Goal: Task Accomplishment & Management: Use online tool/utility

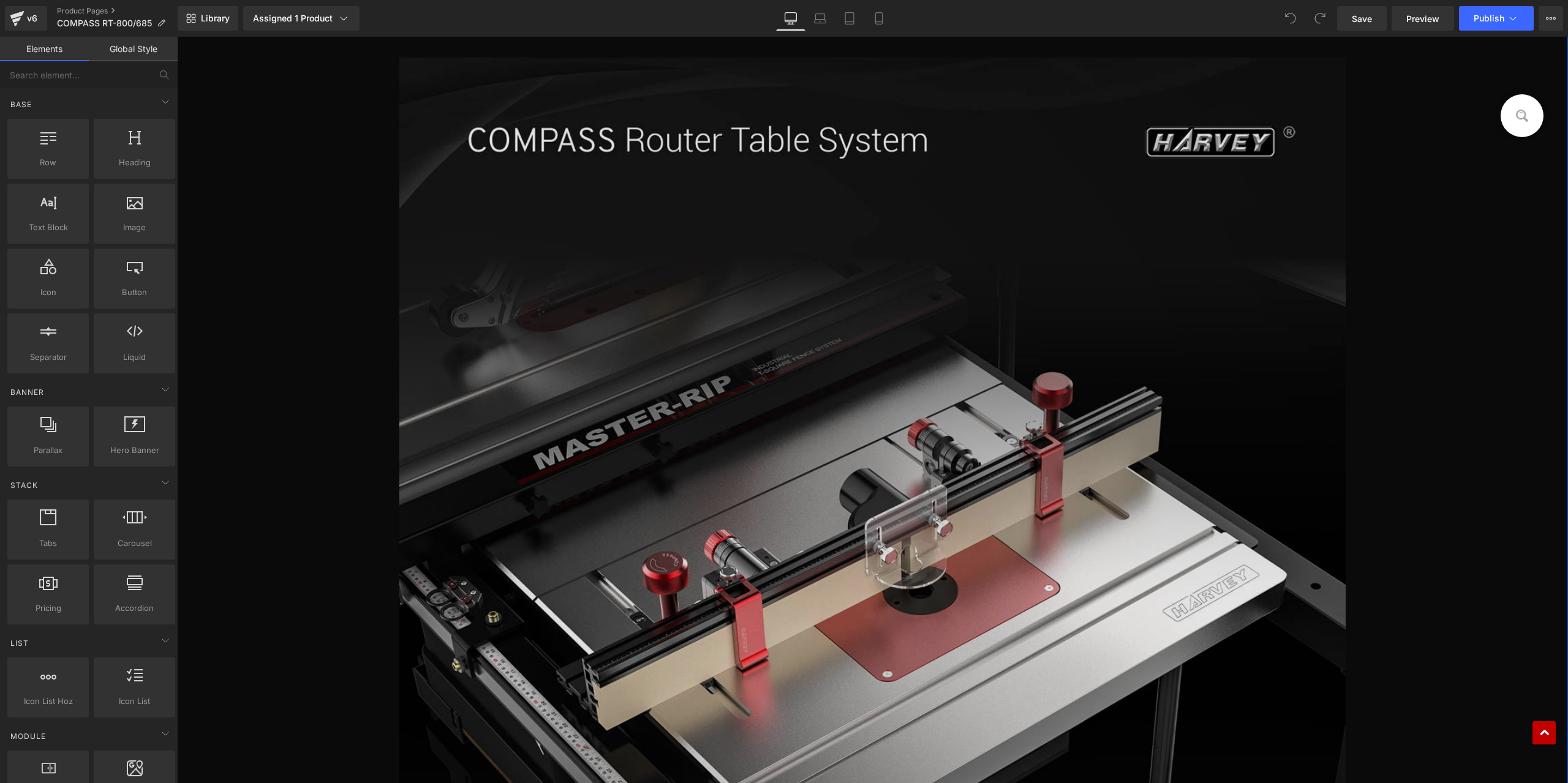
scroll to position [796, 0]
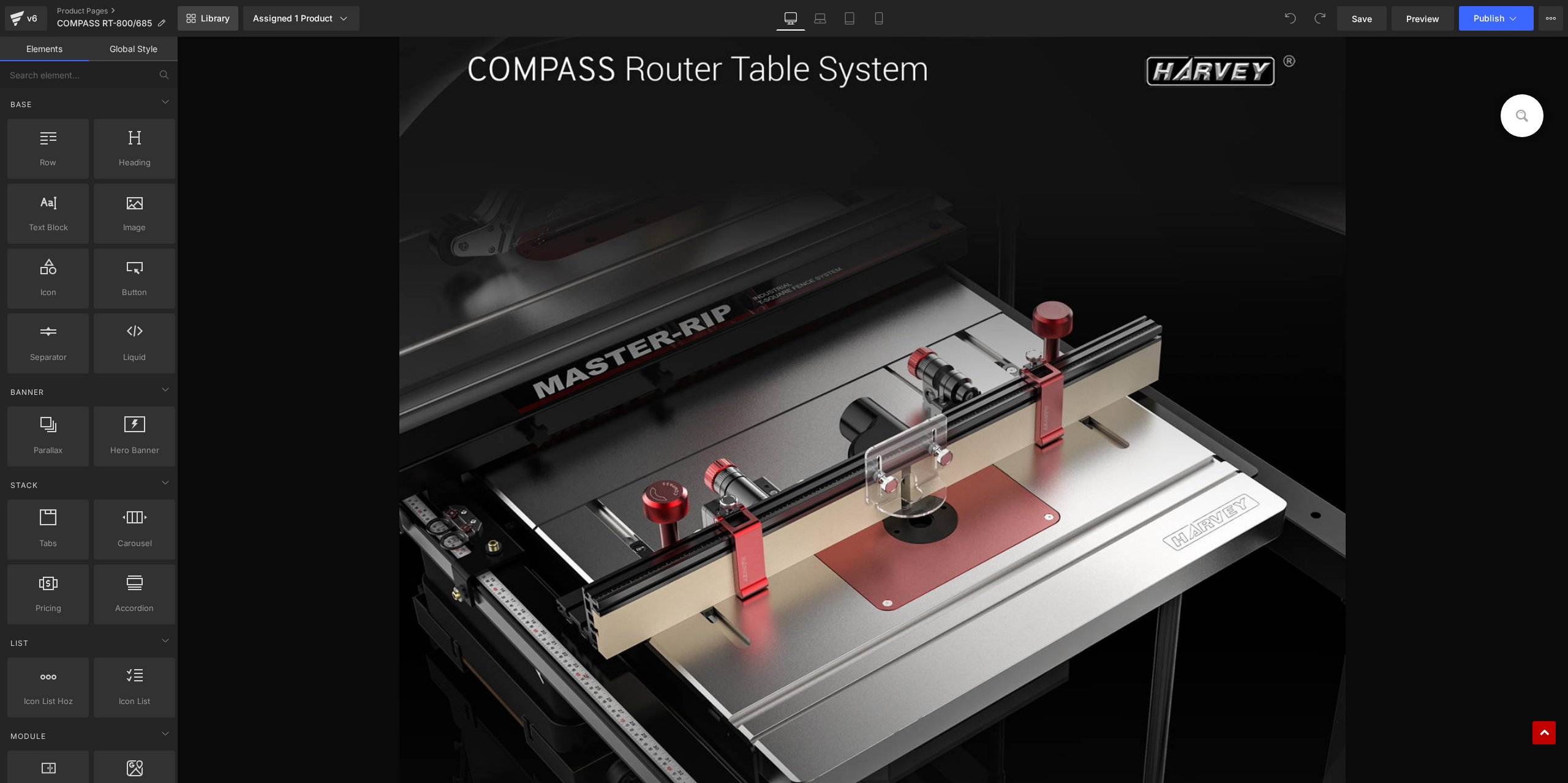
click at [206, 17] on span "Library" at bounding box center [215, 18] width 28 height 11
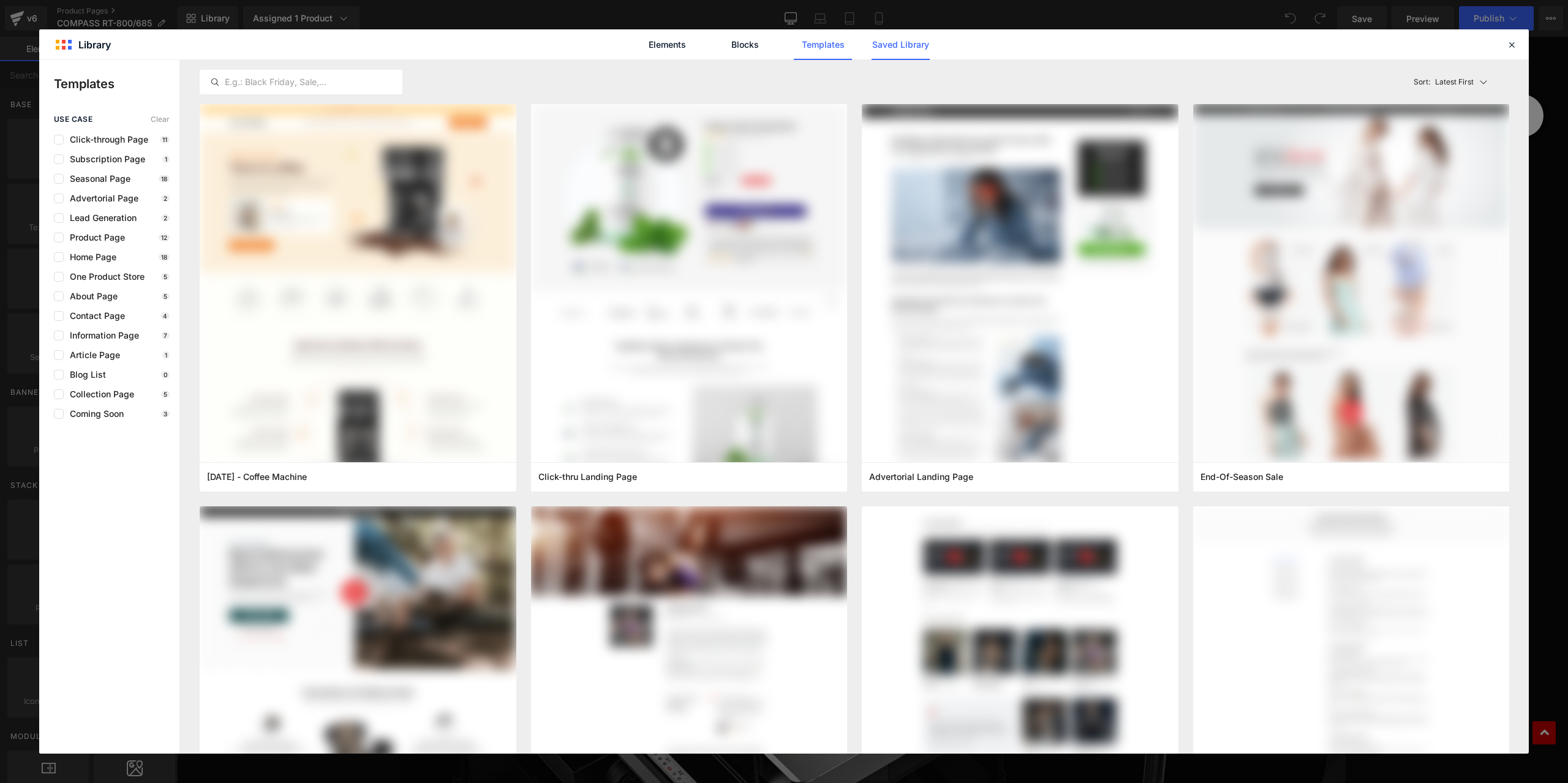
click at [887, 49] on link "Saved Library" at bounding box center [900, 44] width 59 height 30
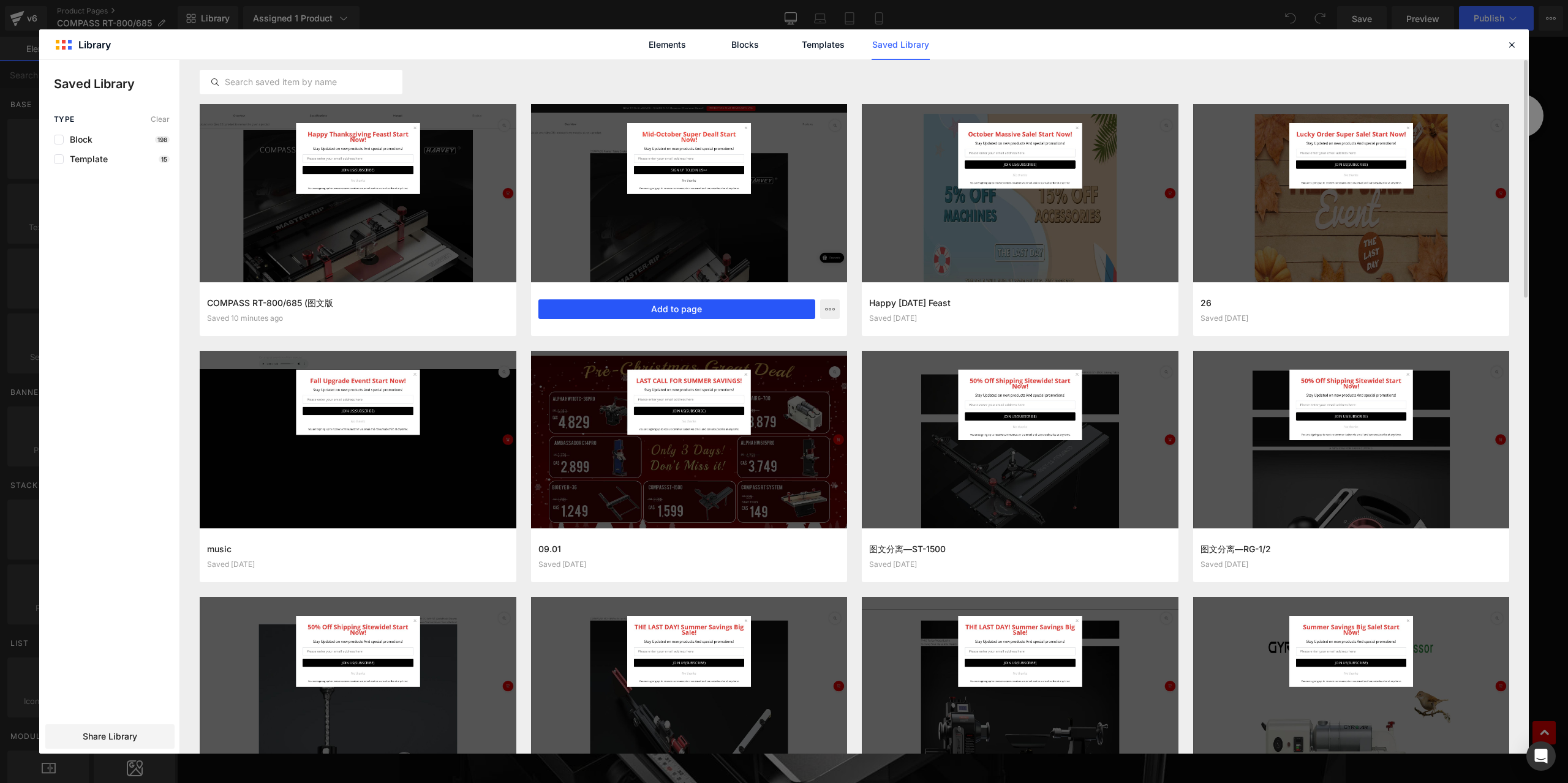
click at [679, 306] on button "Add to page" at bounding box center [676, 308] width 277 height 19
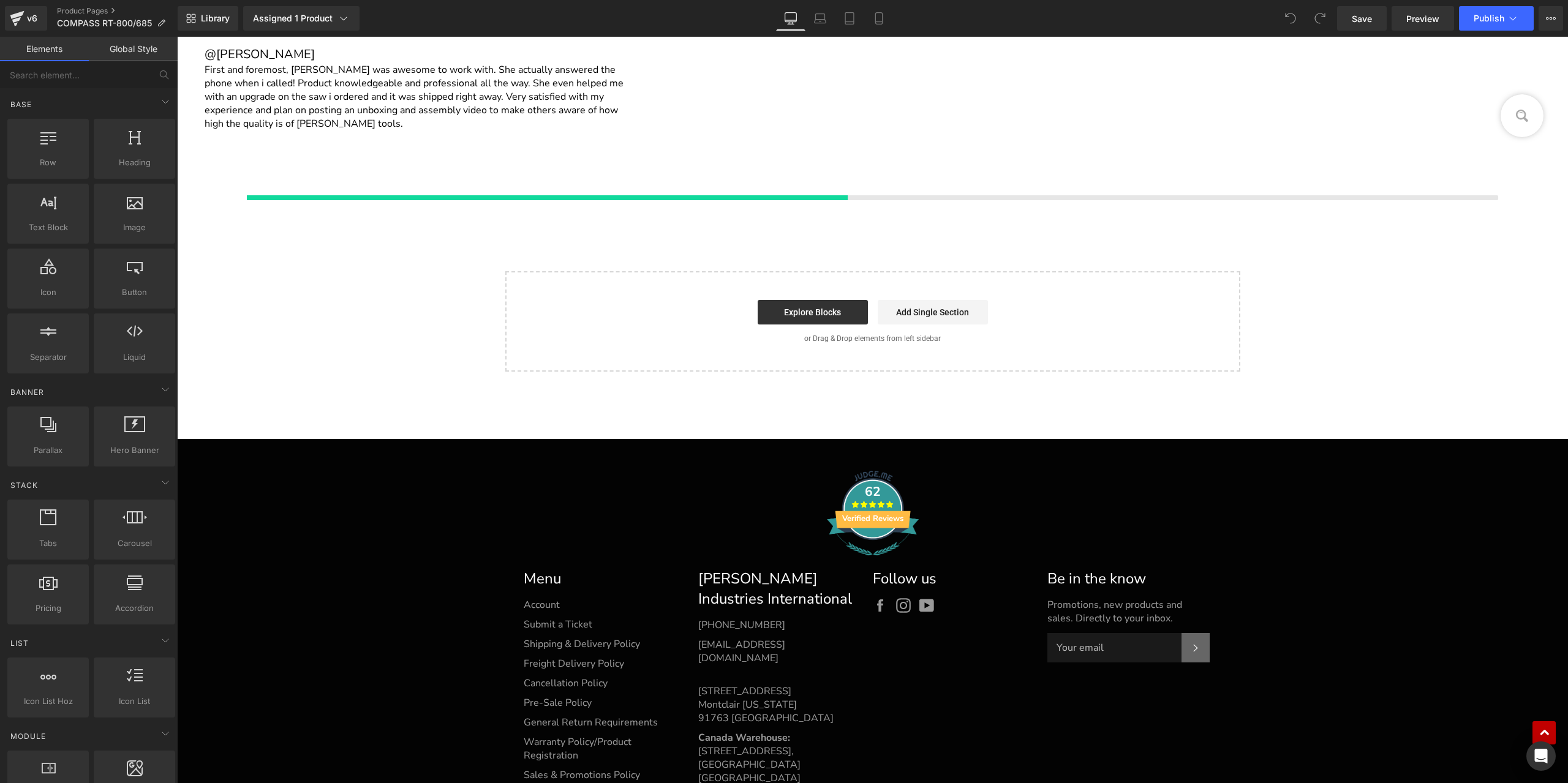
scroll to position [25866, 0]
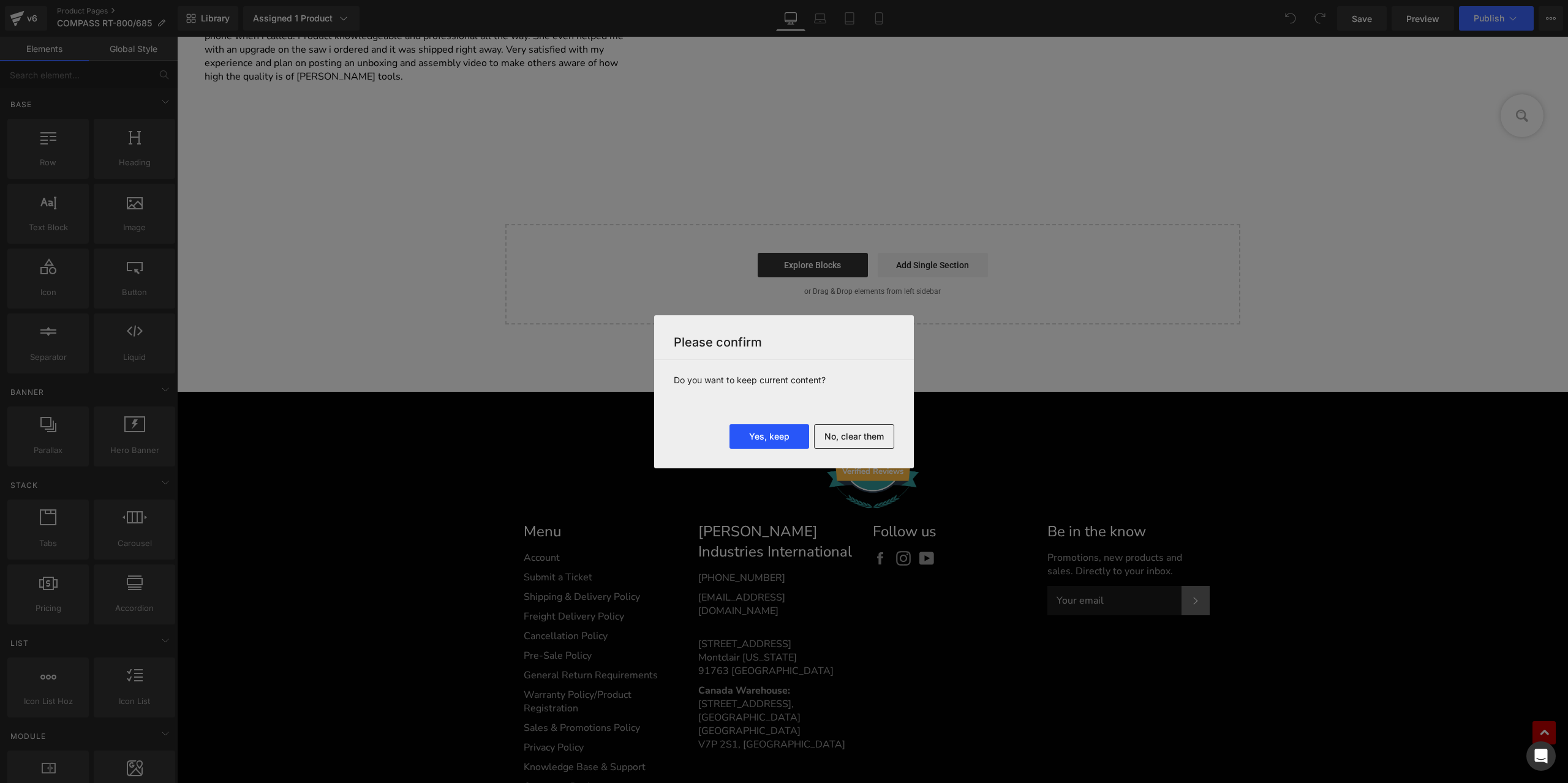
click at [777, 440] on button "Yes, keep" at bounding box center [768, 436] width 80 height 25
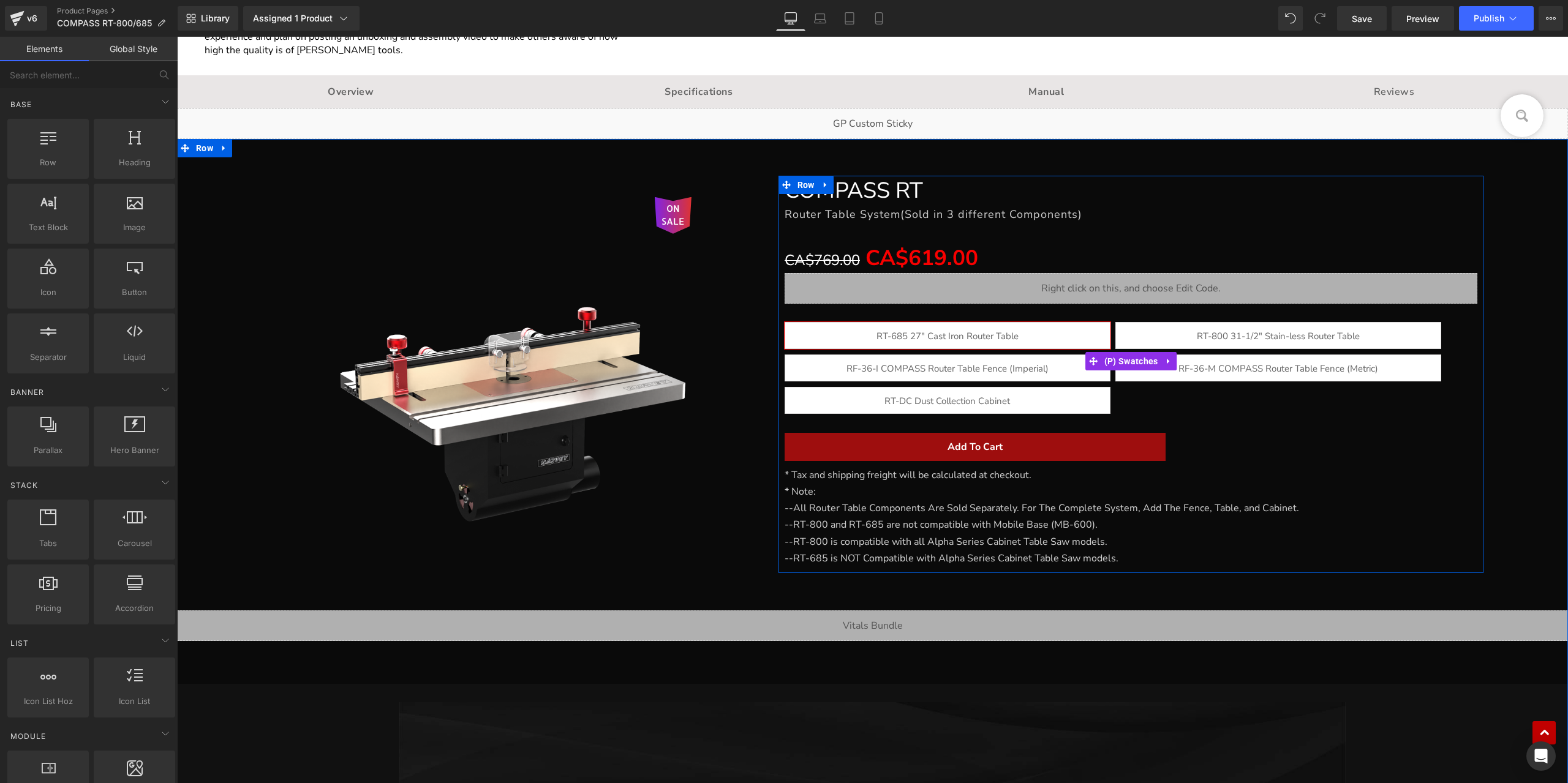
scroll to position [25815, 0]
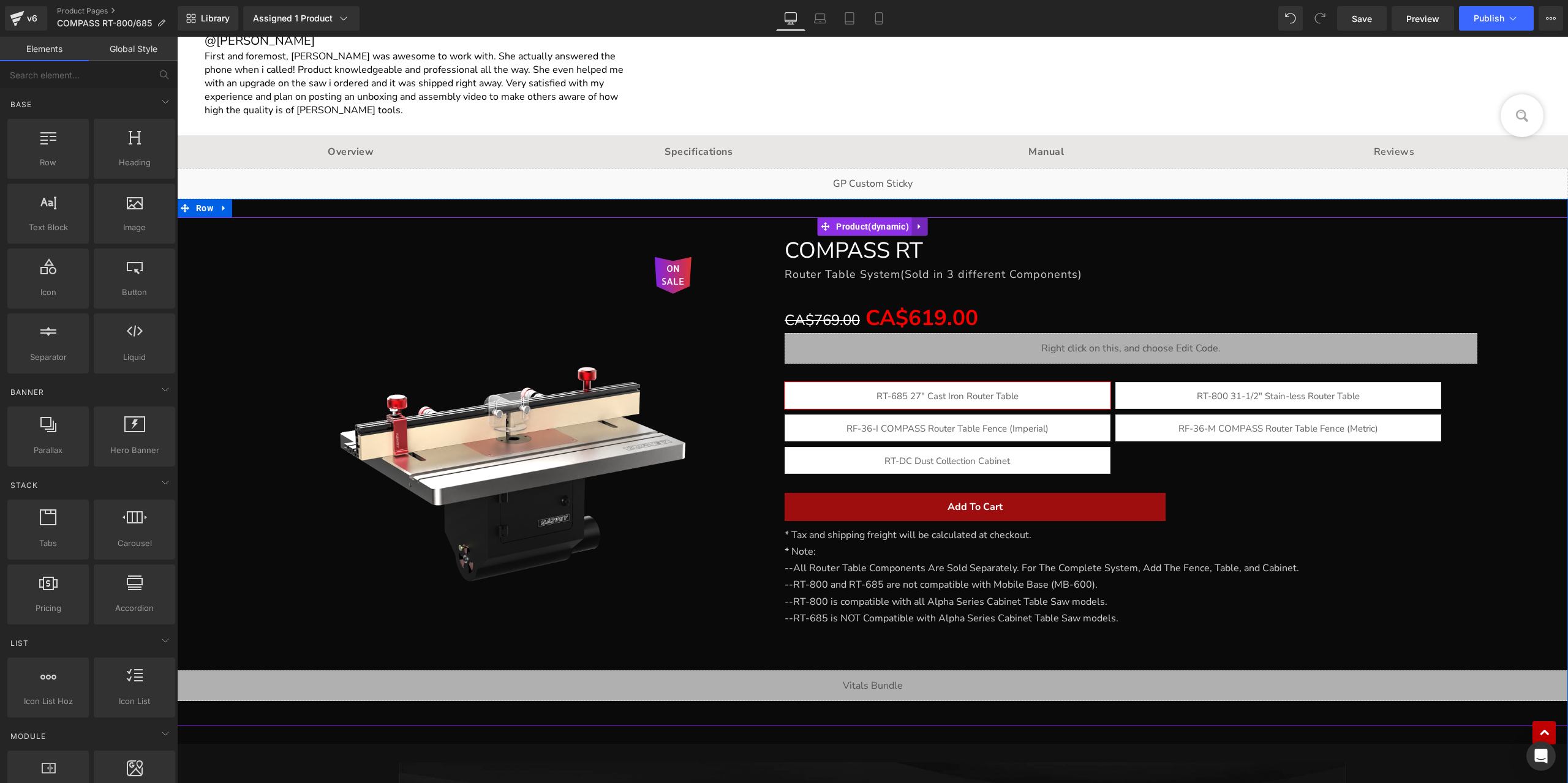
click at [918, 224] on icon at bounding box center [918, 227] width 3 height 5
click at [923, 223] on icon at bounding box center [927, 226] width 8 height 8
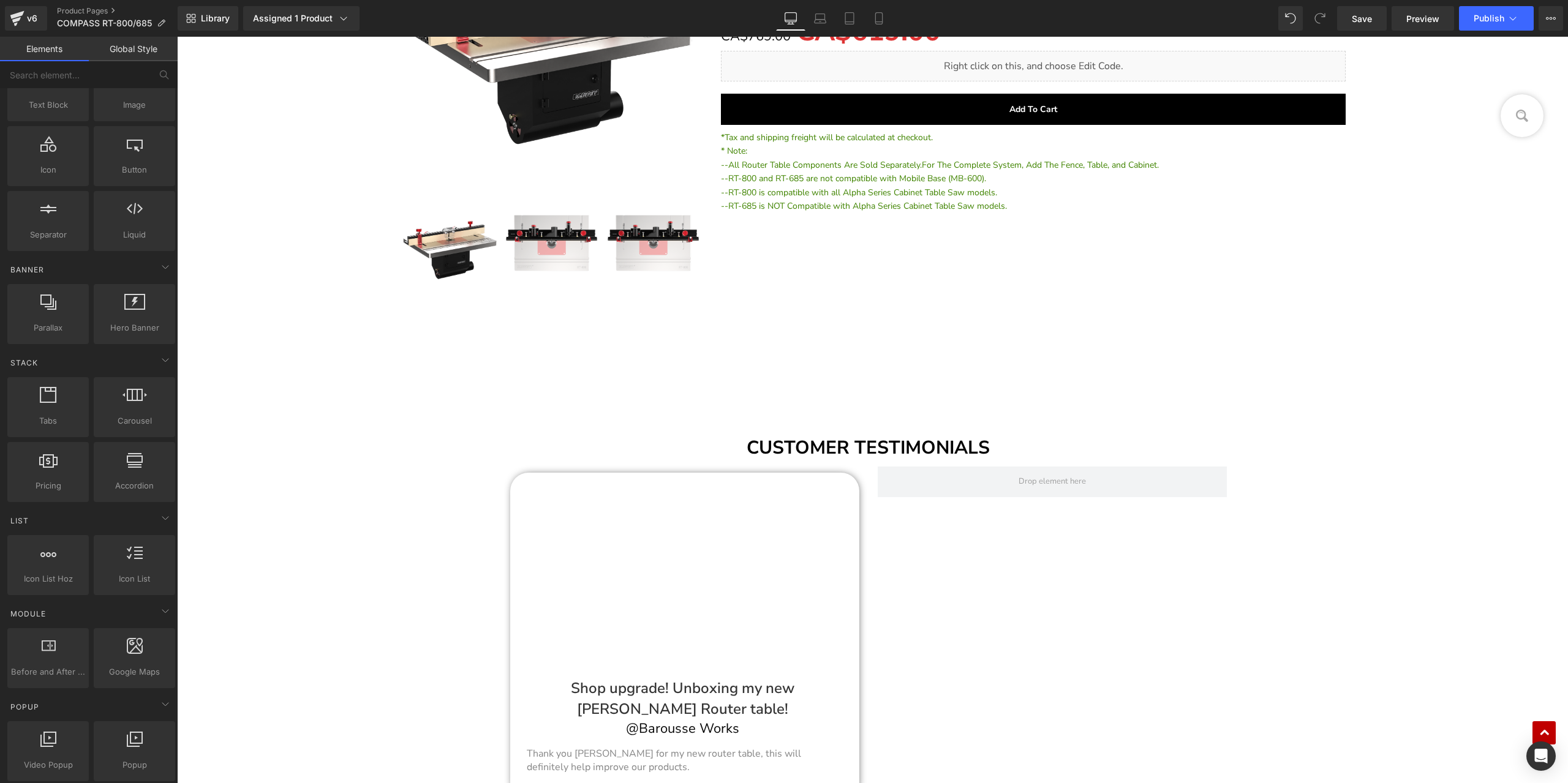
scroll to position [47443, 0]
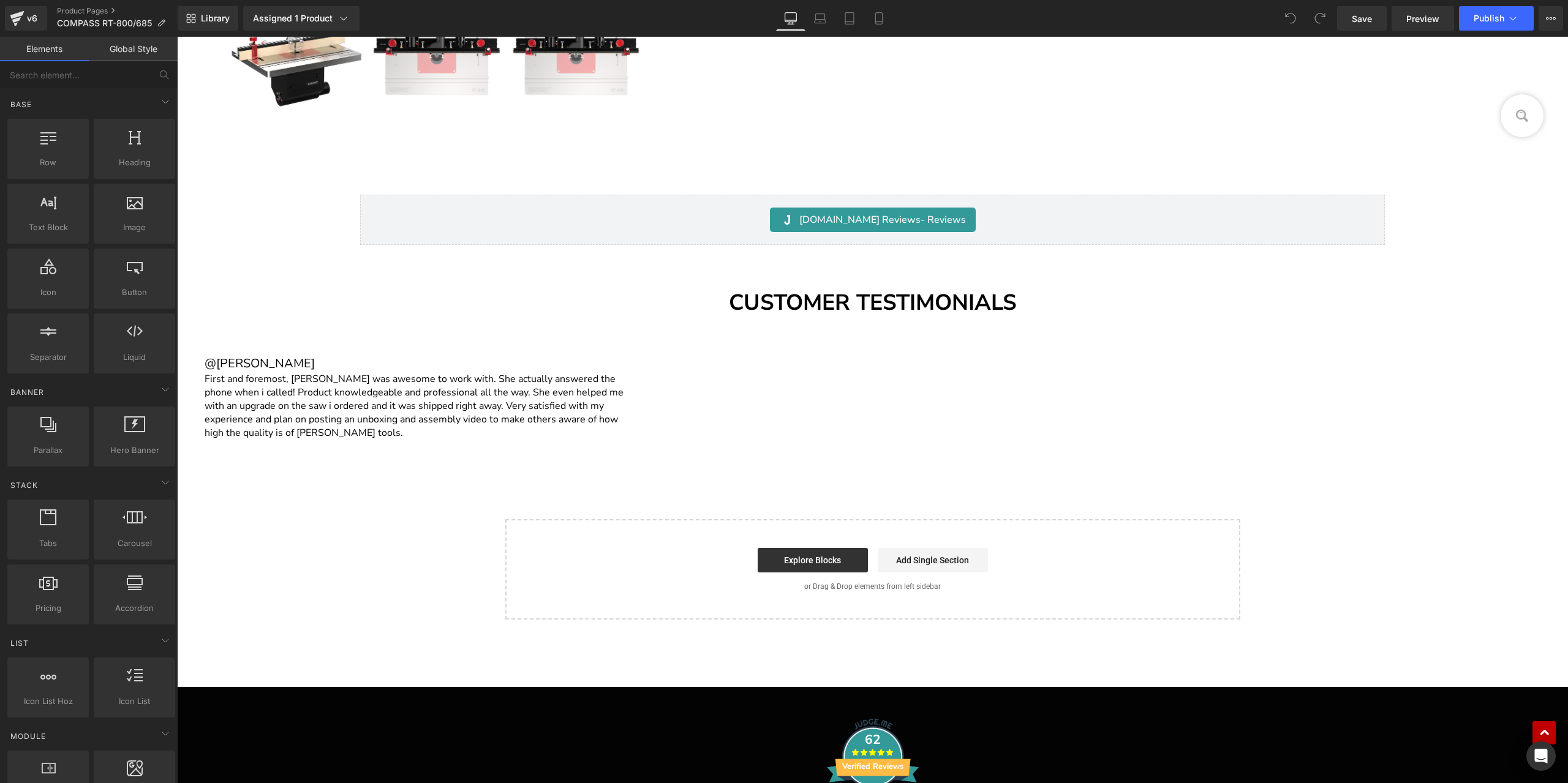
scroll to position [25529, 0]
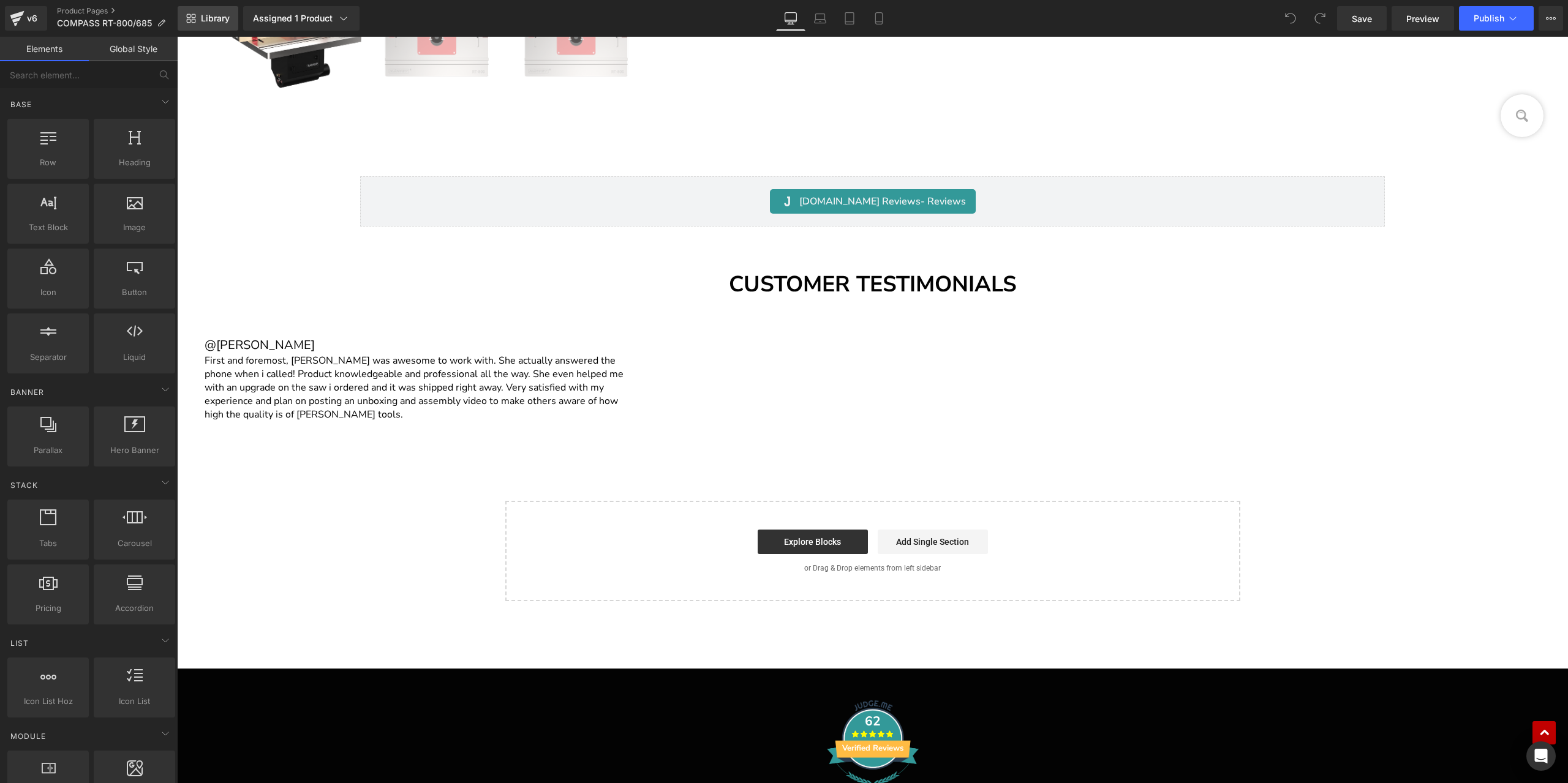
click at [201, 21] on span "Library" at bounding box center [215, 18] width 28 height 11
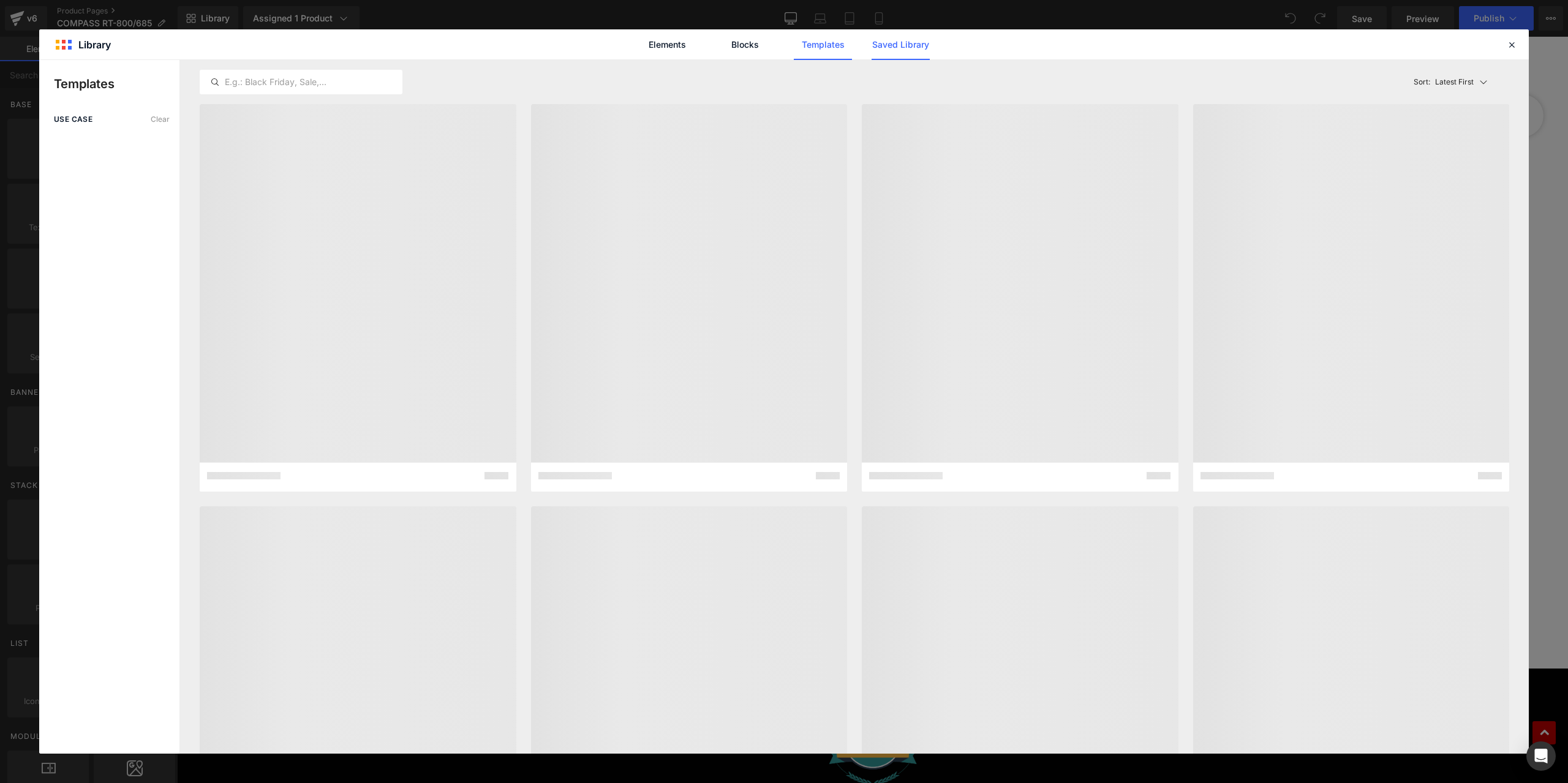
click at [878, 46] on link "Saved Library" at bounding box center [900, 44] width 59 height 30
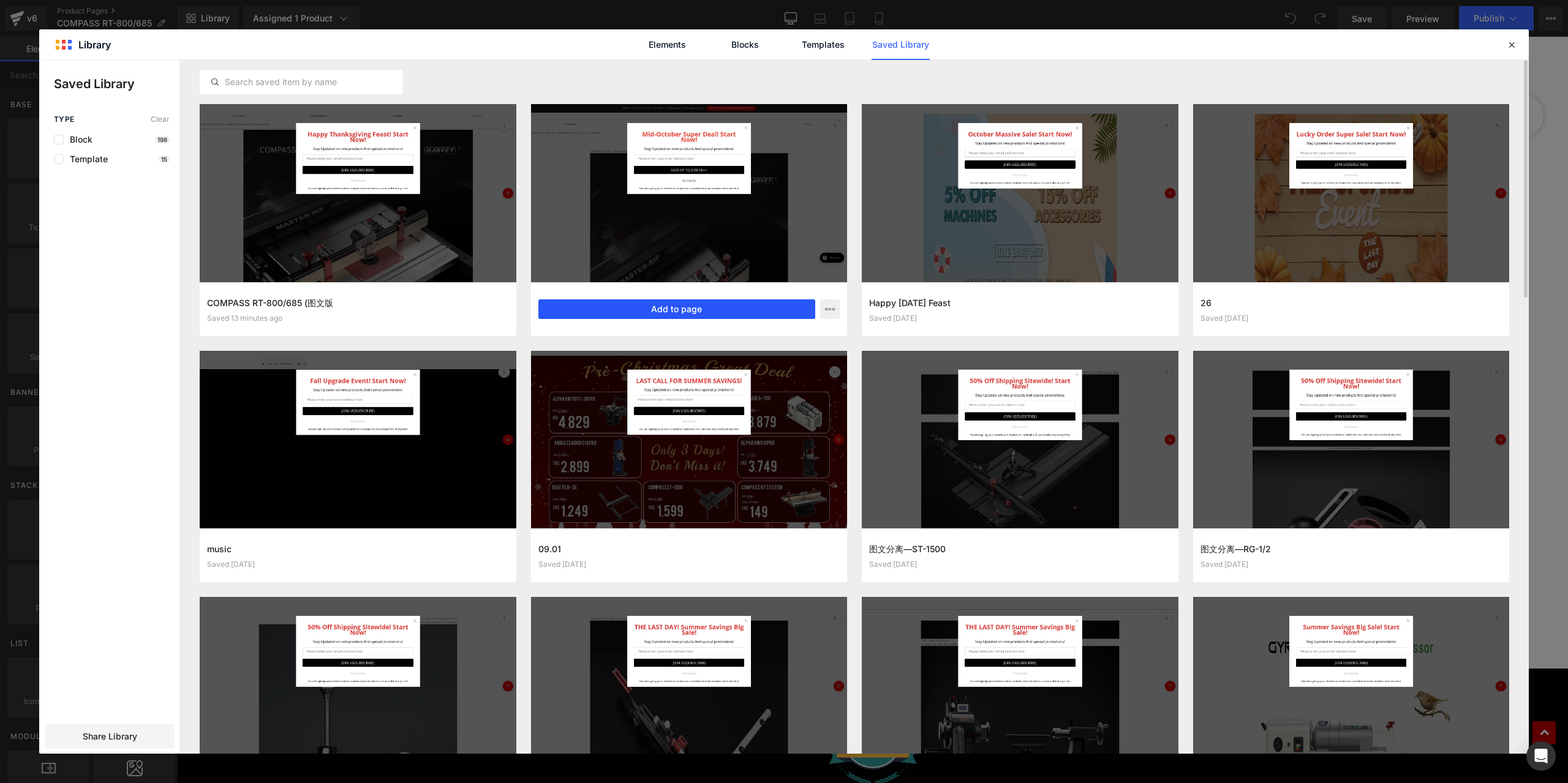
click at [775, 308] on button "Add to page" at bounding box center [676, 308] width 277 height 19
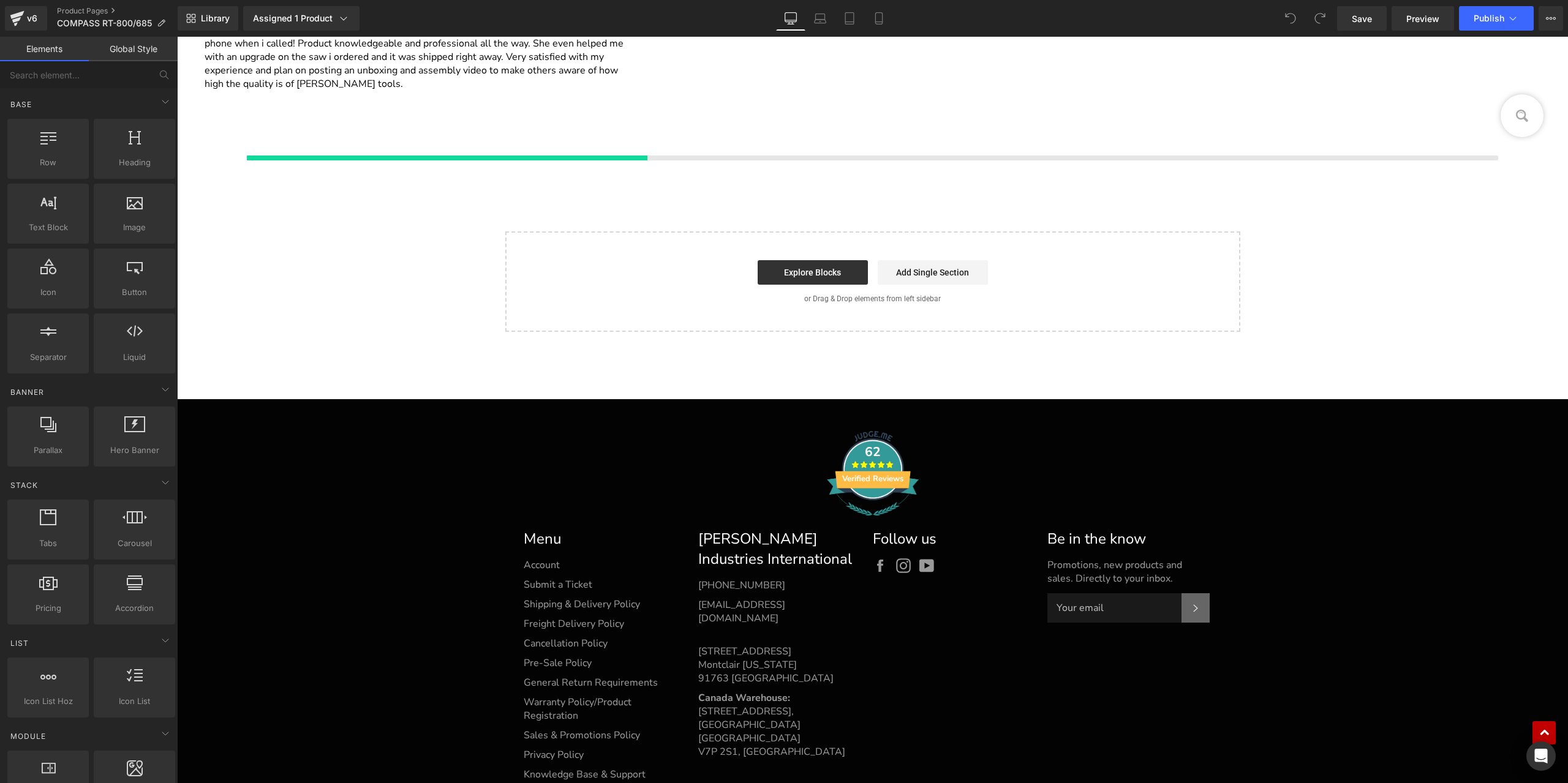
scroll to position [25866, 0]
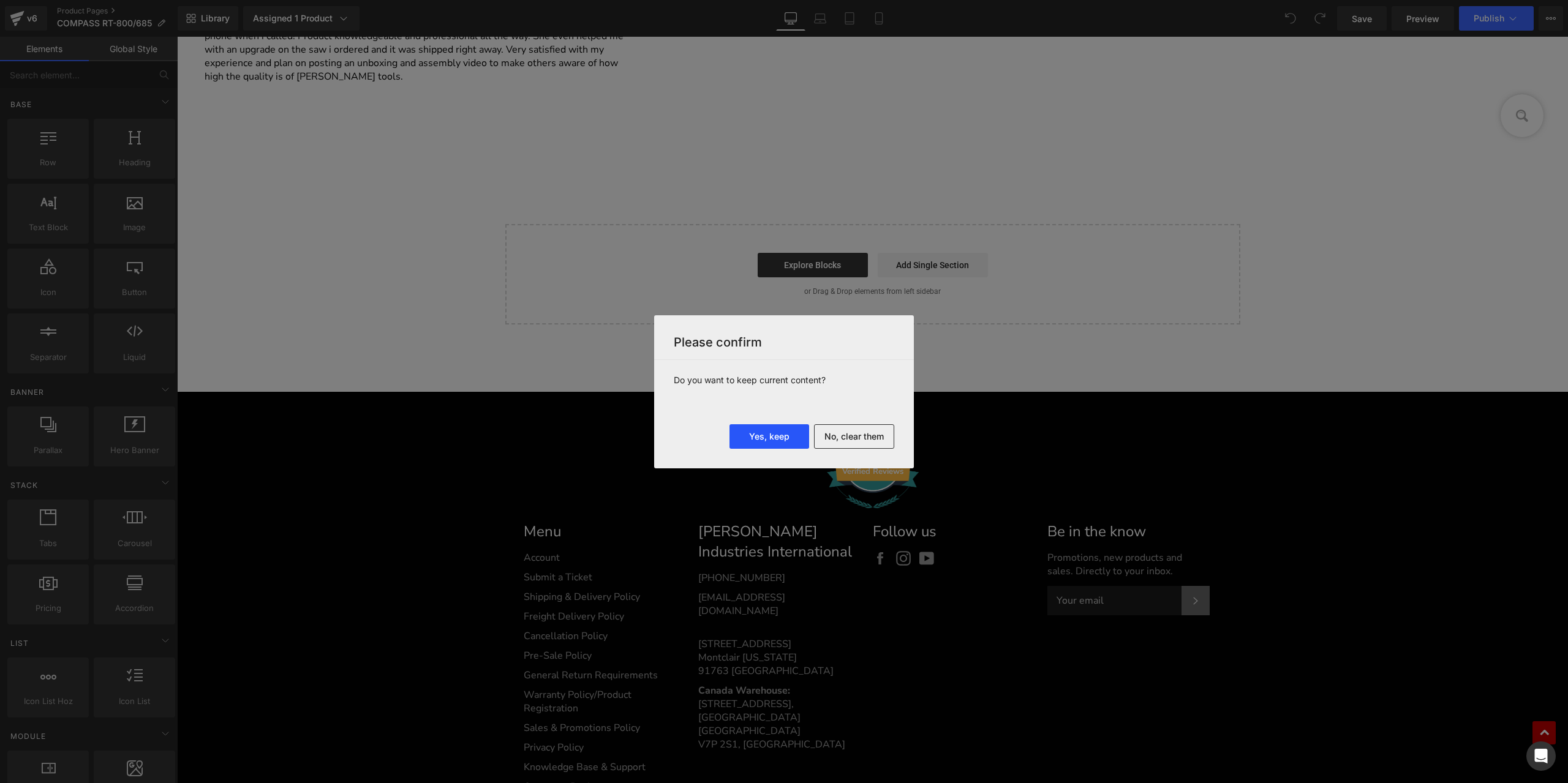
click at [784, 440] on button "Yes, keep" at bounding box center [768, 436] width 80 height 25
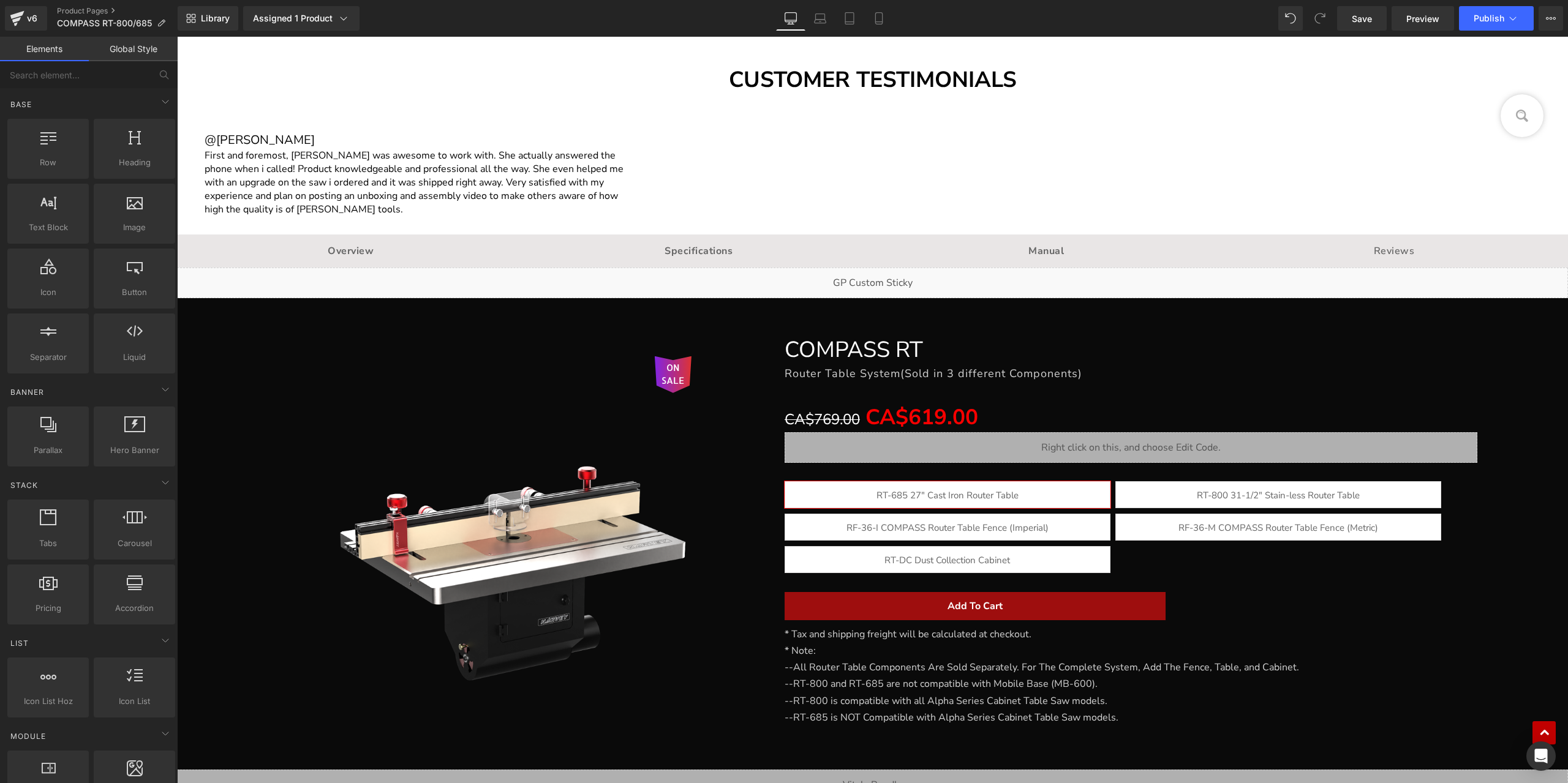
scroll to position [25542, 0]
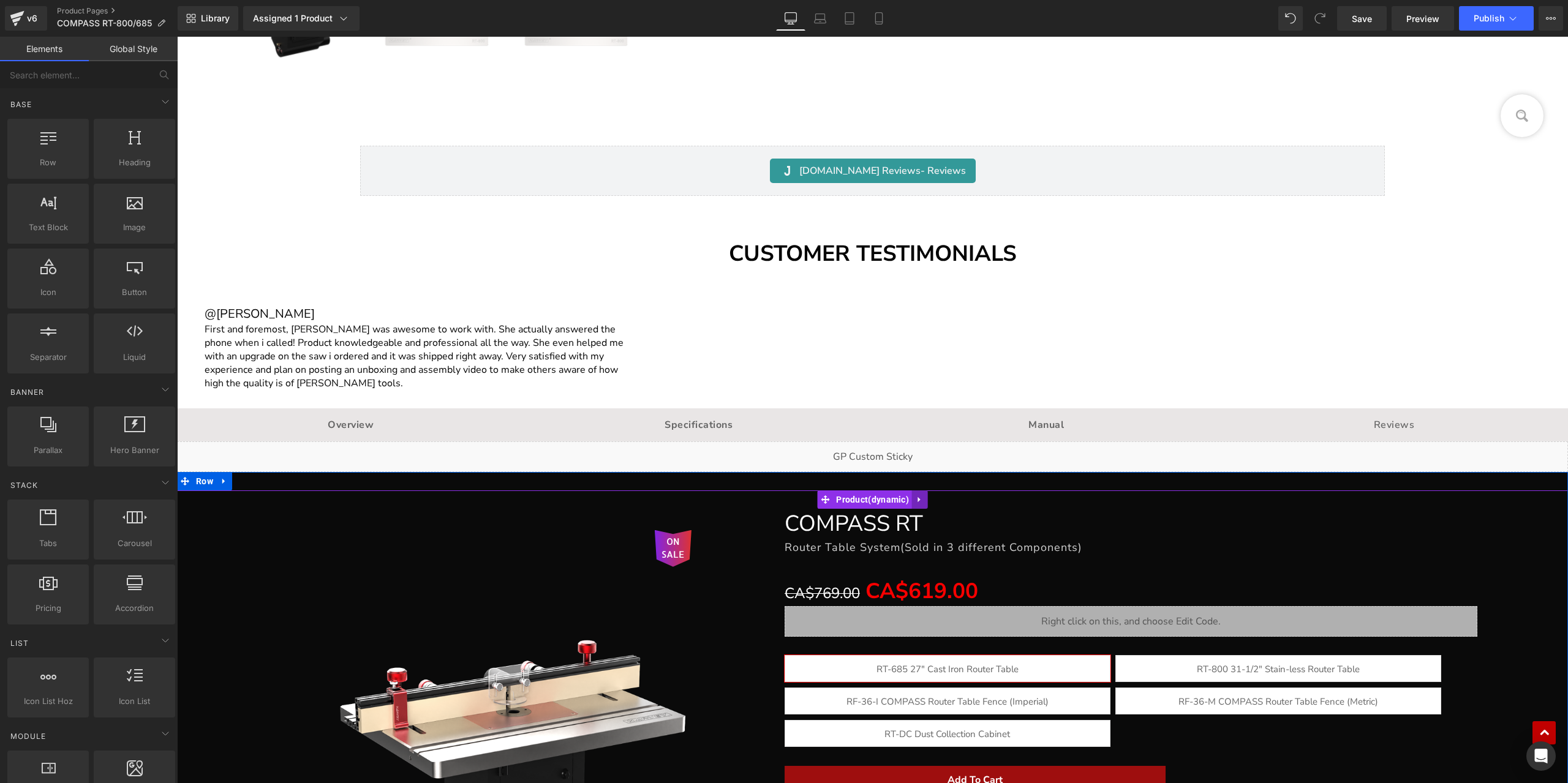
click at [916, 495] on icon at bounding box center [919, 499] width 8 height 9
click at [918, 495] on li at bounding box center [912, 499] width 48 height 18
click at [919, 495] on link at bounding box center [927, 499] width 16 height 18
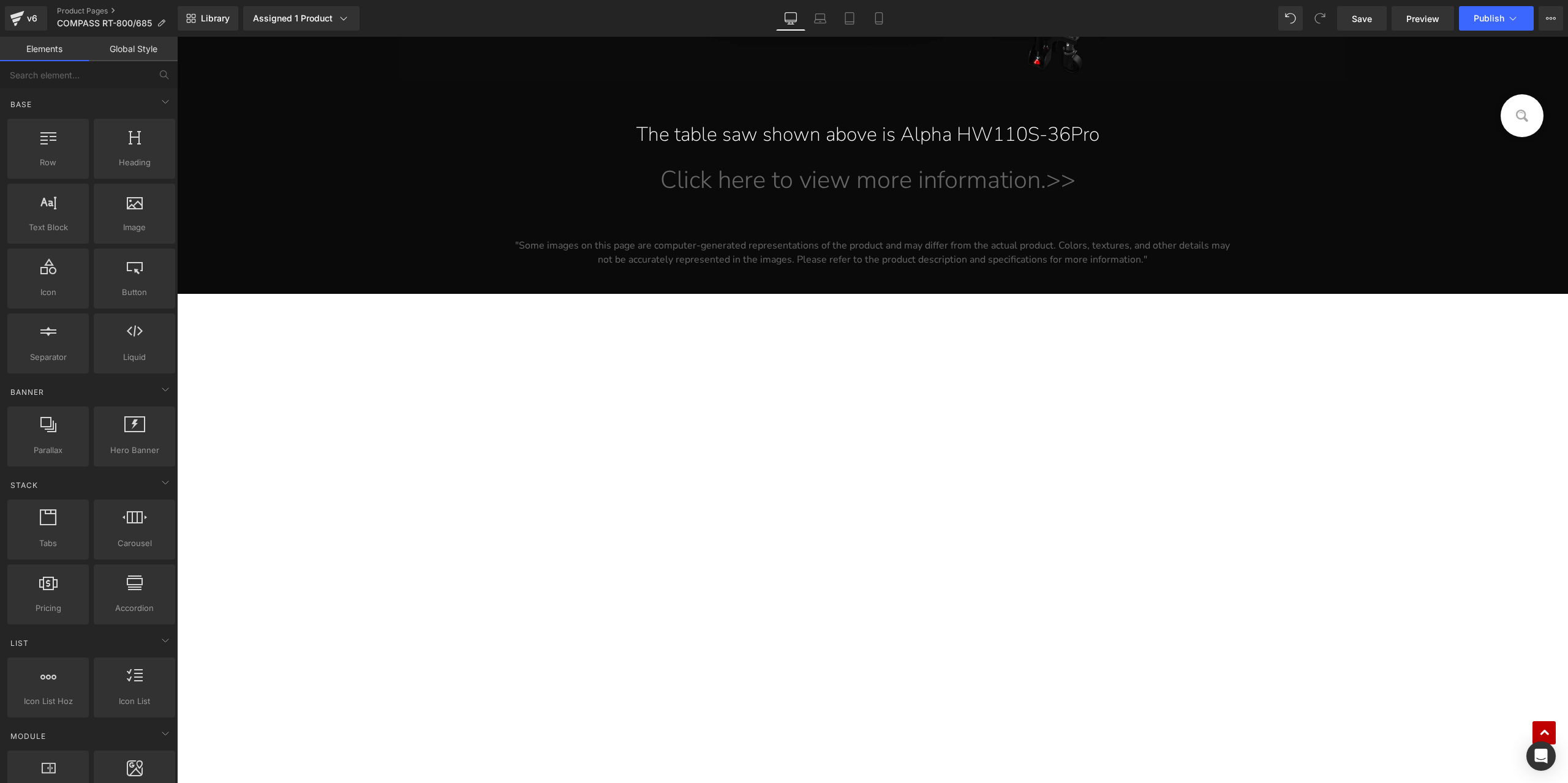
scroll to position [46171, 0]
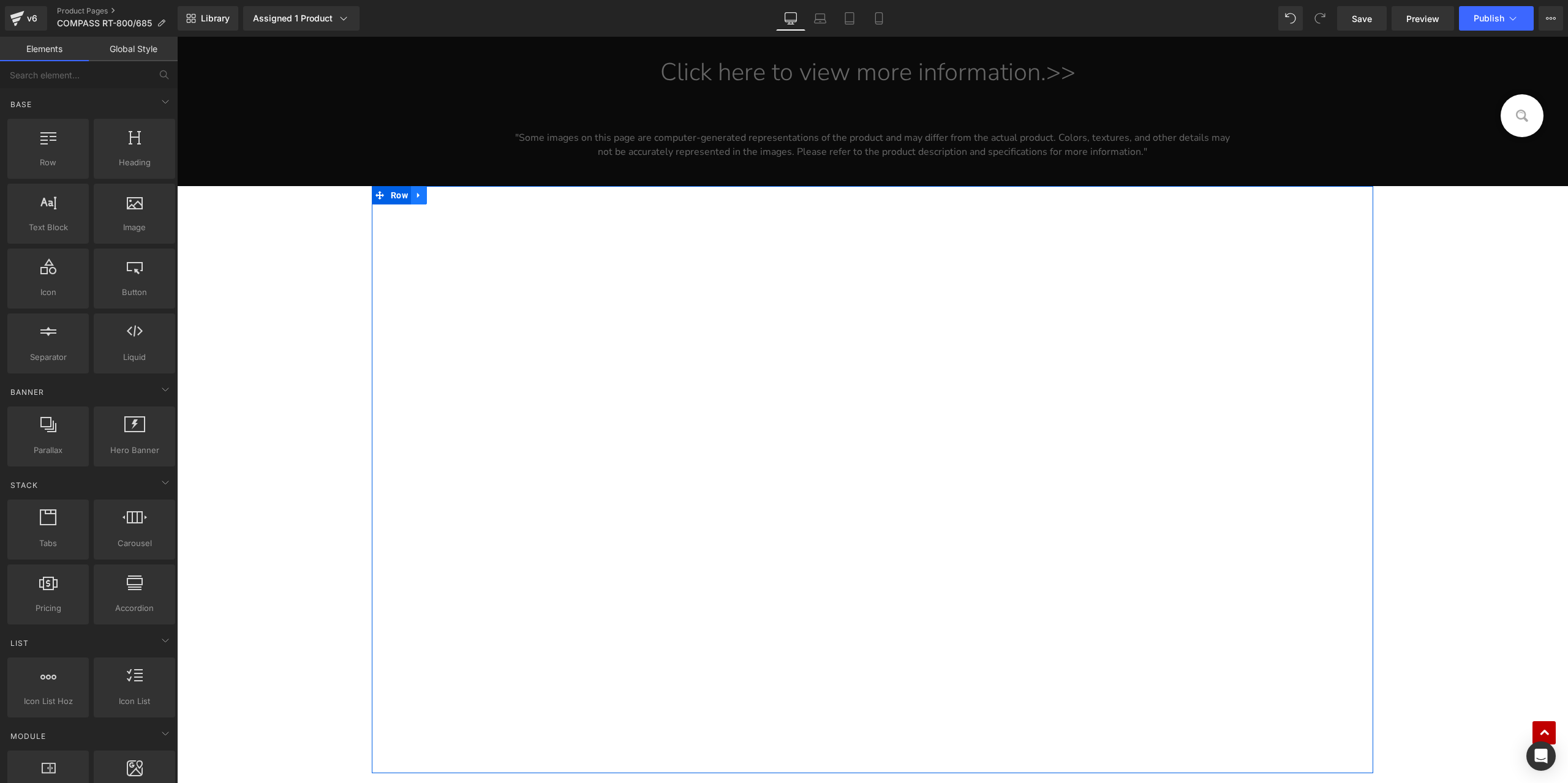
click at [418, 194] on icon at bounding box center [418, 195] width 8 height 9
click at [446, 194] on icon at bounding box center [450, 195] width 8 height 8
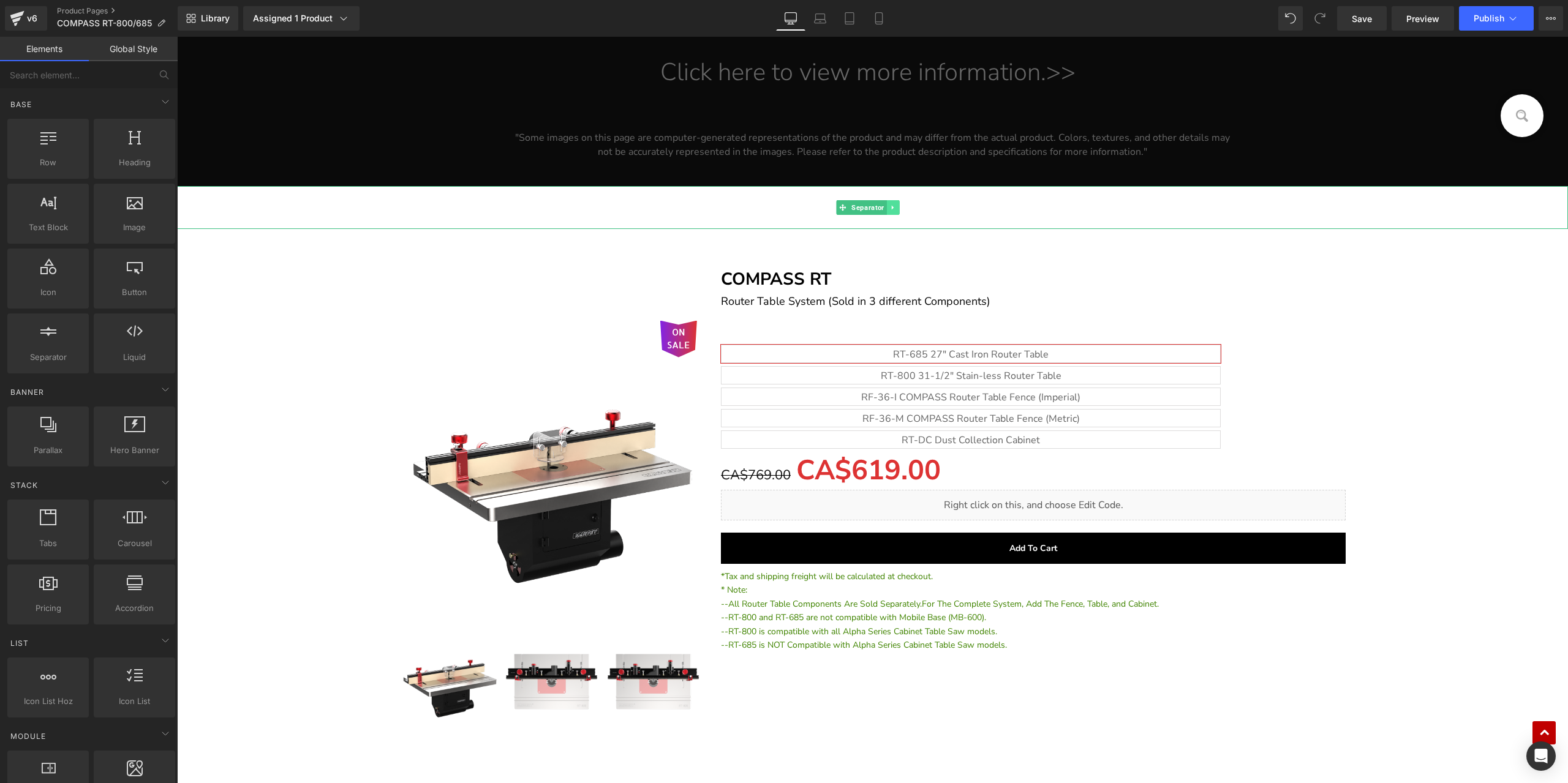
click at [897, 205] on link at bounding box center [893, 208] width 13 height 15
click at [897, 205] on icon at bounding box center [898, 207] width 6 height 6
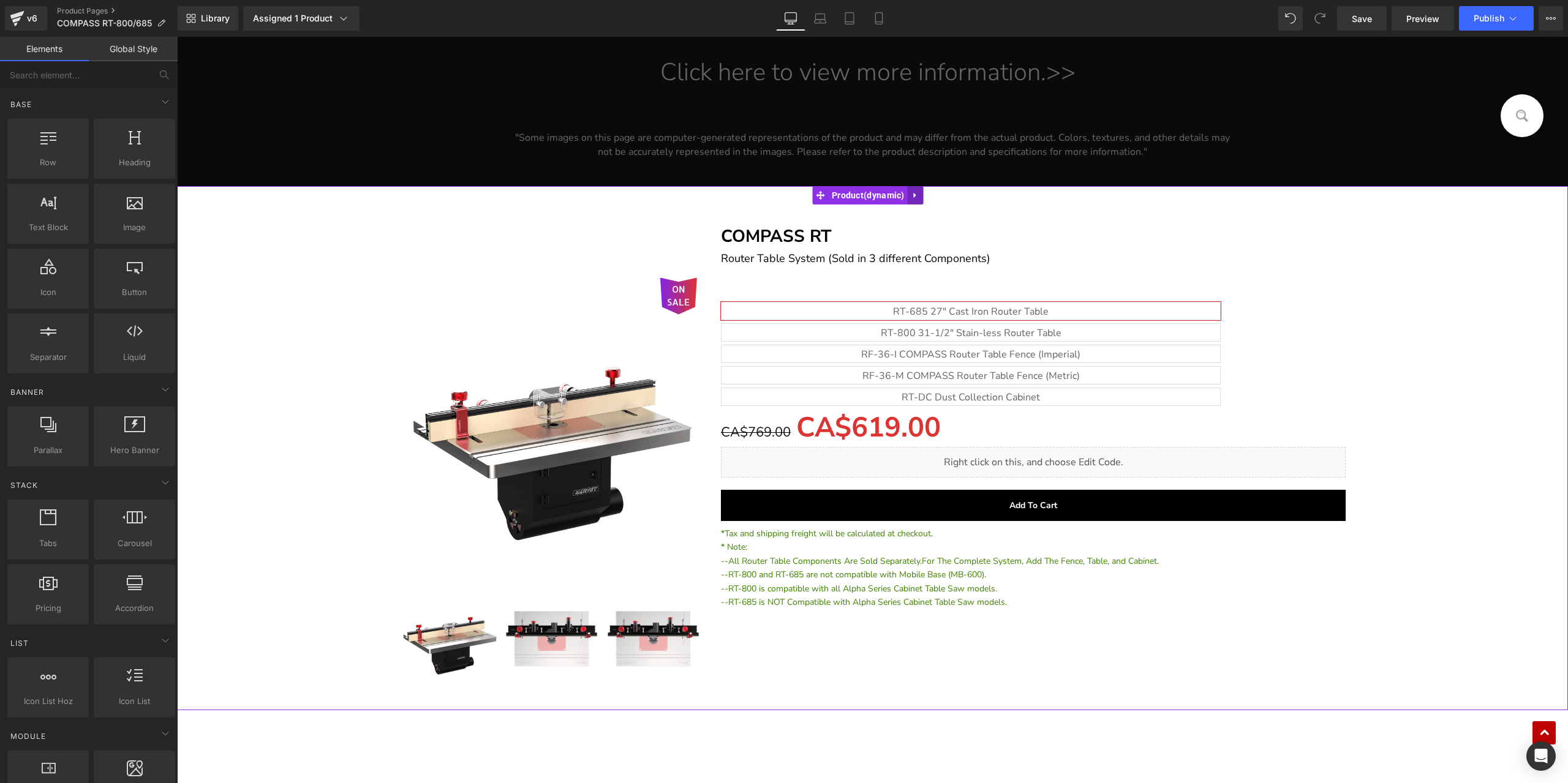
click at [916, 188] on link at bounding box center [915, 195] width 16 height 18
click at [926, 191] on icon at bounding box center [923, 195] width 8 height 8
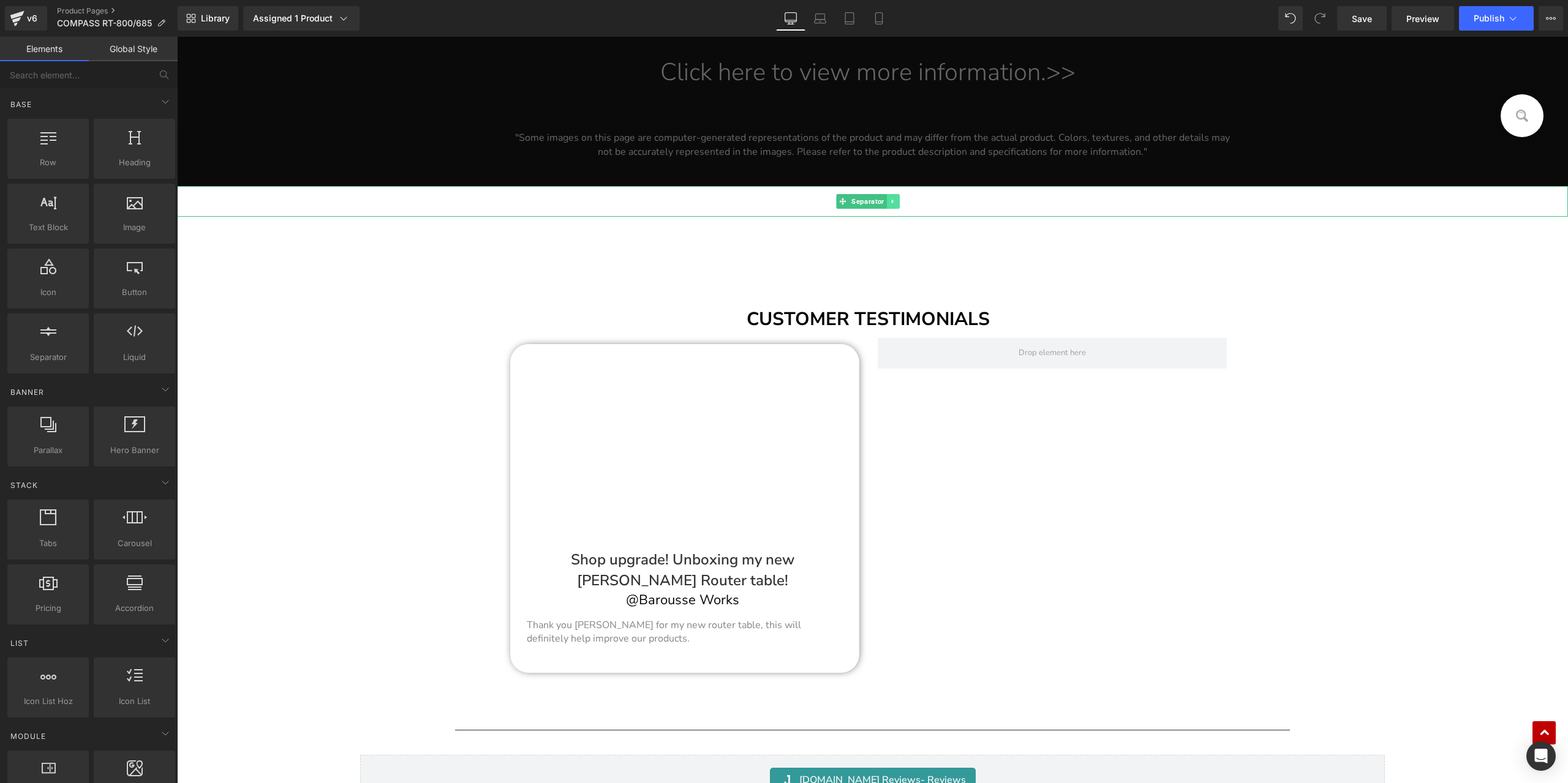
click at [892, 199] on icon at bounding box center [893, 201] width 2 height 5
click at [898, 201] on icon at bounding box center [898, 200] width 6 height 6
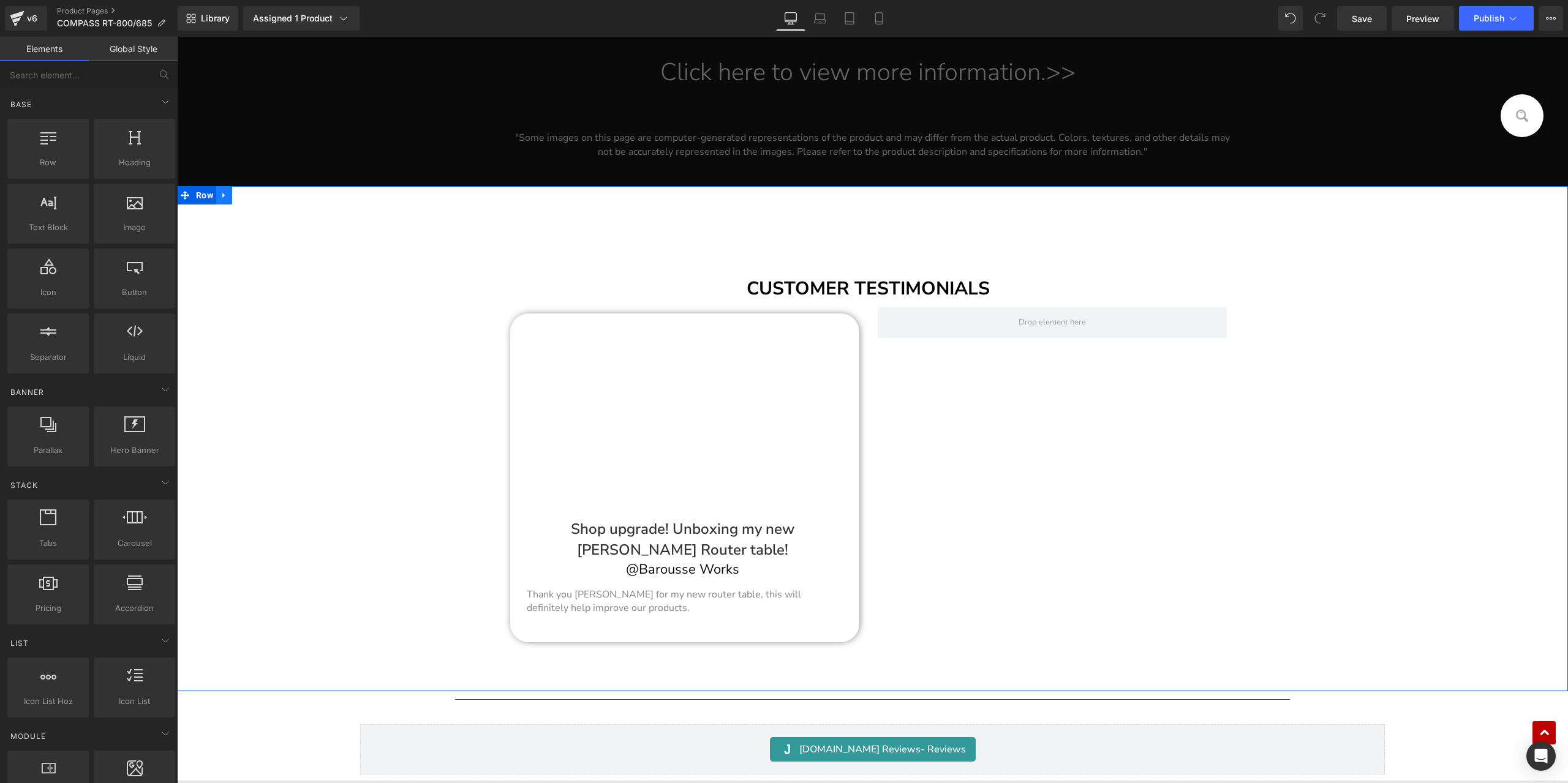
click at [222, 190] on icon at bounding box center [223, 195] width 8 height 9
click at [262, 194] on link at bounding box center [255, 195] width 16 height 18
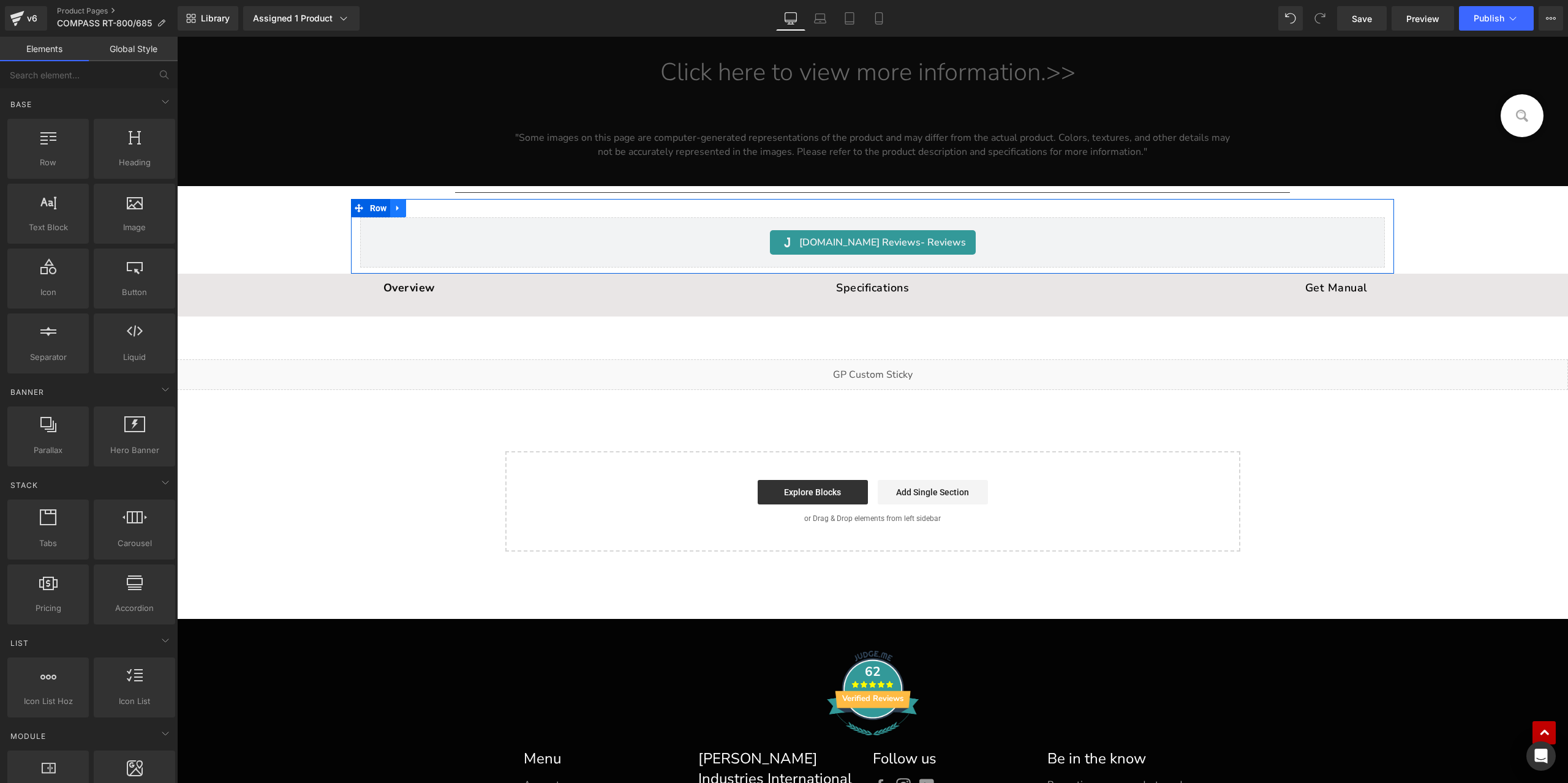
click at [396, 207] on icon at bounding box center [397, 208] width 3 height 5
click at [424, 207] on link at bounding box center [429, 209] width 16 height 18
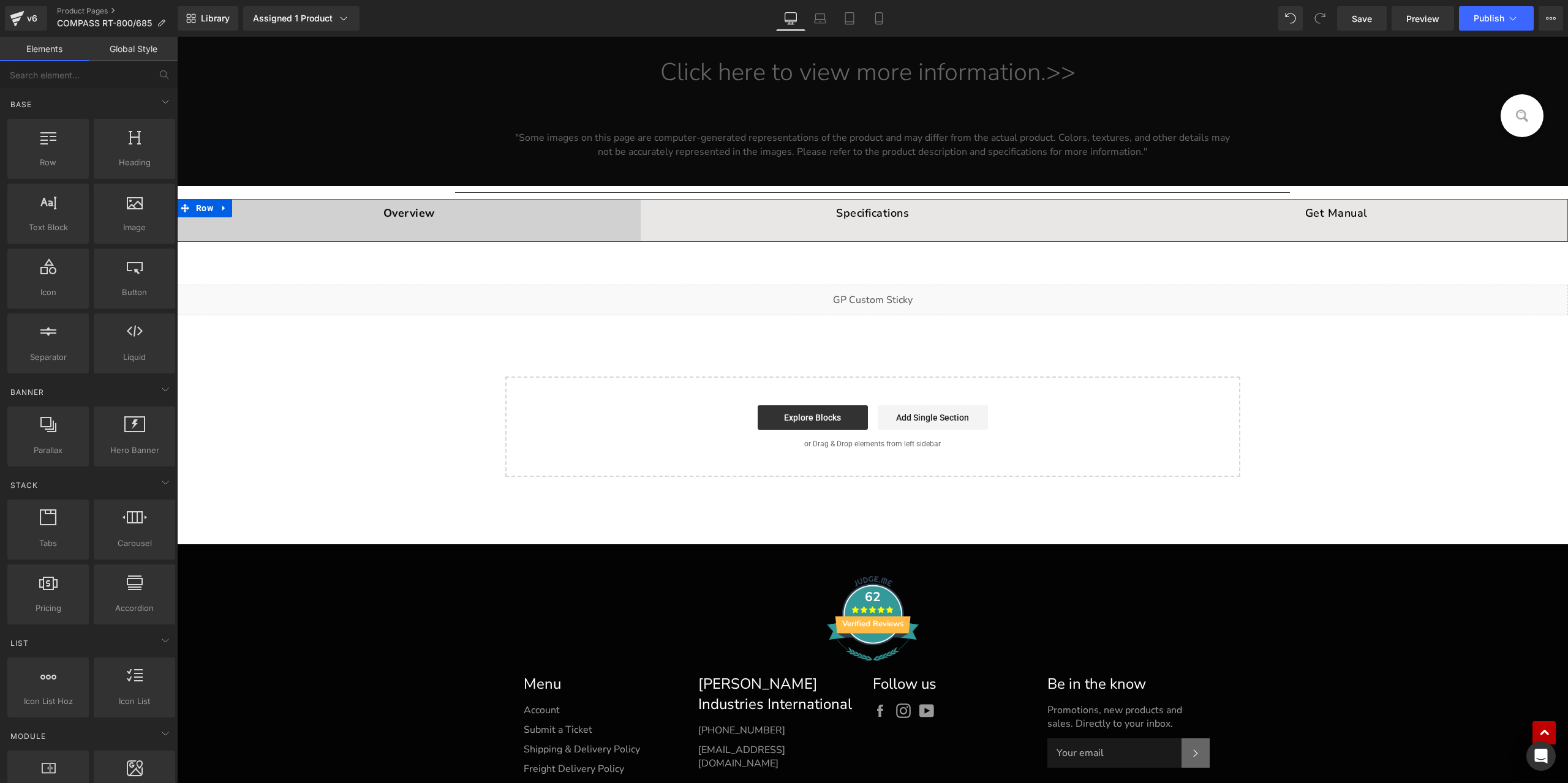
click at [220, 203] on icon at bounding box center [223, 208] width 8 height 9
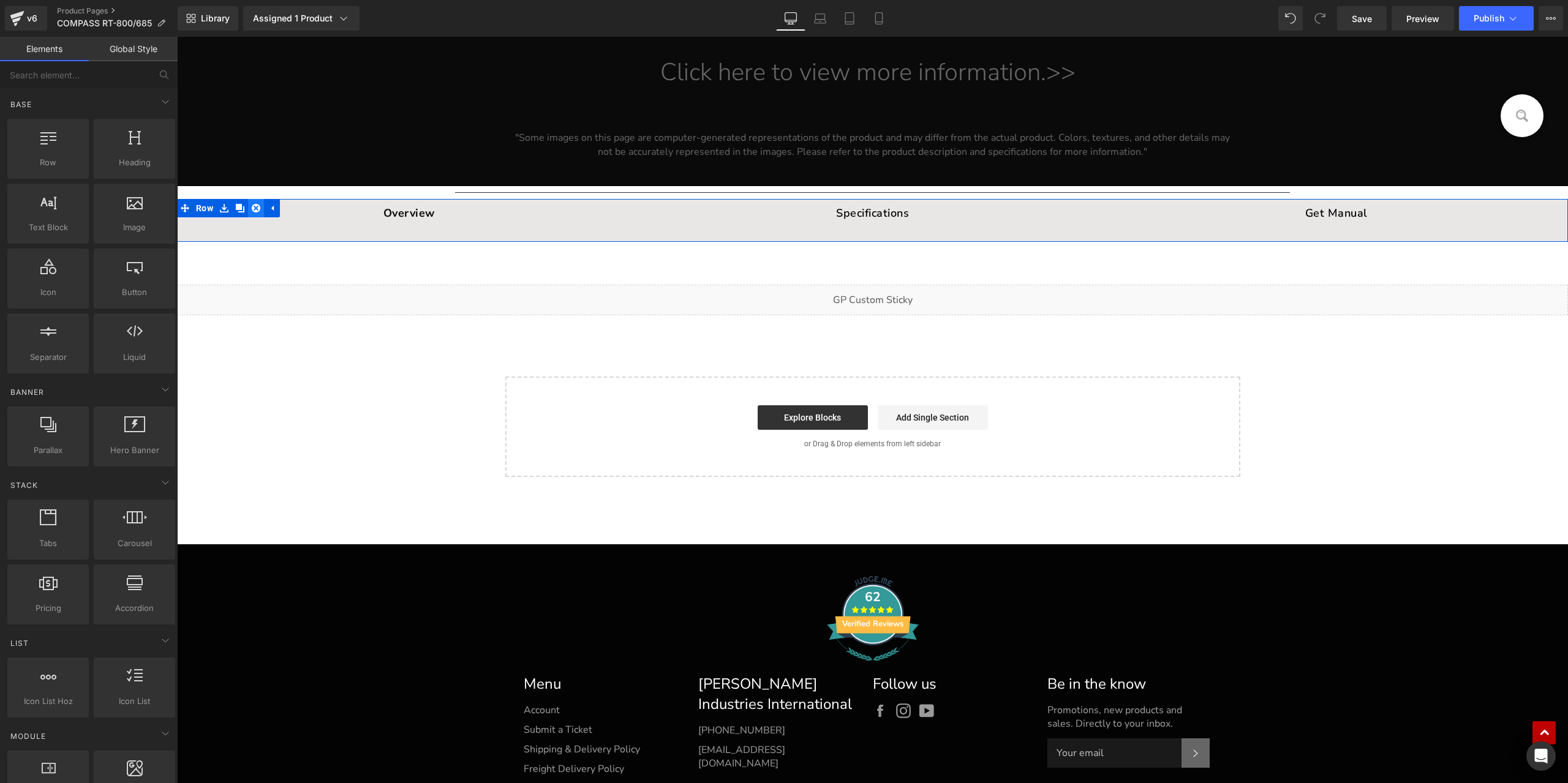
click at [252, 200] on link at bounding box center [255, 209] width 16 height 18
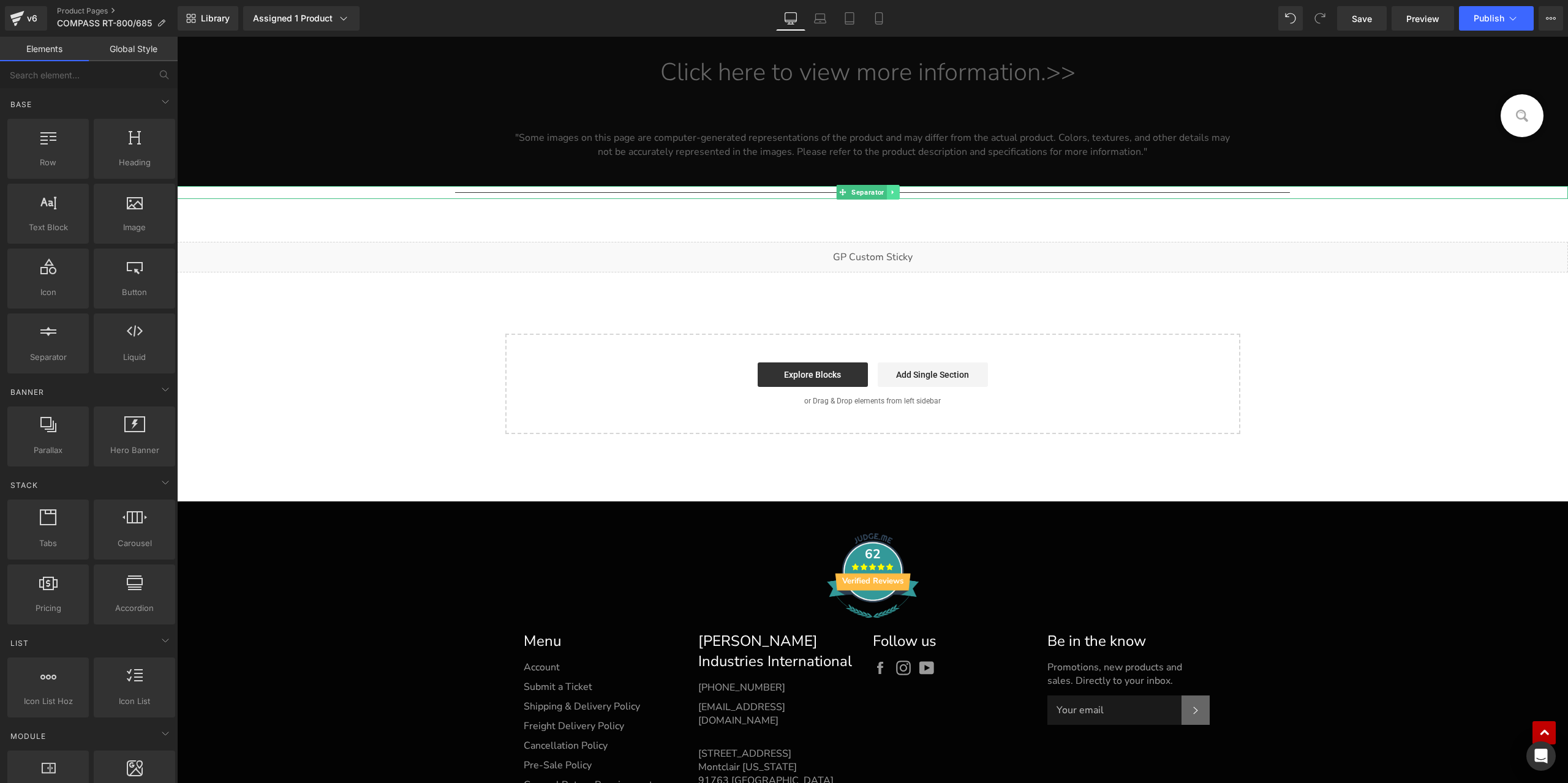
drag, startPoint x: 892, startPoint y: 188, endPoint x: 910, endPoint y: 193, distance: 18.7
click at [892, 188] on icon at bounding box center [893, 192] width 6 height 7
click at [900, 188] on icon at bounding box center [898, 192] width 6 height 7
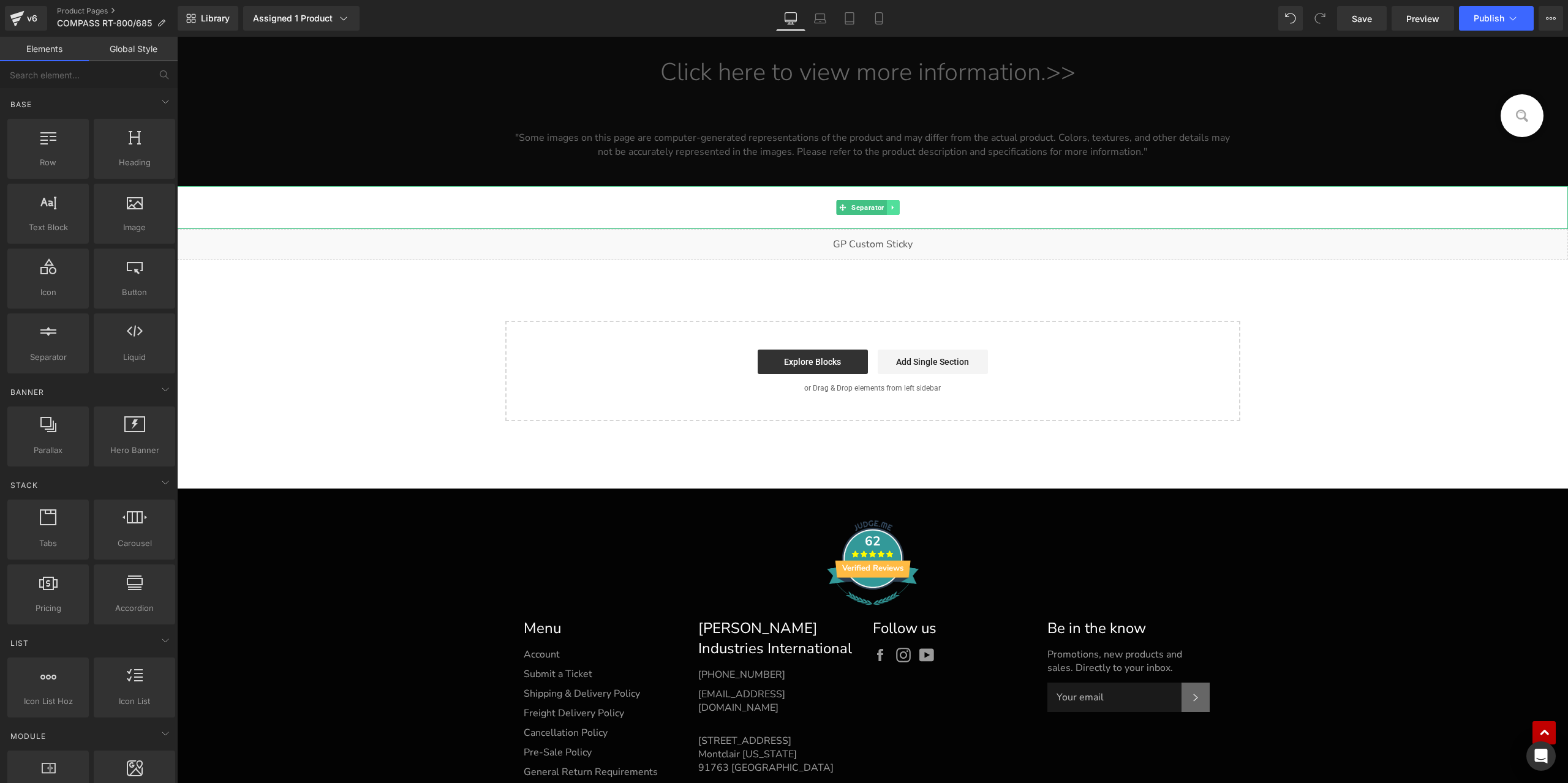
click at [892, 205] on icon at bounding box center [893, 207] width 2 height 5
click at [896, 206] on icon at bounding box center [898, 208] width 6 height 7
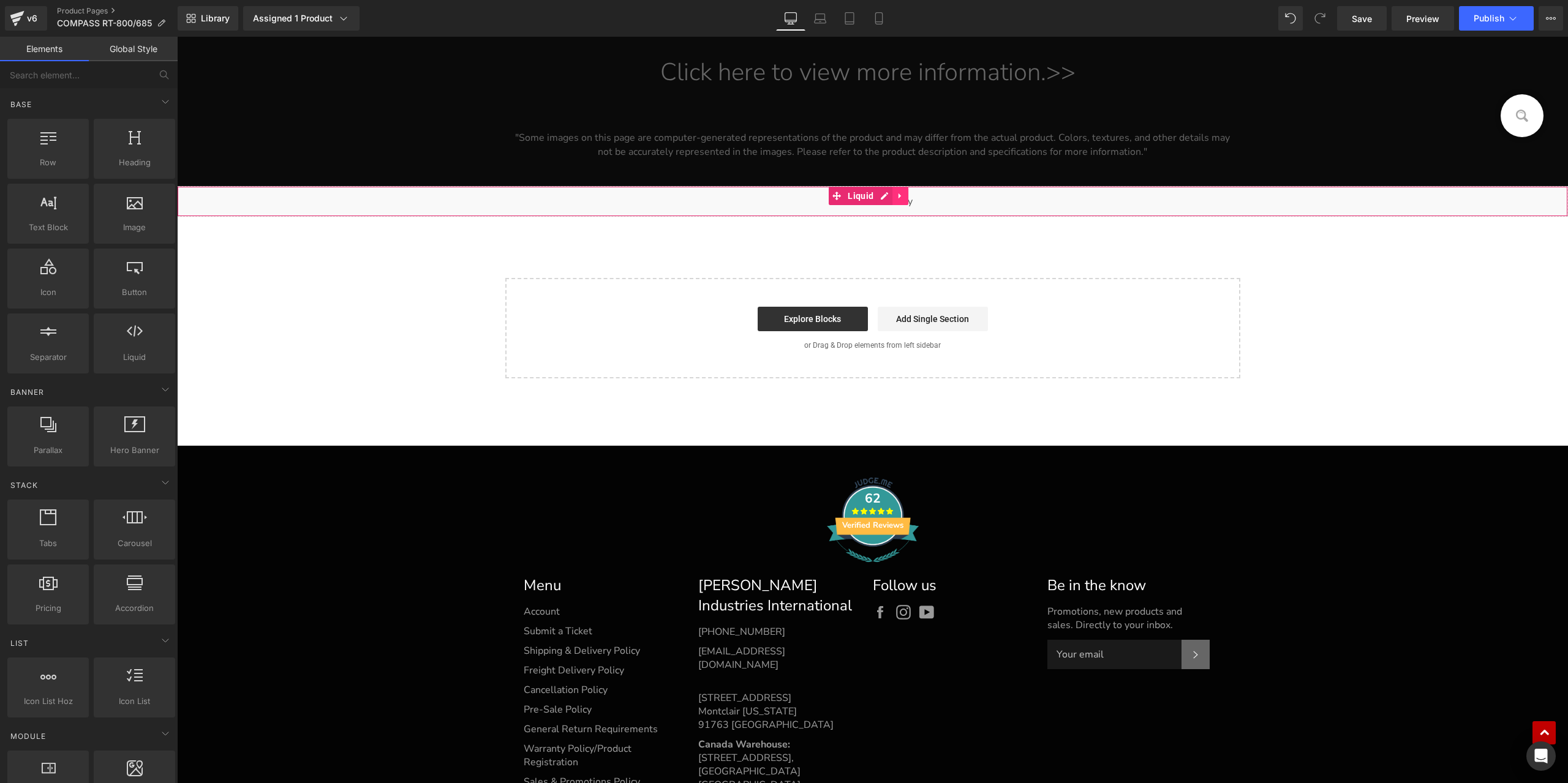
click at [903, 191] on icon at bounding box center [899, 196] width 8 height 9
click at [904, 191] on icon at bounding box center [908, 196] width 8 height 9
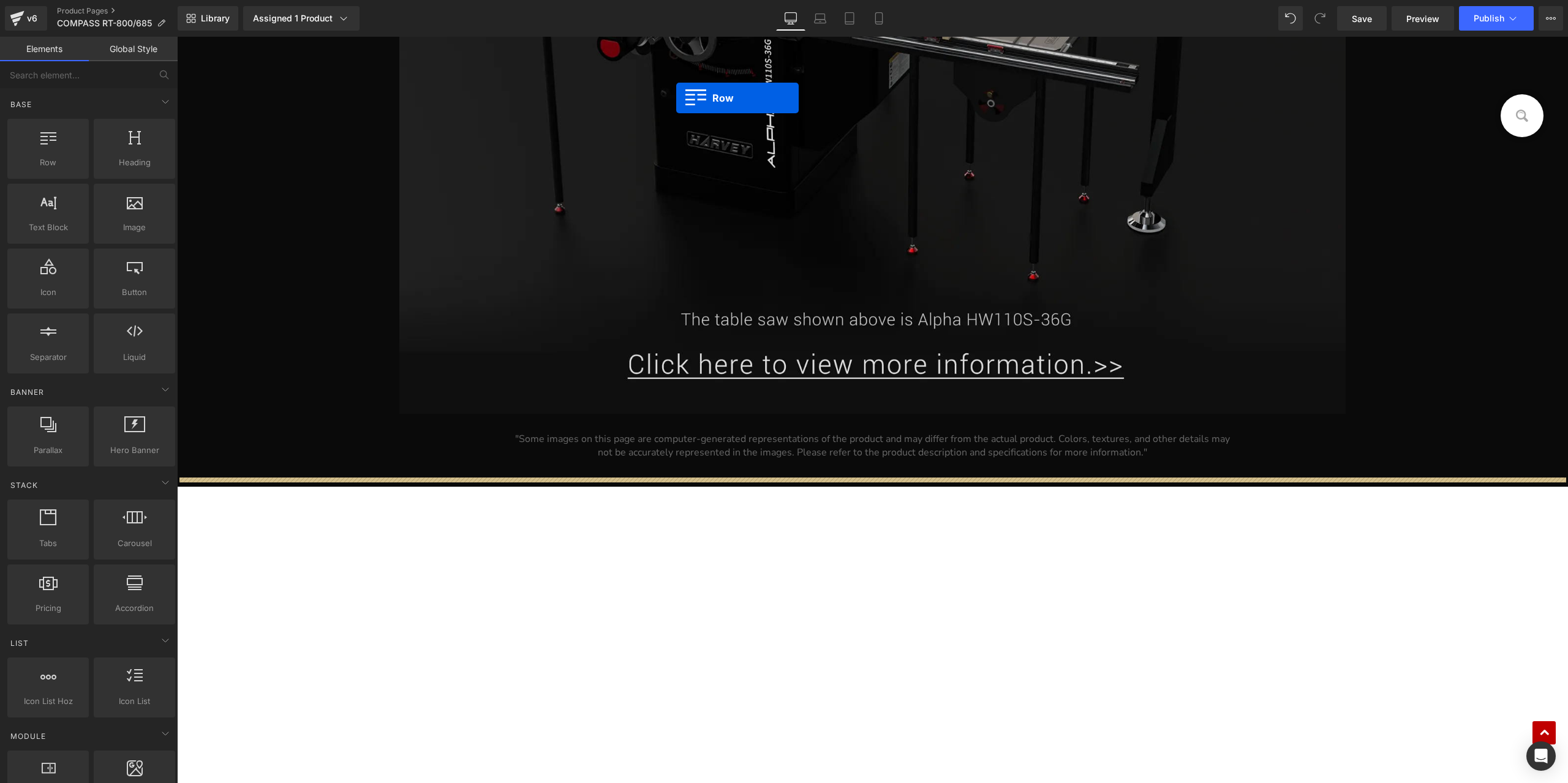
scroll to position [23876, 0]
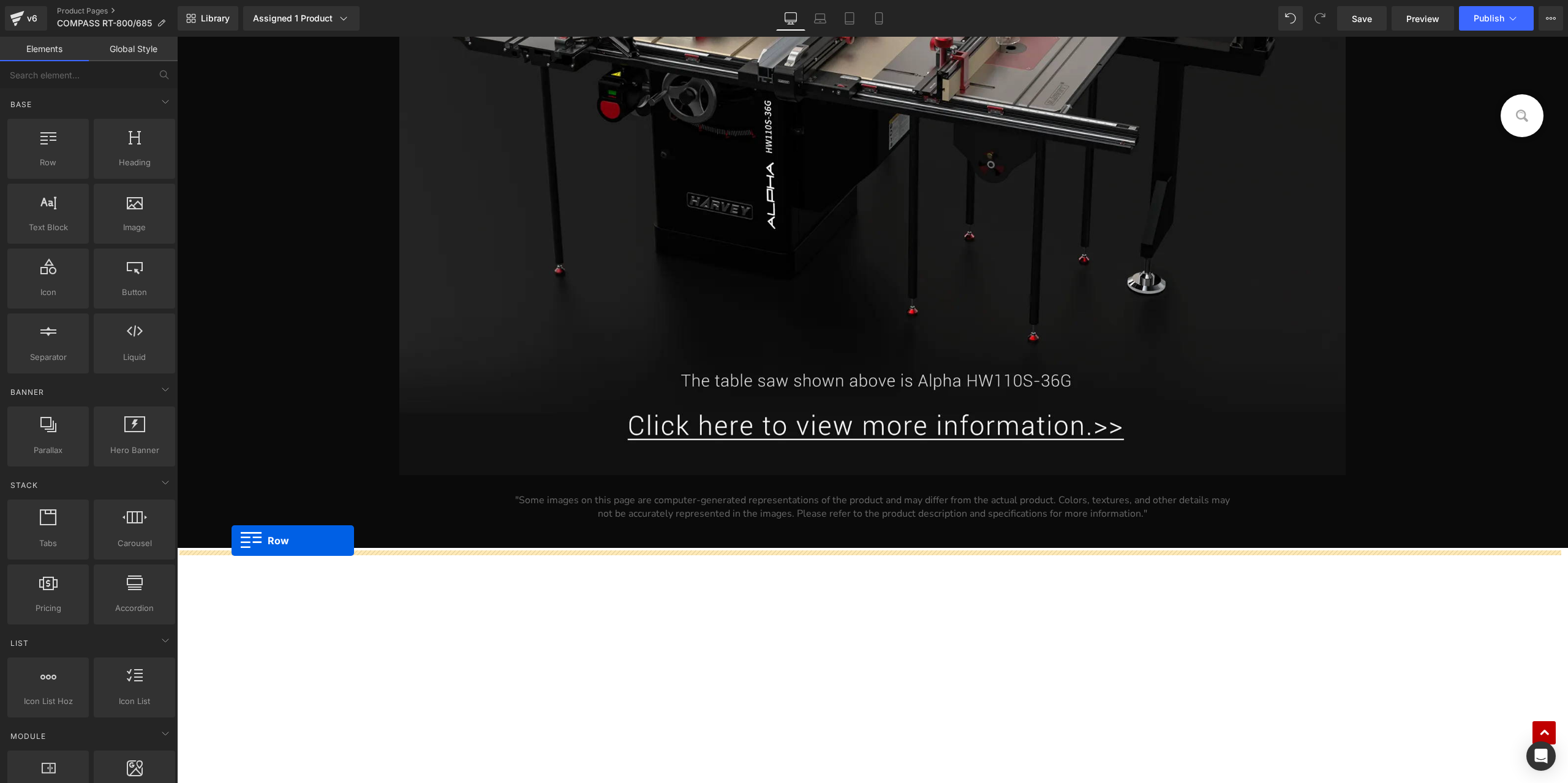
drag, startPoint x: 181, startPoint y: 357, endPoint x: 231, endPoint y: 541, distance: 190.7
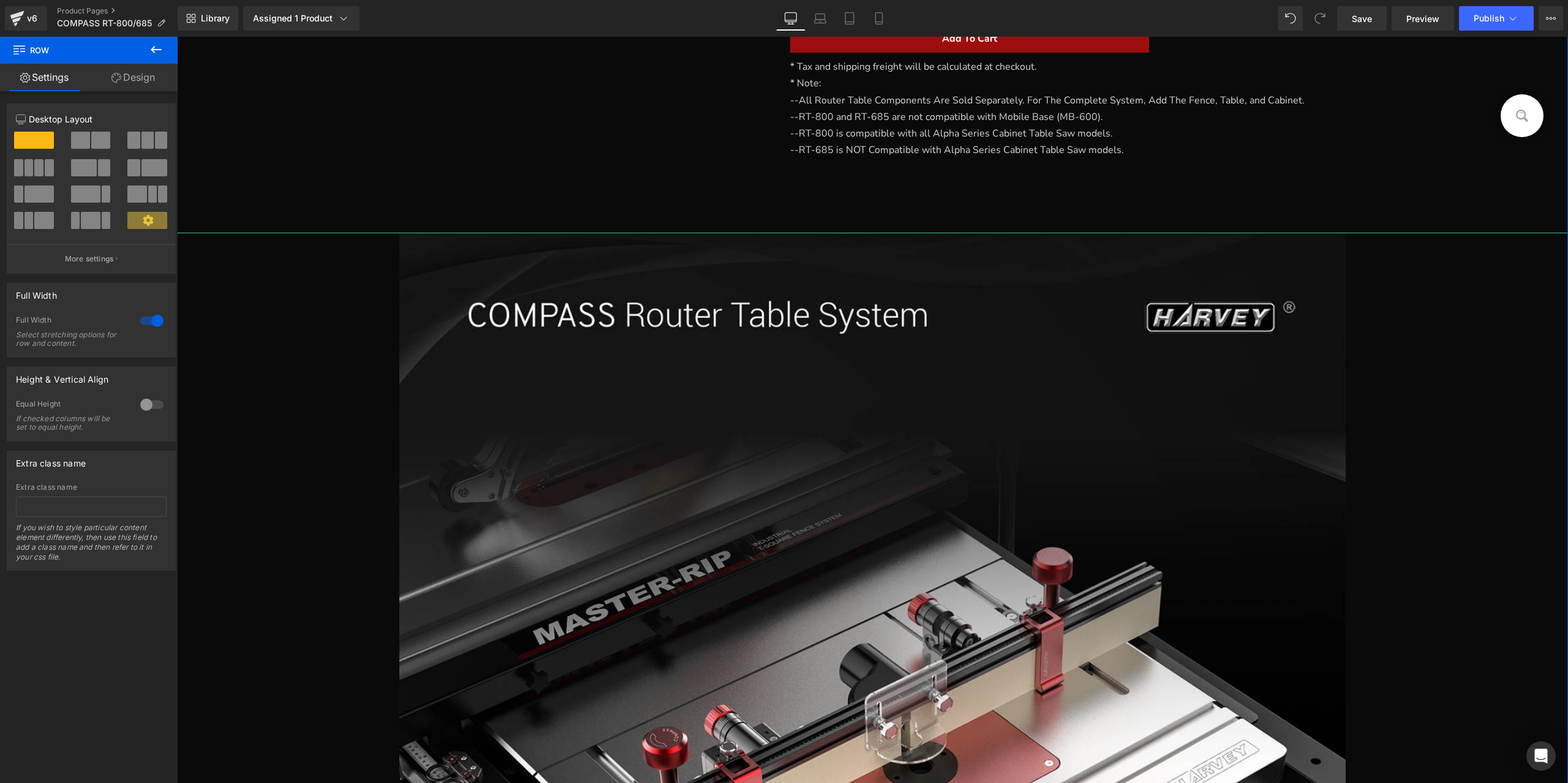
scroll to position [456, 0]
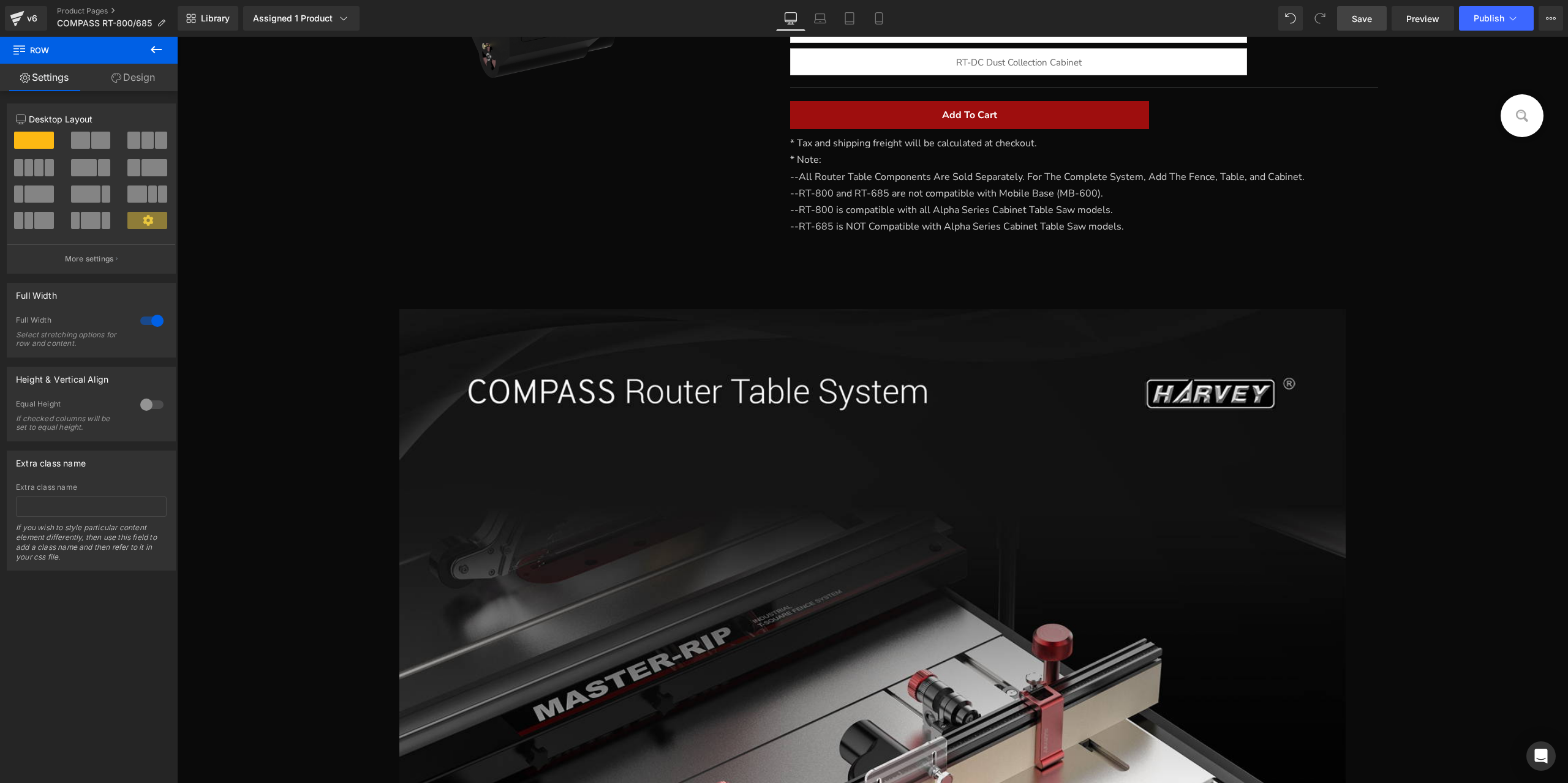
click at [1355, 17] on span "Save" at bounding box center [1361, 18] width 20 height 13
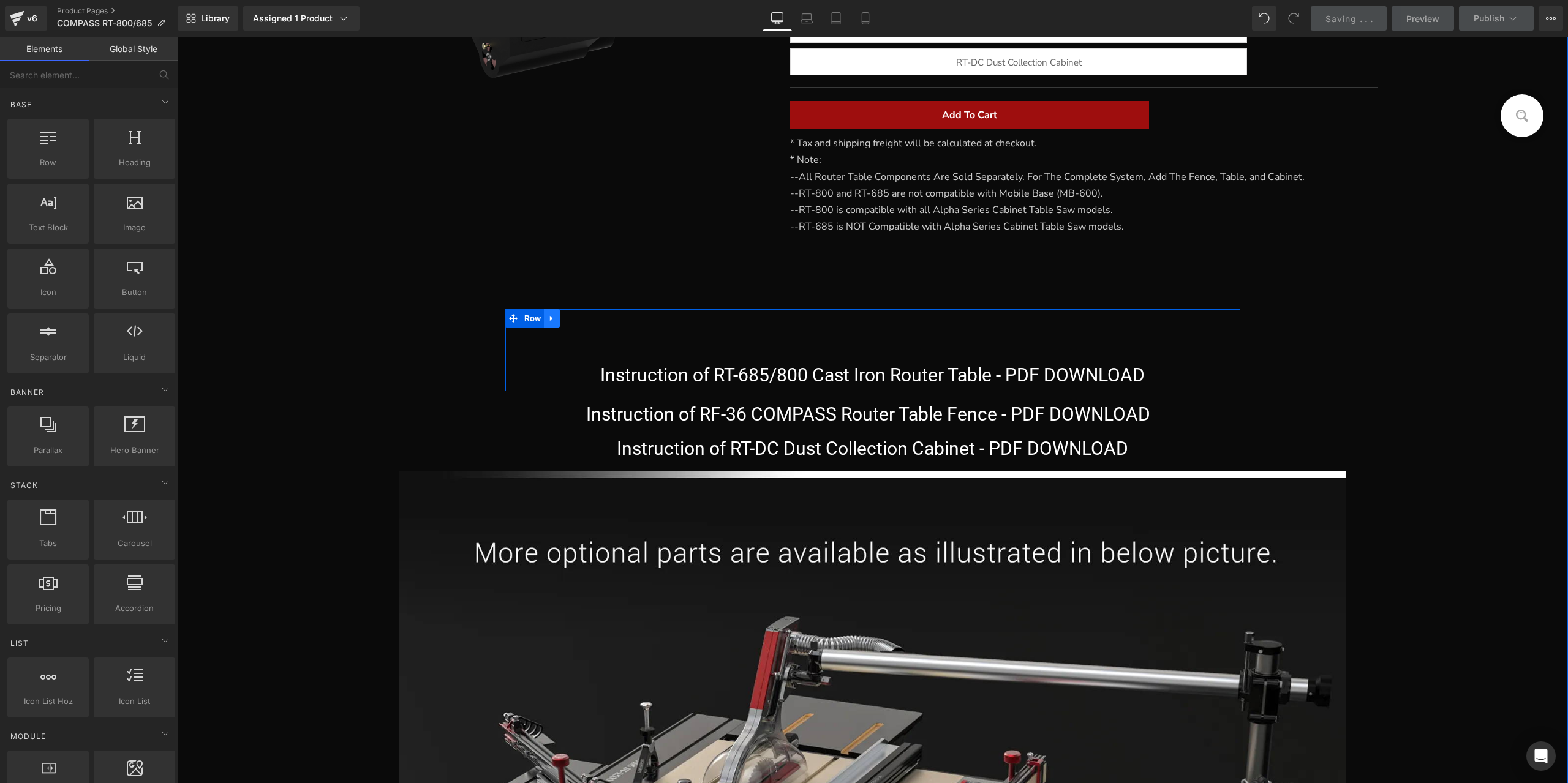
click at [547, 315] on icon at bounding box center [551, 318] width 8 height 9
click at [579, 317] on icon at bounding box center [583, 317] width 8 height 8
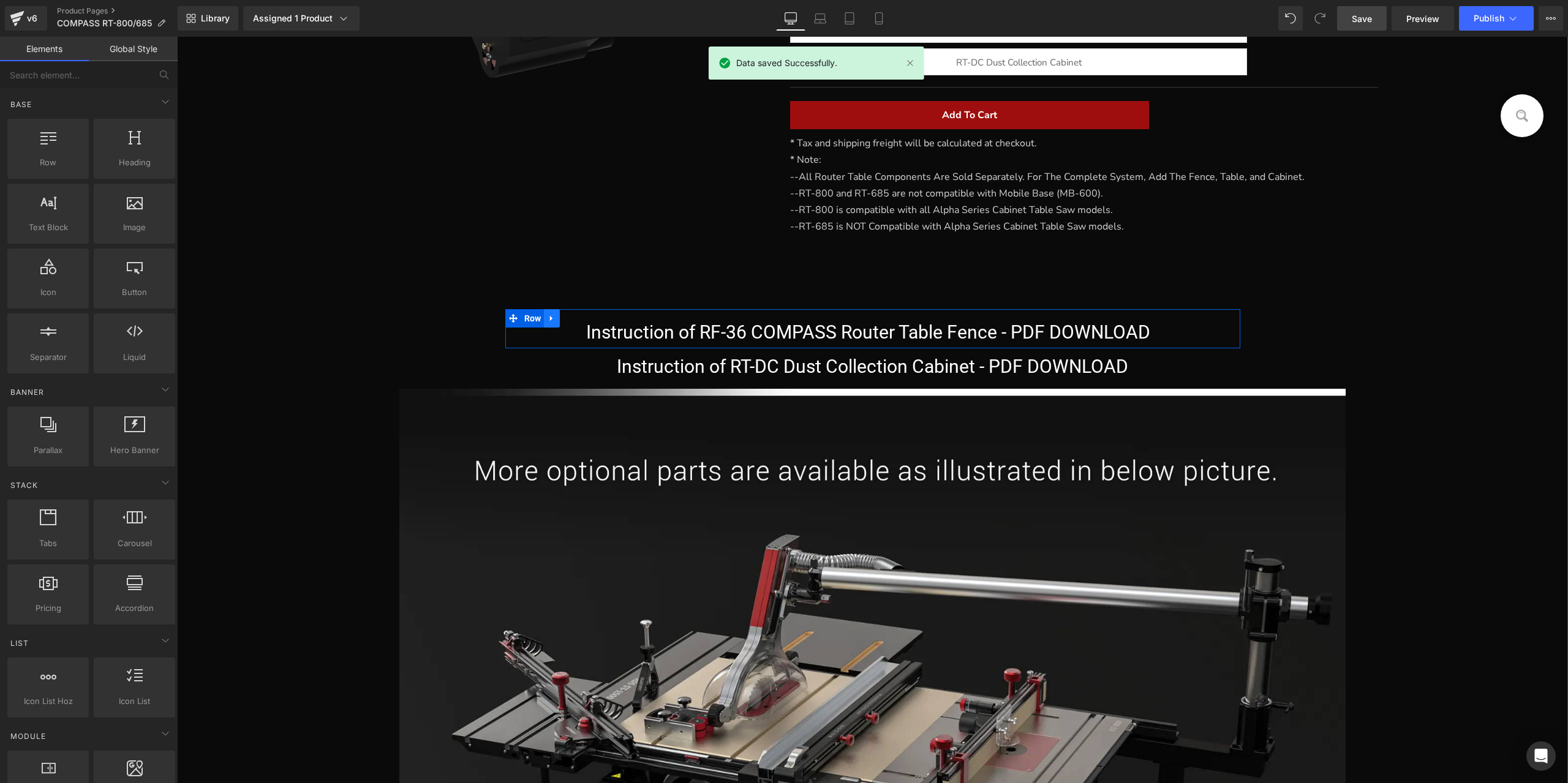
click at [551, 314] on icon at bounding box center [551, 318] width 8 height 9
click at [579, 319] on icon at bounding box center [583, 317] width 8 height 8
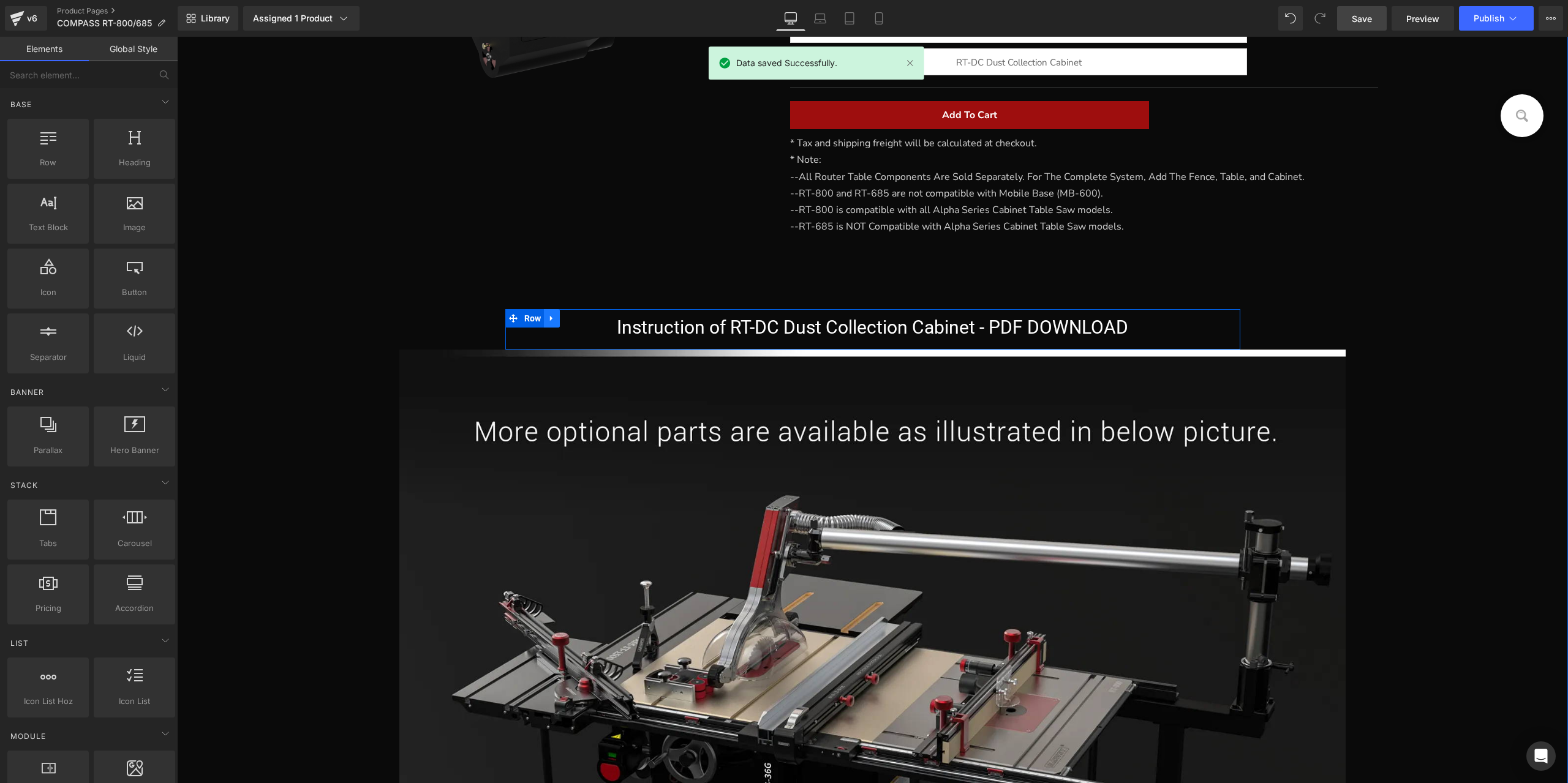
click at [550, 321] on icon at bounding box center [551, 318] width 8 height 9
click at [581, 320] on icon at bounding box center [583, 317] width 8 height 8
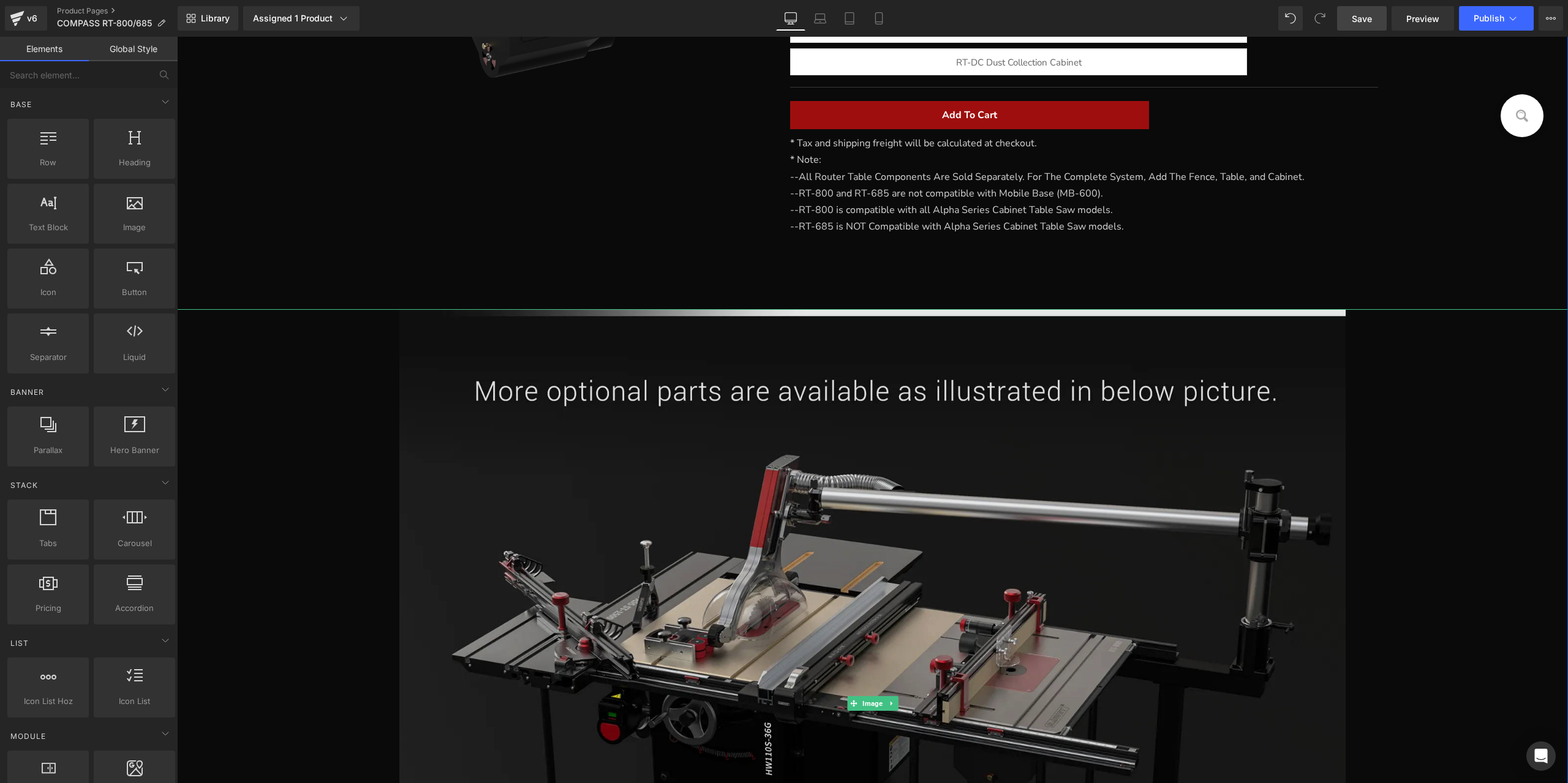
click at [661, 349] on img at bounding box center [871, 703] width 945 height 788
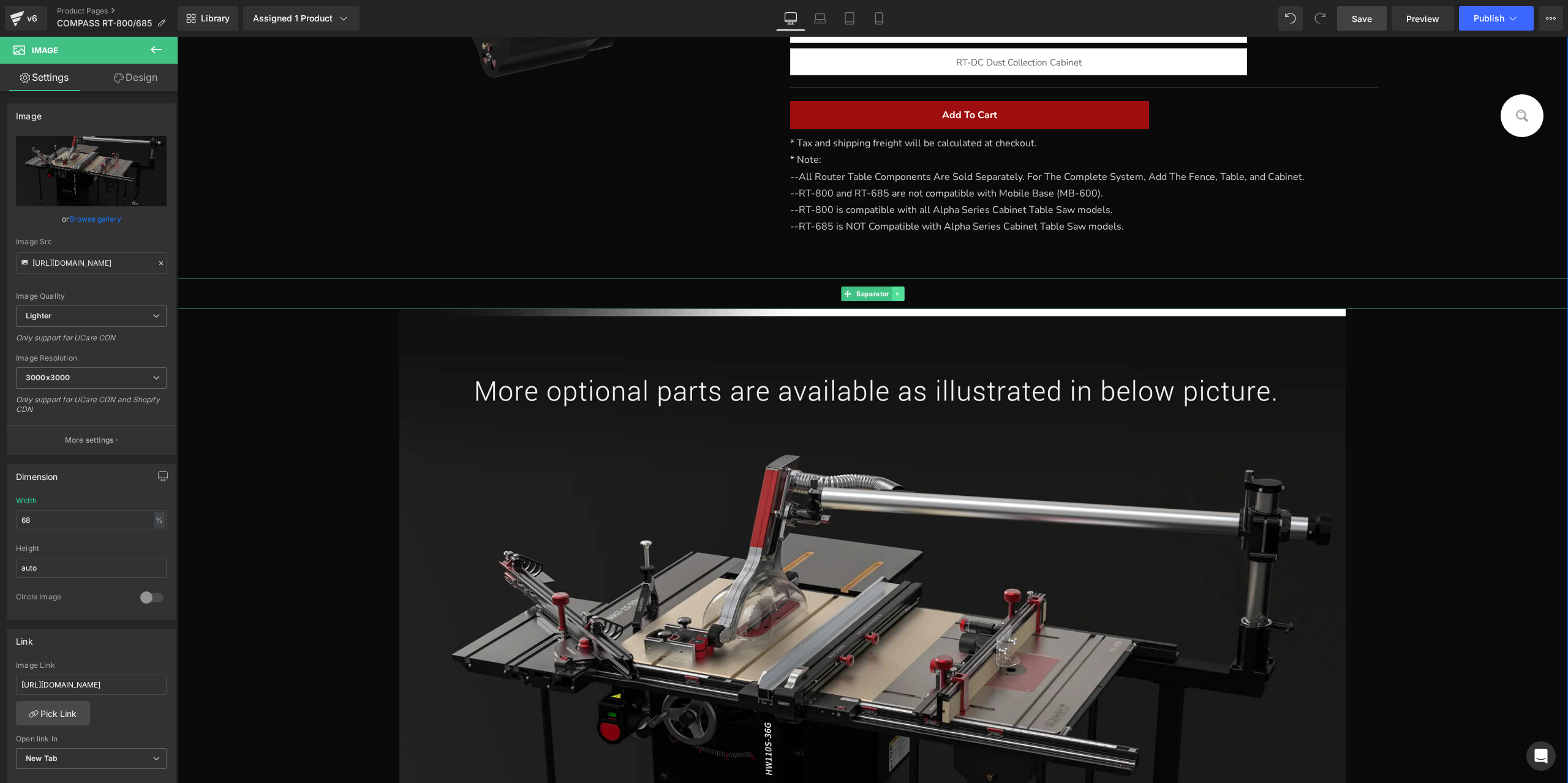
click at [891, 288] on link at bounding box center [897, 294] width 13 height 15
click at [901, 290] on icon at bounding box center [904, 294] width 6 height 7
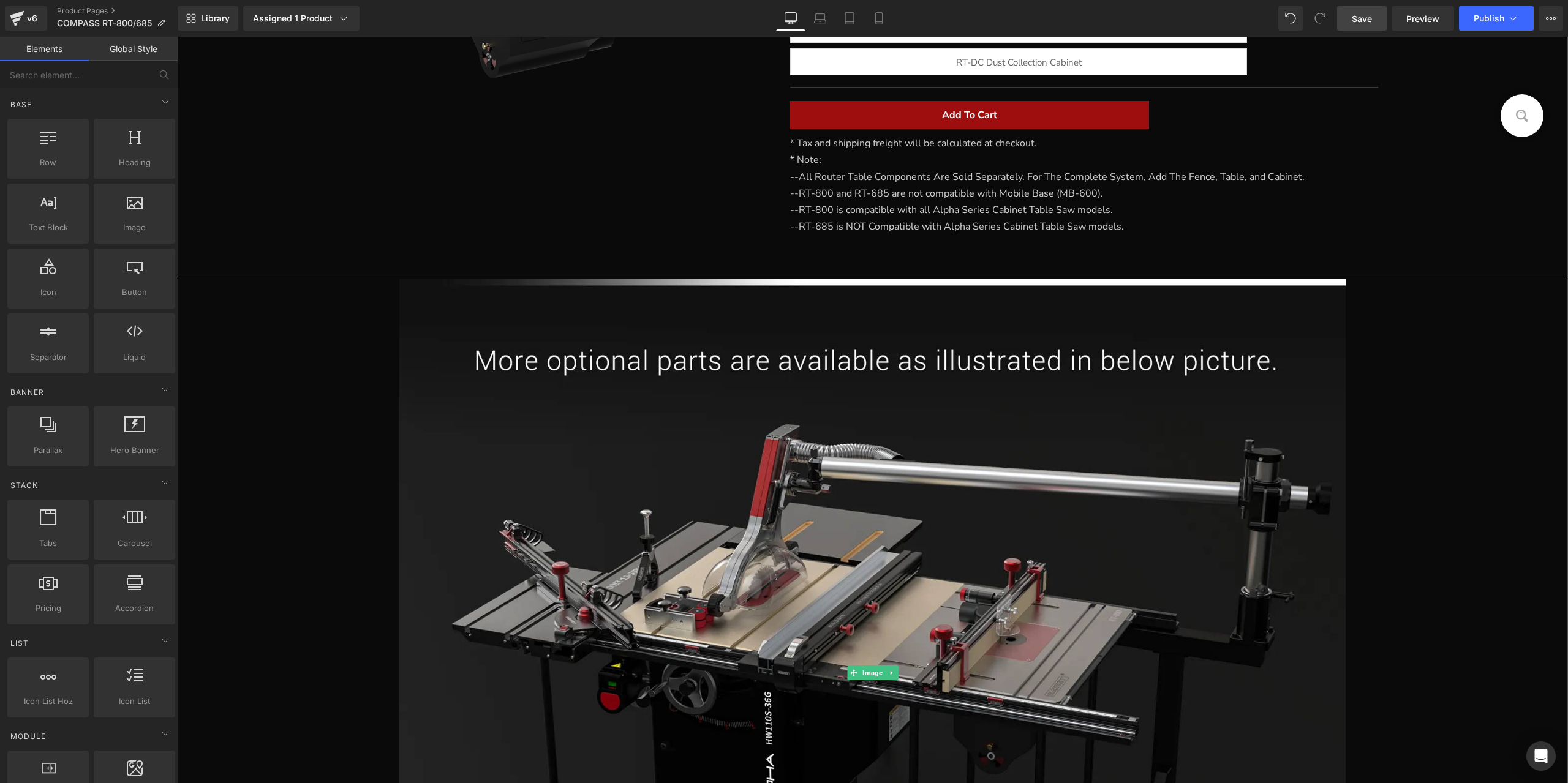
click at [897, 290] on img at bounding box center [871, 672] width 945 height 788
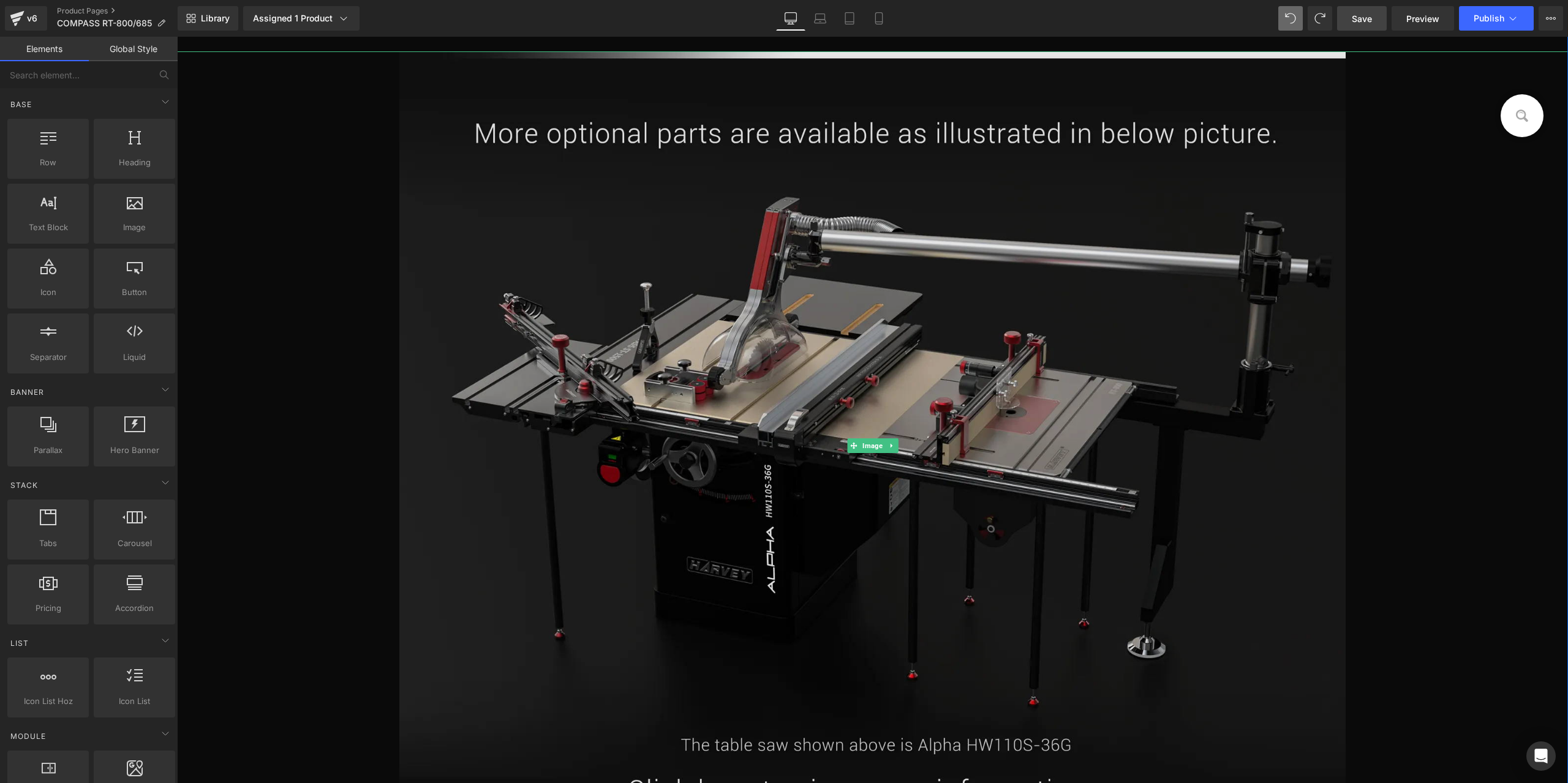
scroll to position [639, 0]
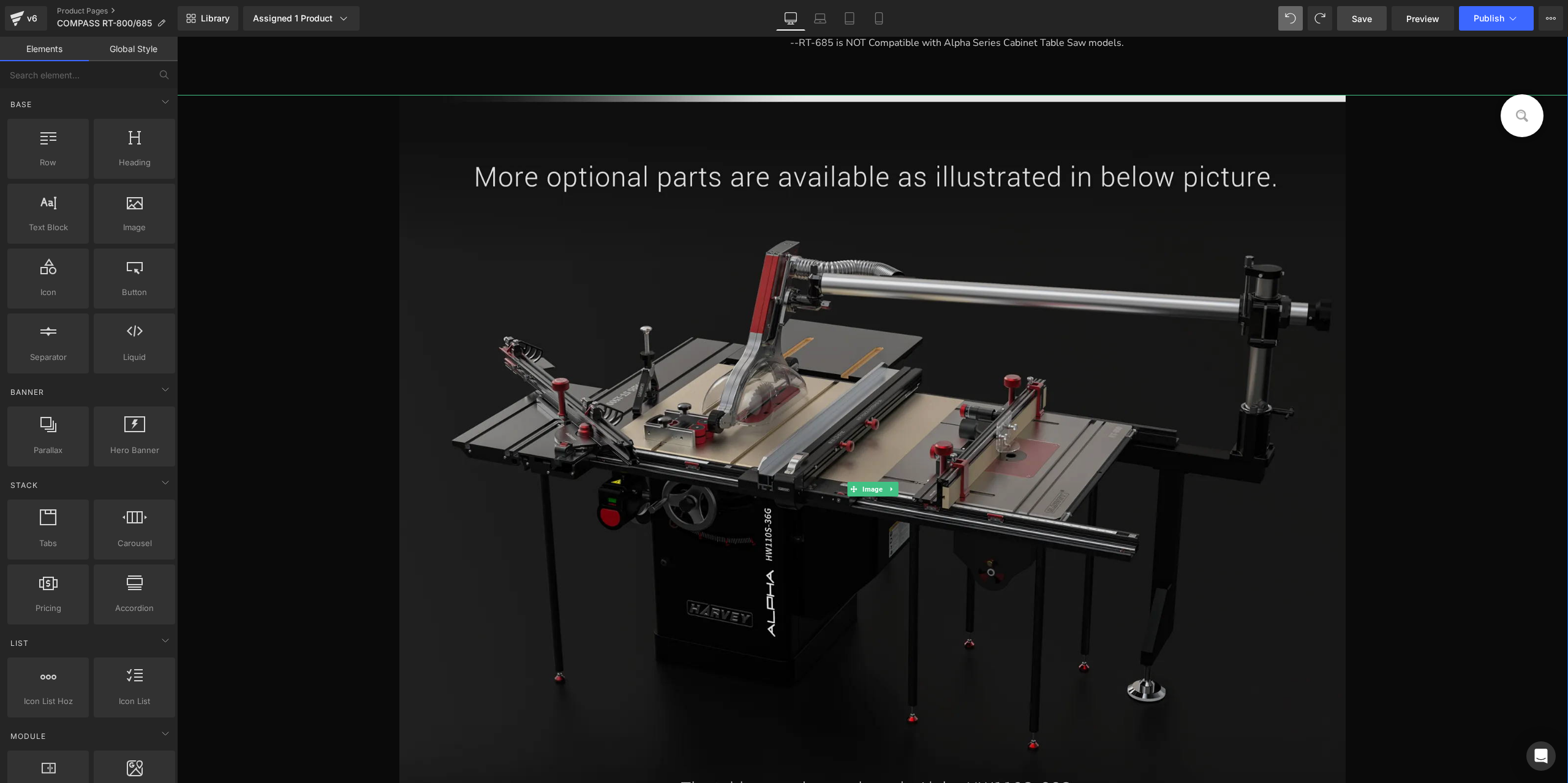
click at [501, 117] on img at bounding box center [871, 488] width 945 height 788
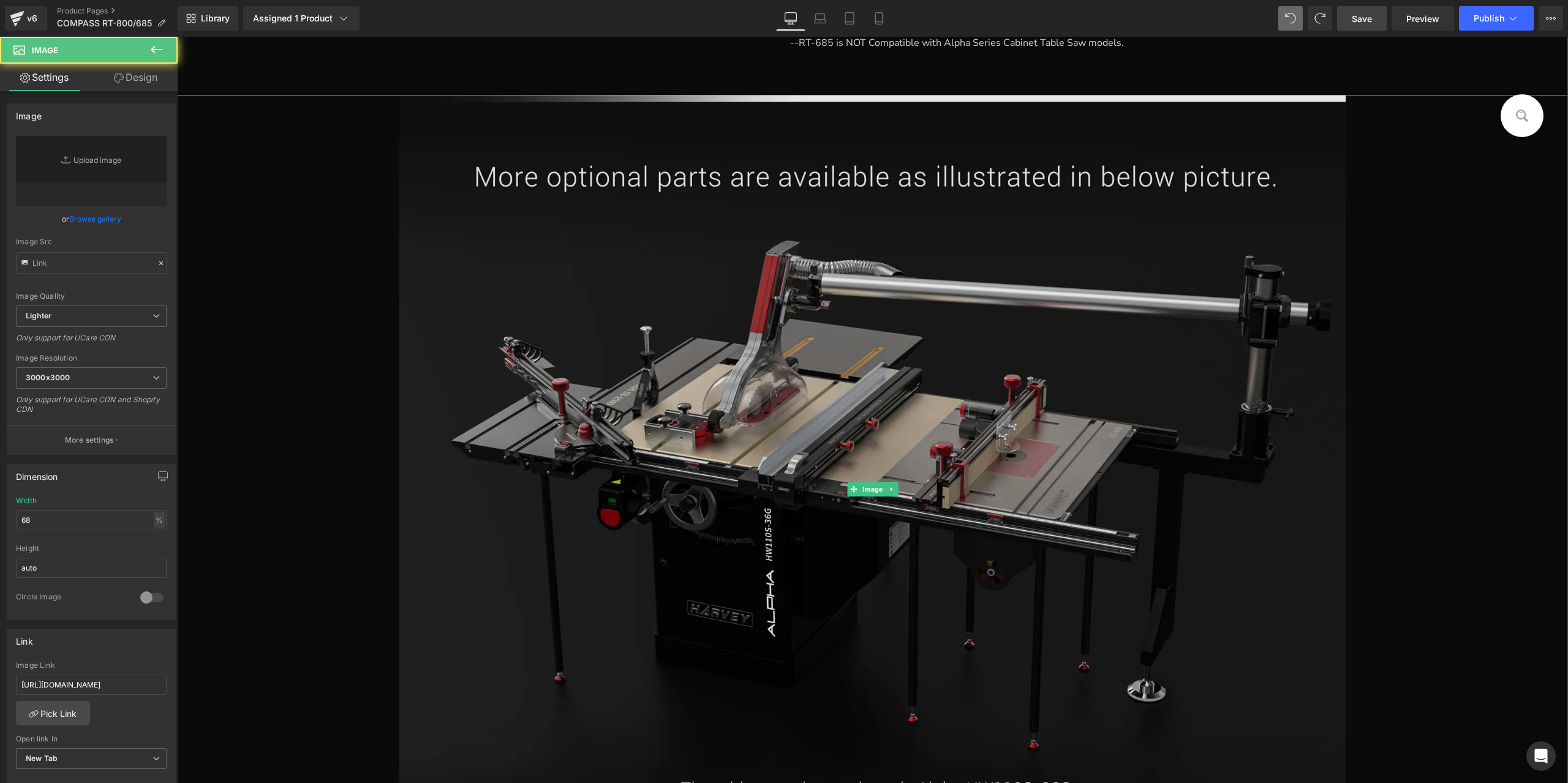
type input "[URL][DOMAIN_NAME]"
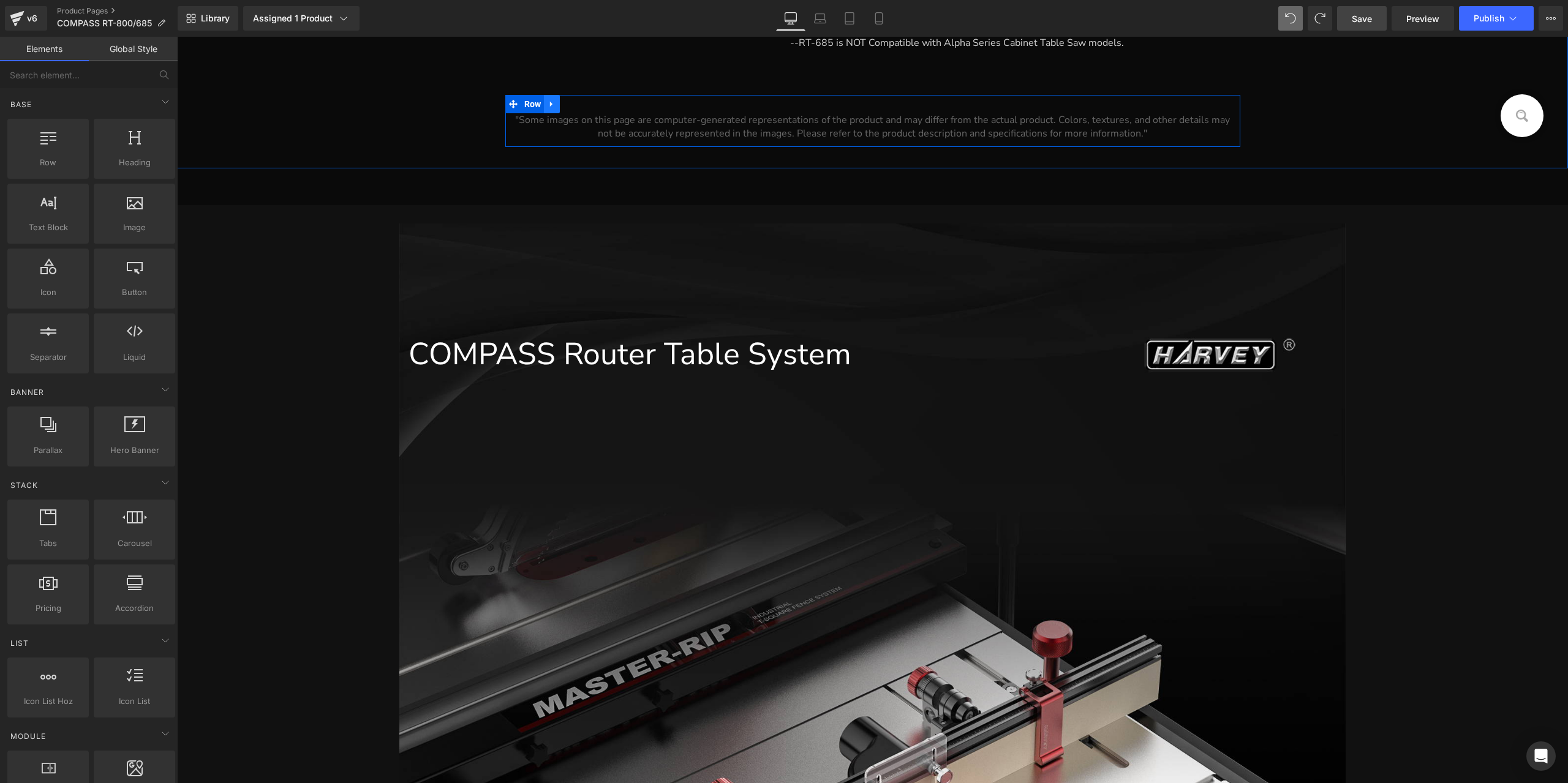
click at [550, 103] on icon at bounding box center [551, 104] width 3 height 5
click at [579, 106] on icon at bounding box center [583, 103] width 8 height 8
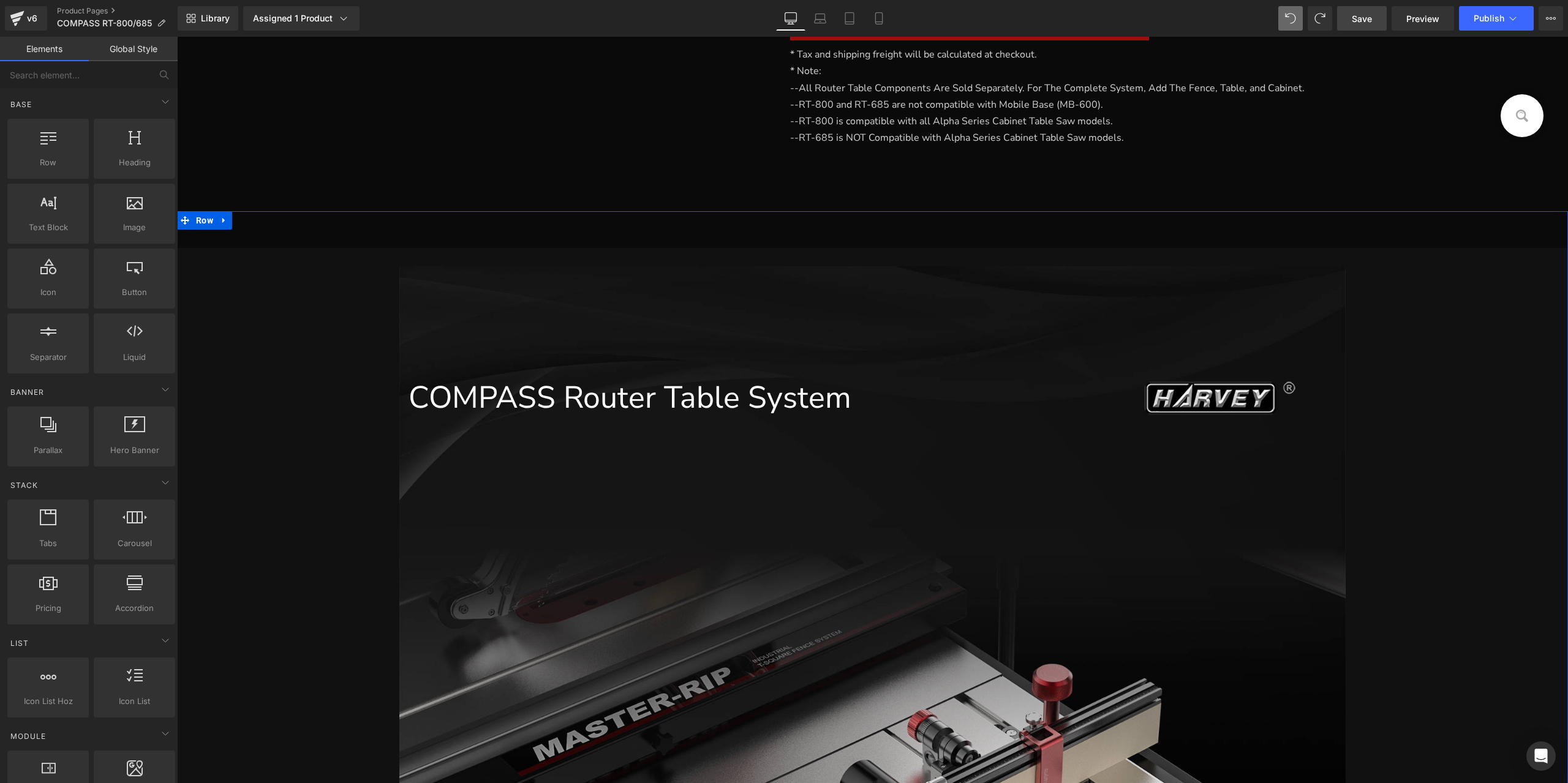
scroll to position [456, 0]
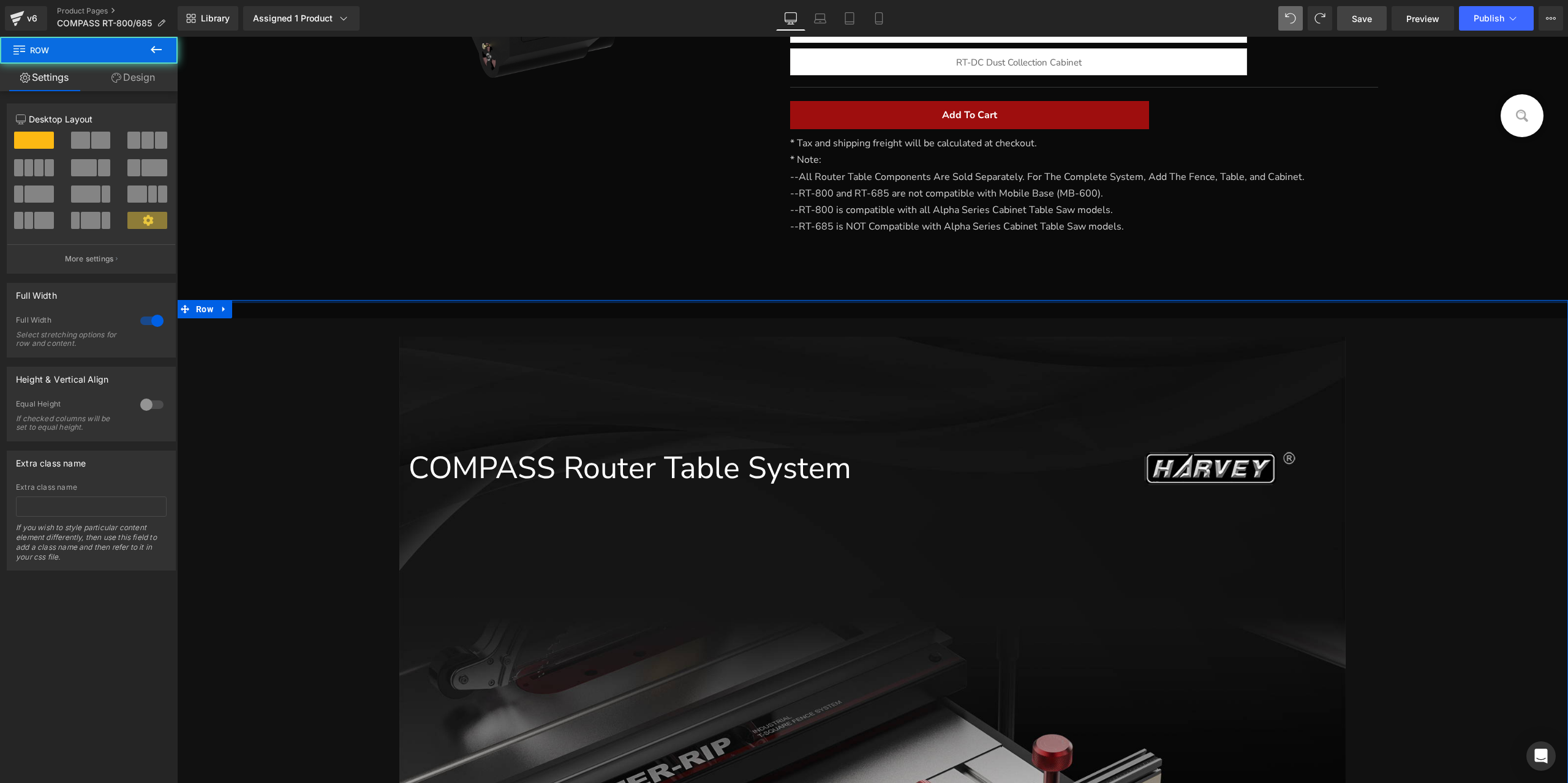
drag, startPoint x: 683, startPoint y: 308, endPoint x: 677, endPoint y: 245, distance: 63.3
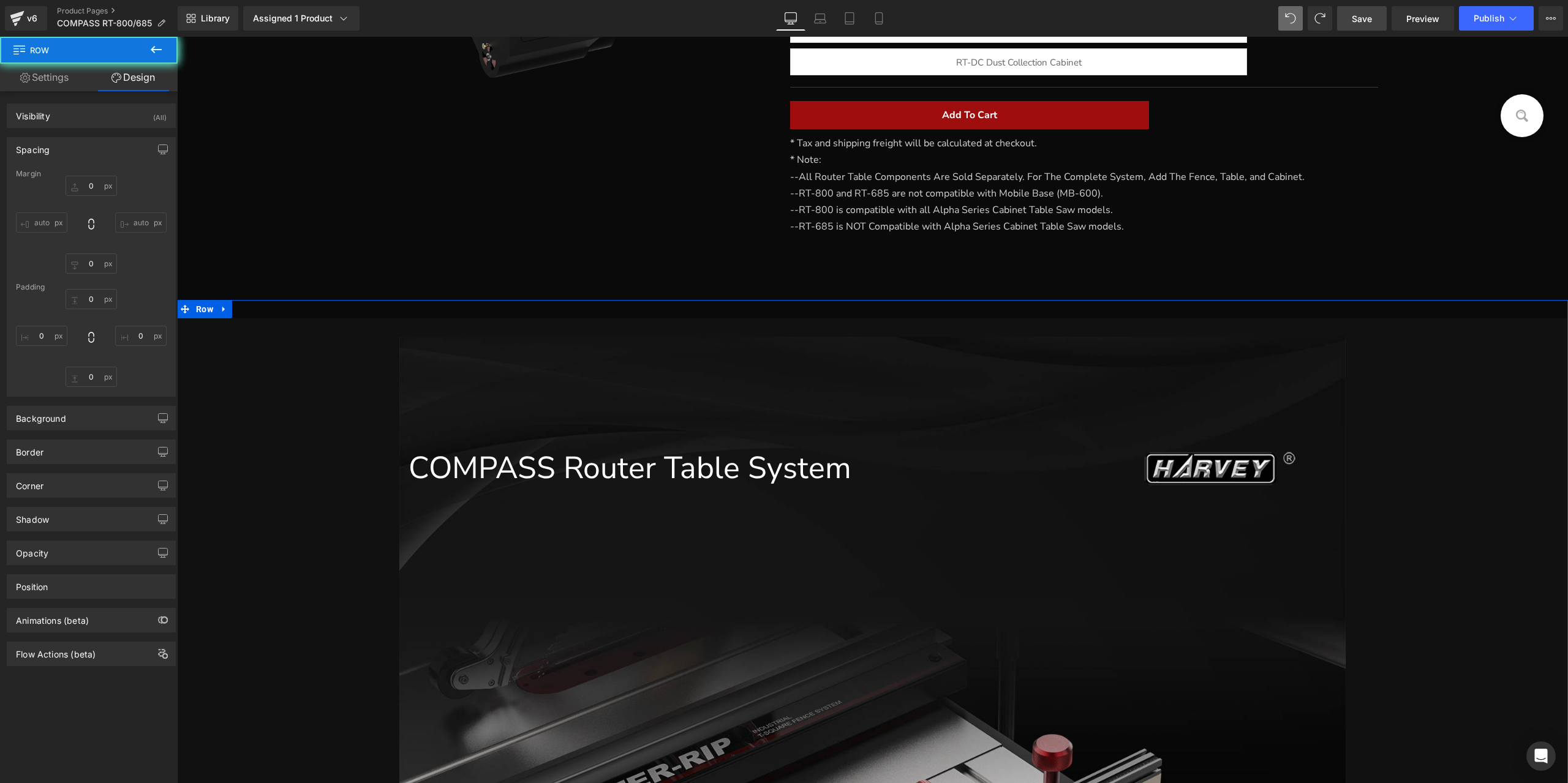
type input "0"
type input "35"
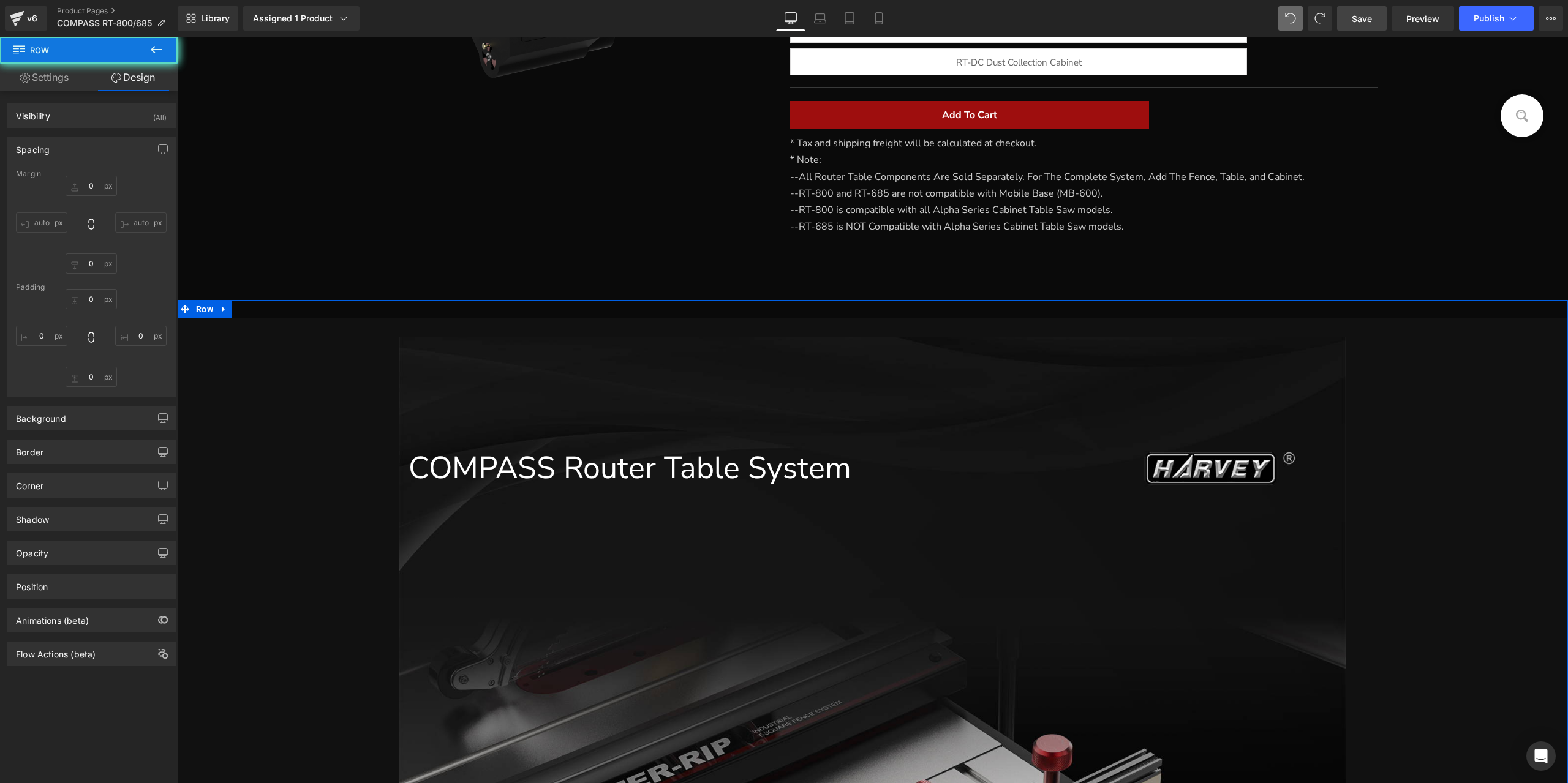
type input "0"
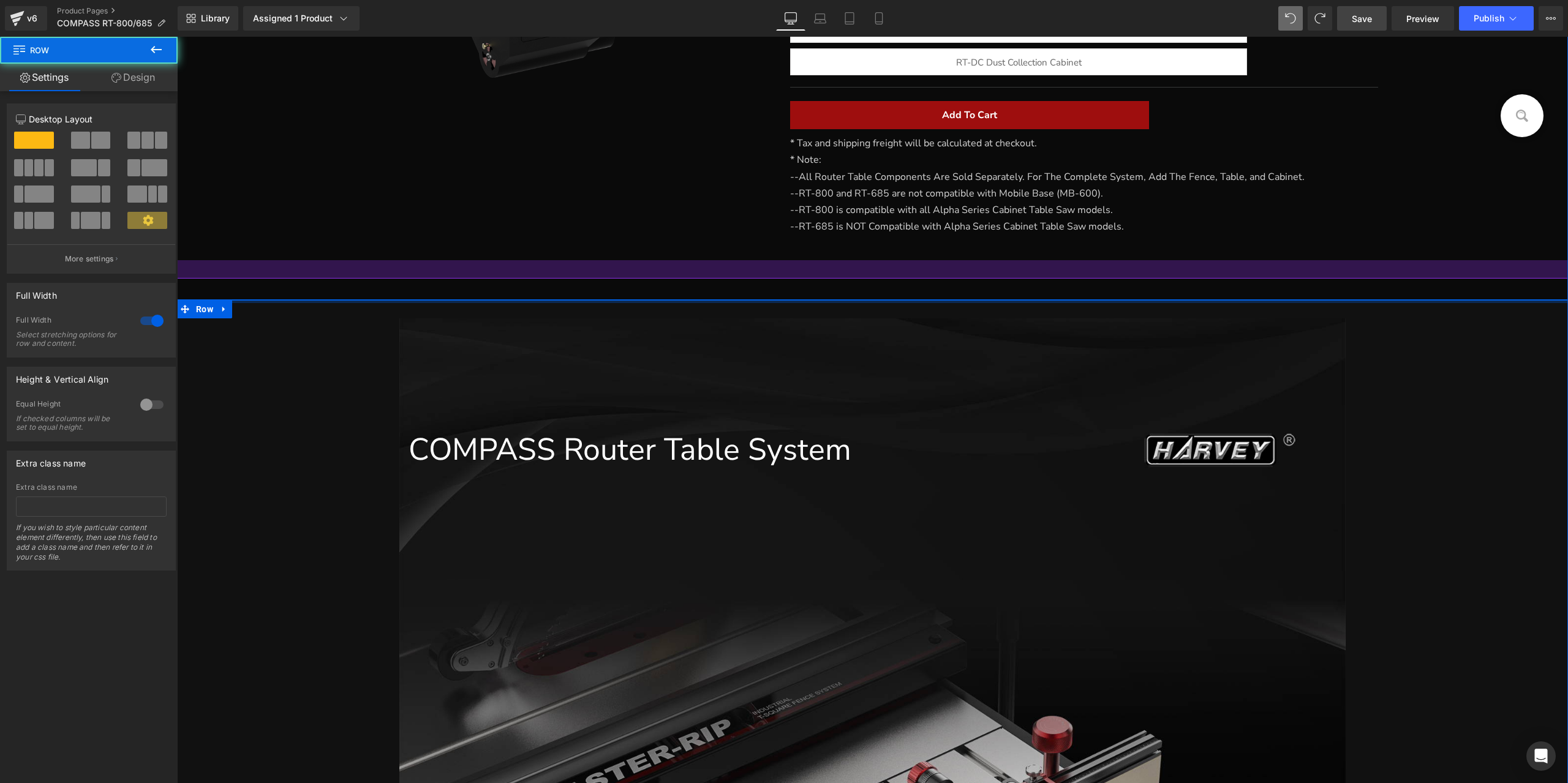
drag, startPoint x: 702, startPoint y: 313, endPoint x: 705, endPoint y: 266, distance: 47.1
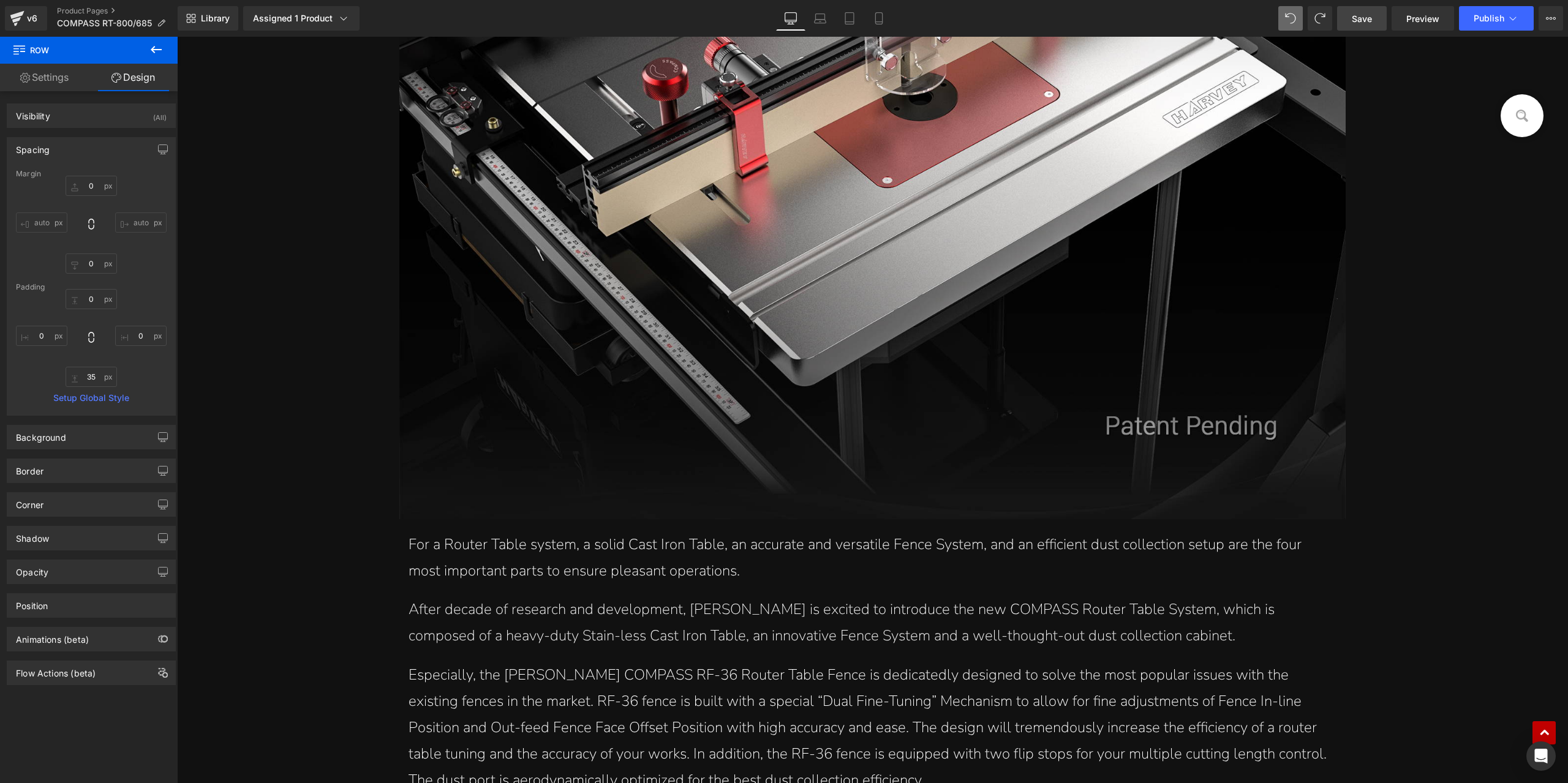
scroll to position [1374, 0]
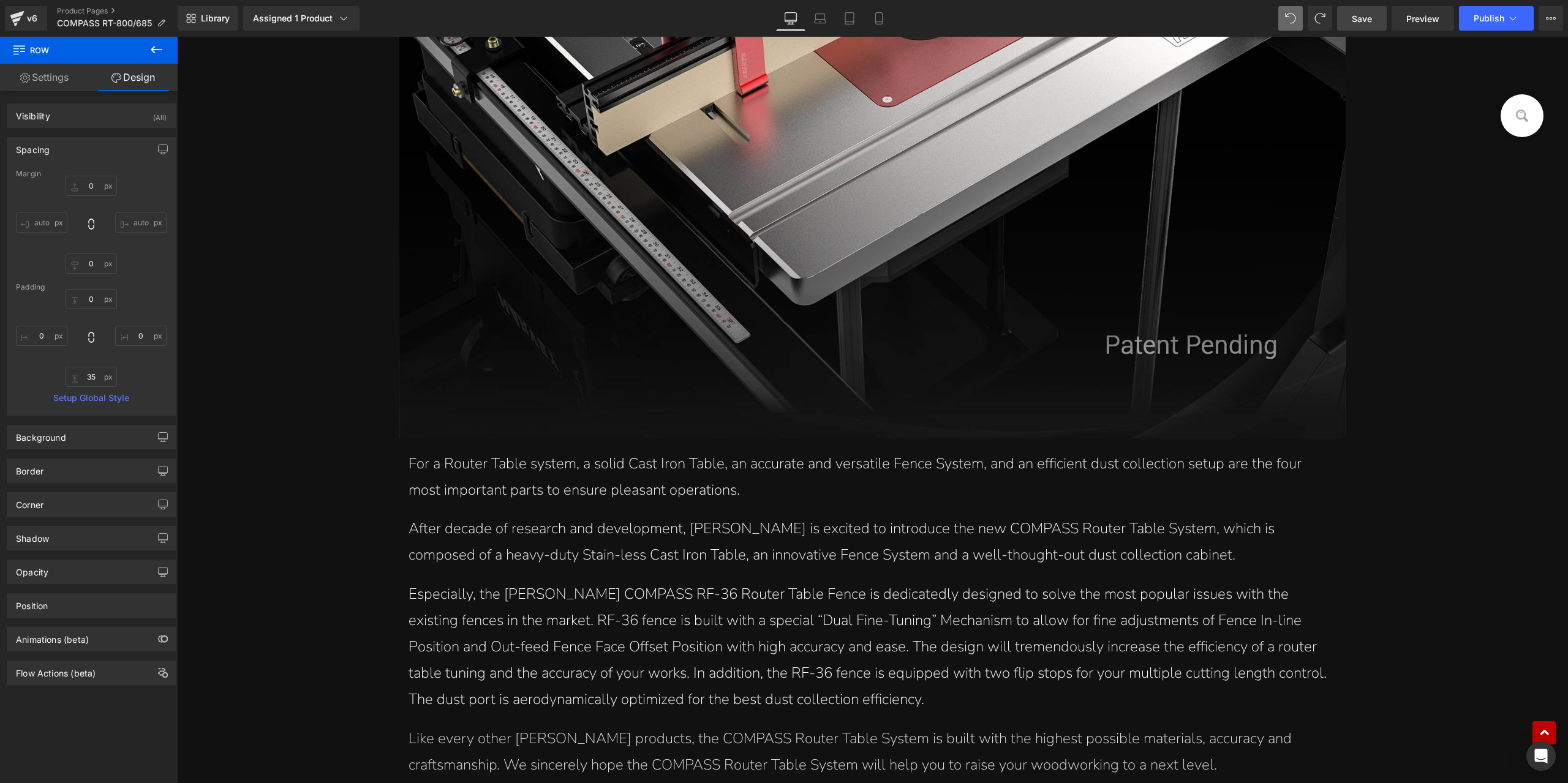
click at [1373, 21] on link "Save" at bounding box center [1361, 18] width 49 height 25
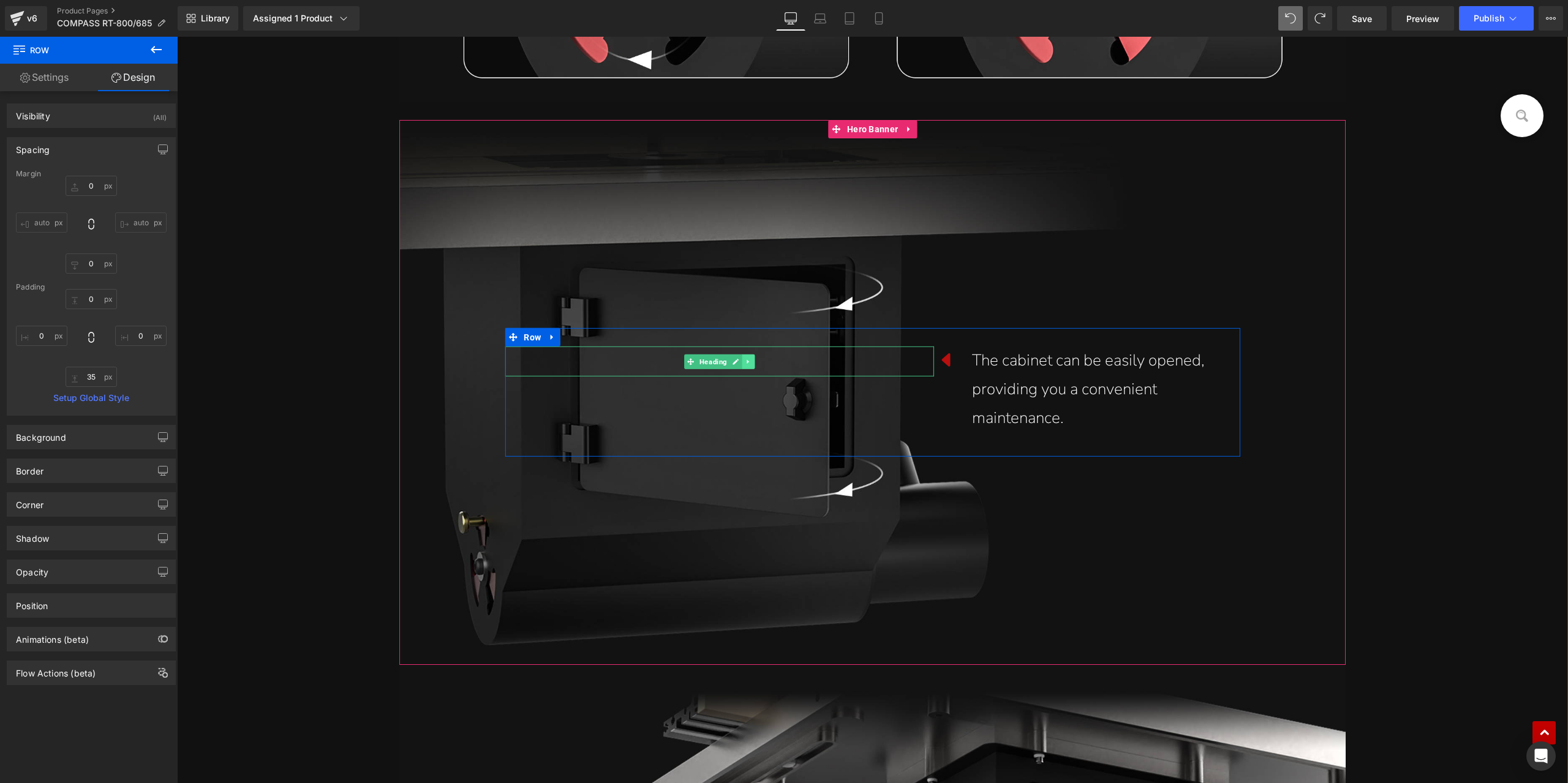
scroll to position [17661, 0]
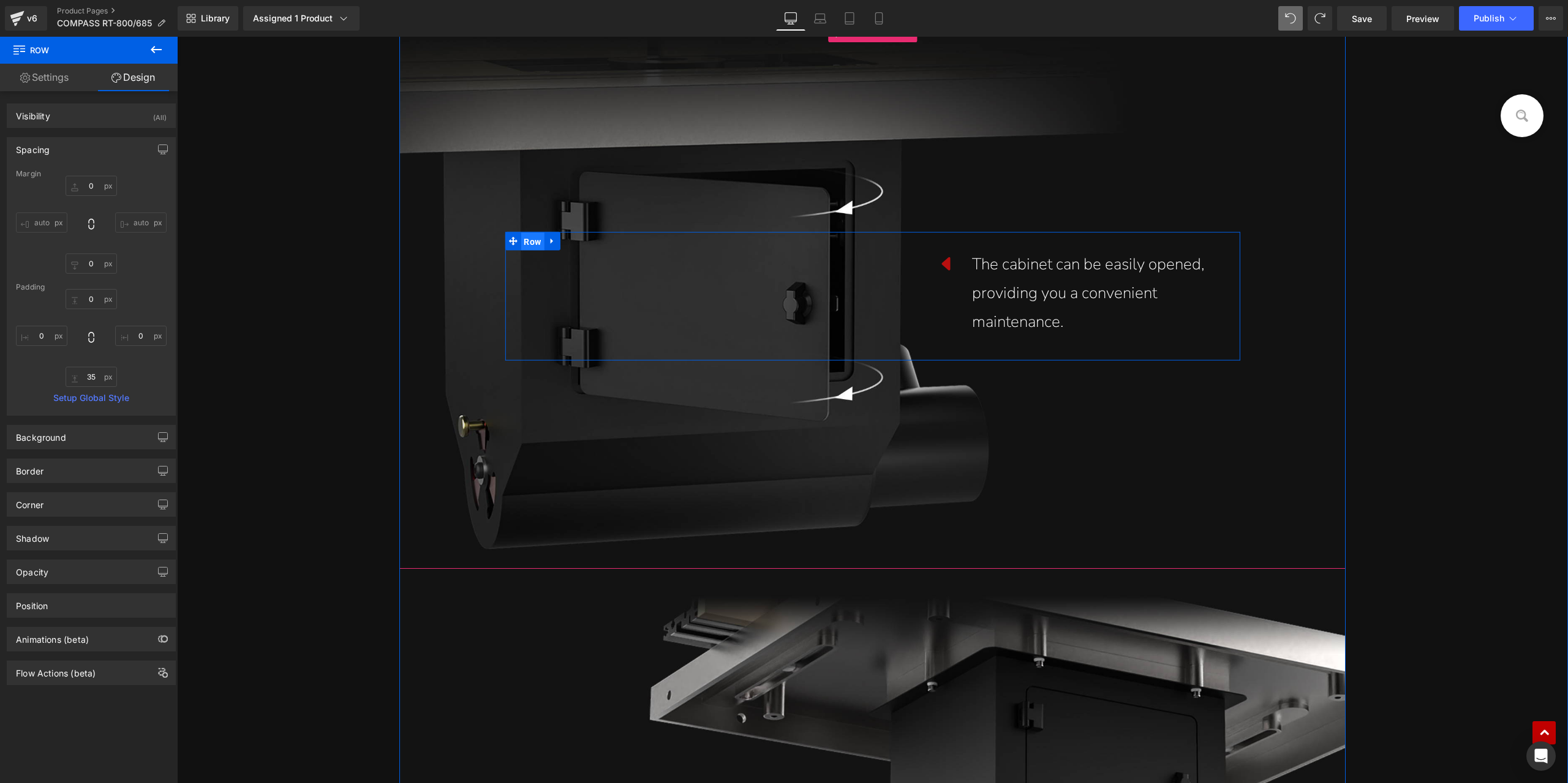
click at [536, 248] on span "Row" at bounding box center [532, 241] width 23 height 18
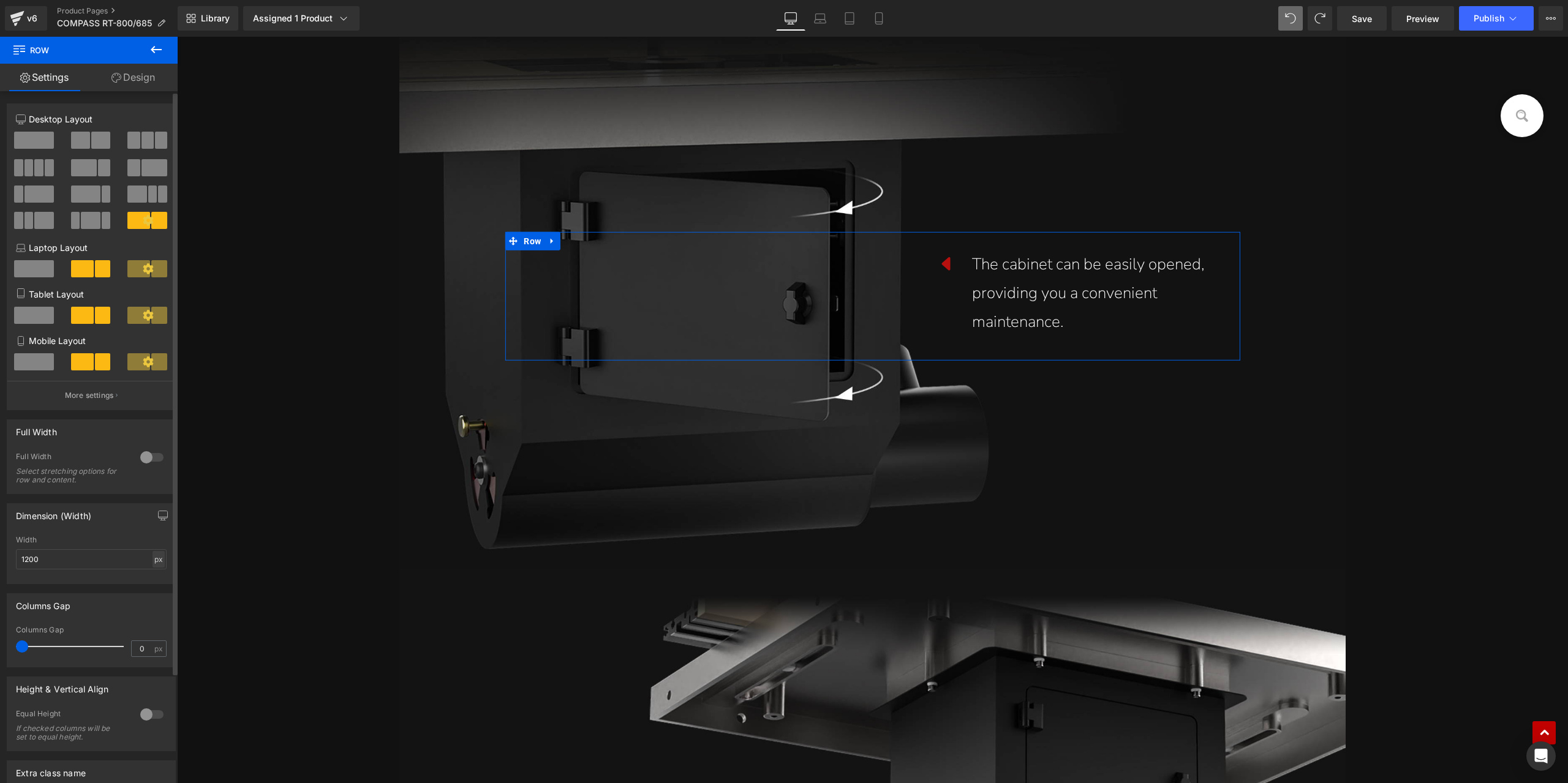
click at [153, 562] on div "px" at bounding box center [158, 559] width 12 height 16
click at [155, 579] on li "%" at bounding box center [158, 577] width 16 height 17
type input "100"
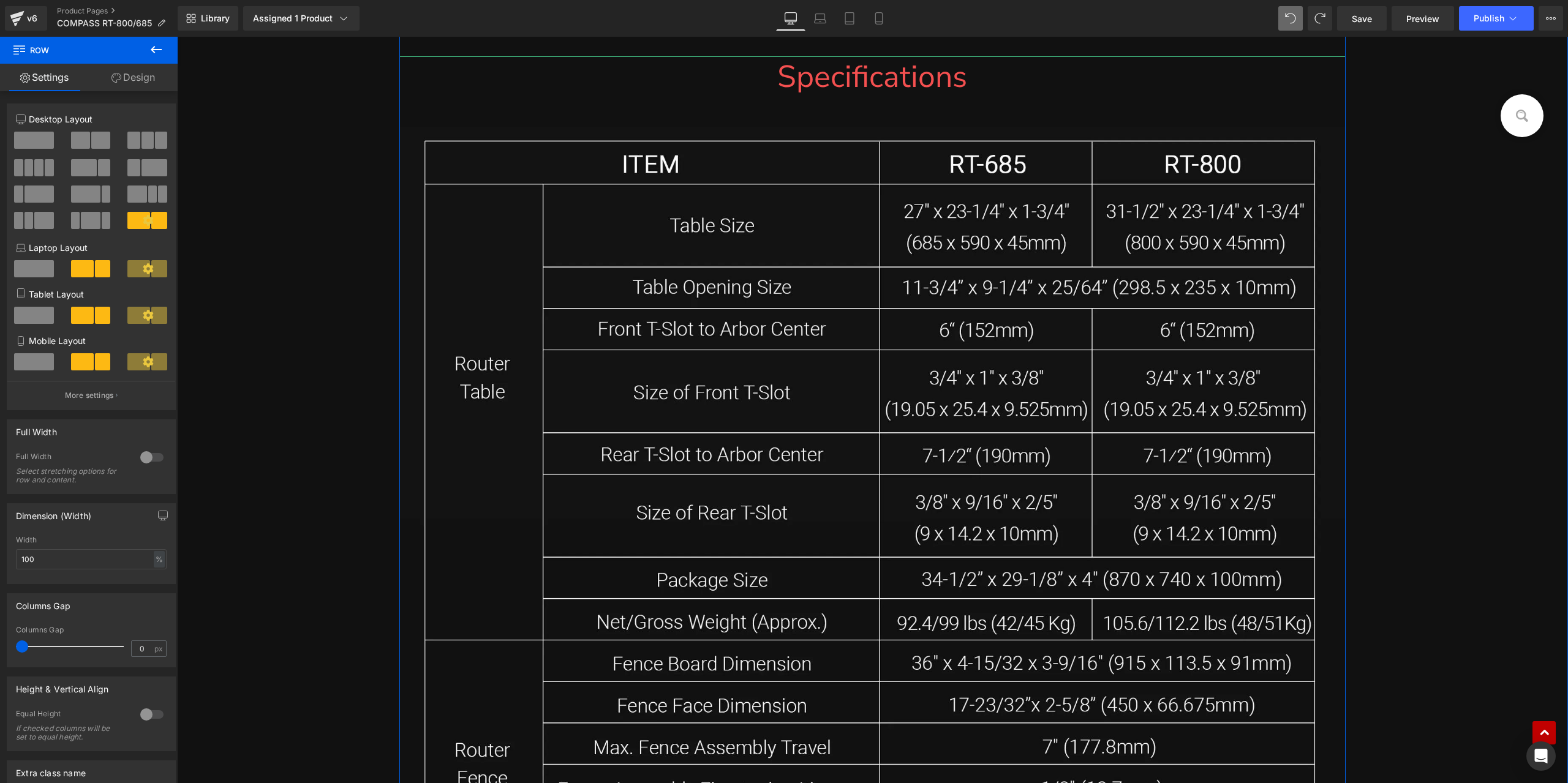
scroll to position [18886, 0]
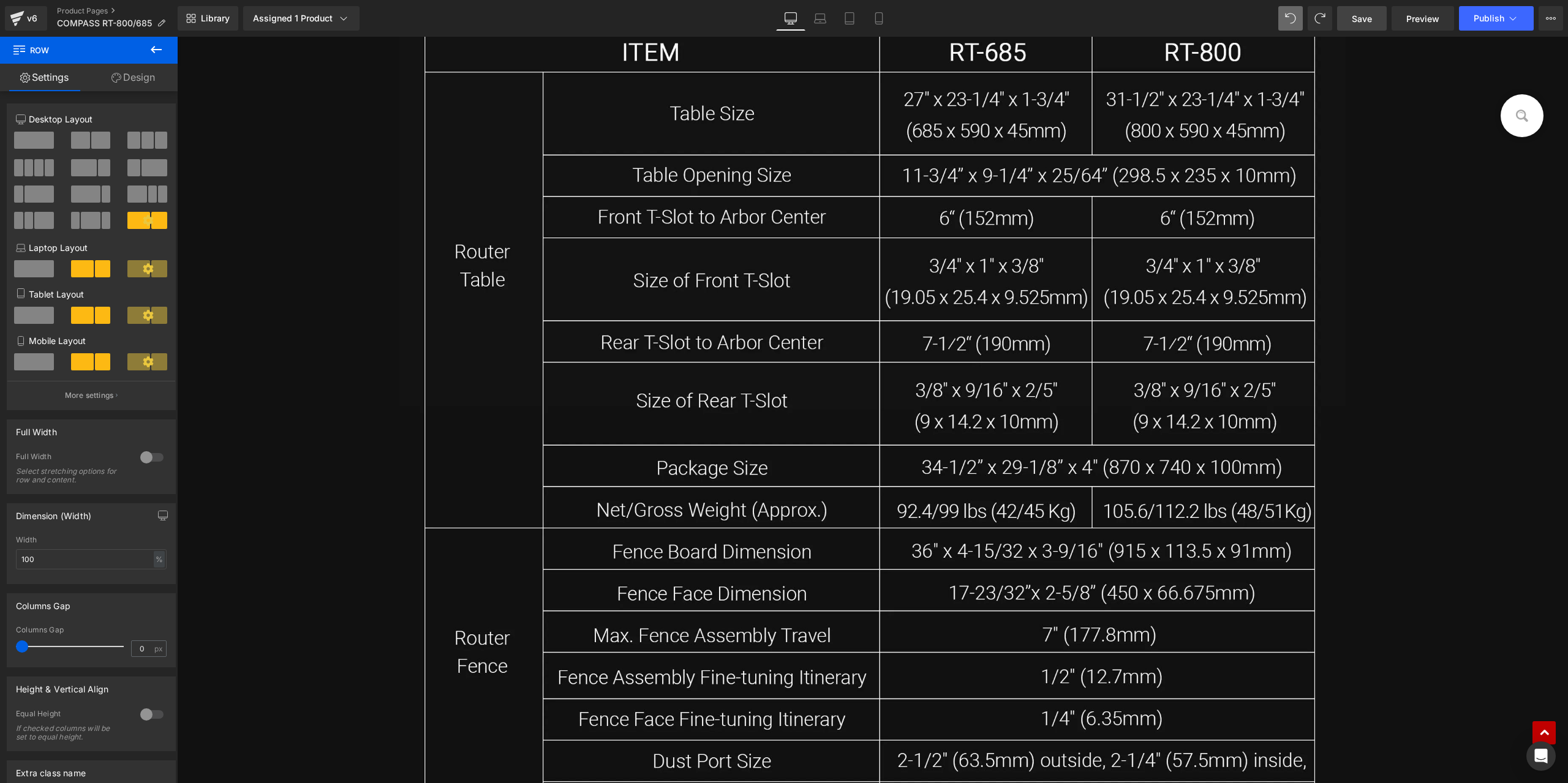
drag, startPoint x: 1359, startPoint y: 21, endPoint x: 1175, endPoint y: 1, distance: 185.1
click at [1359, 21] on span "Save" at bounding box center [1361, 18] width 20 height 13
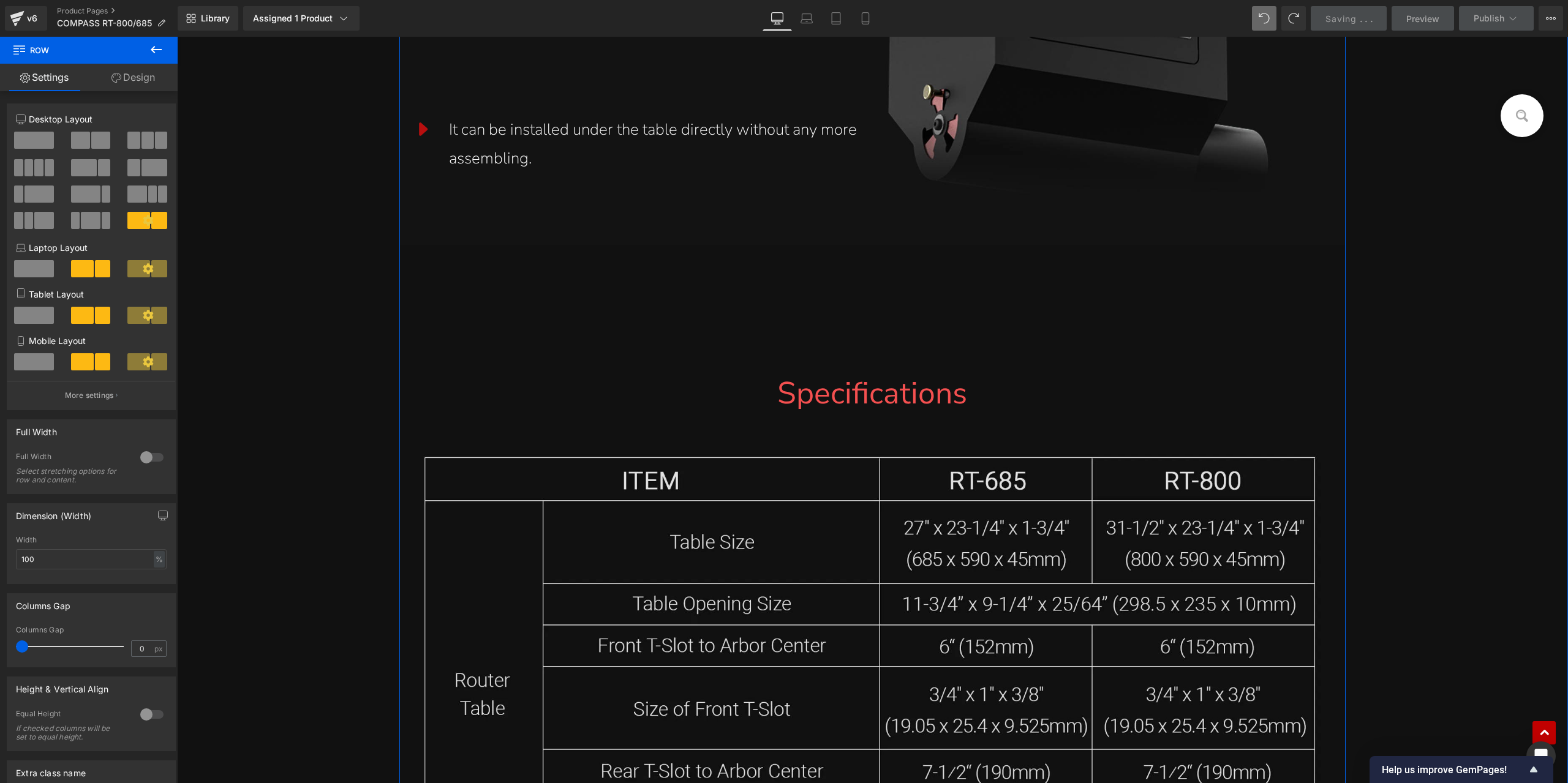
scroll to position [18397, 0]
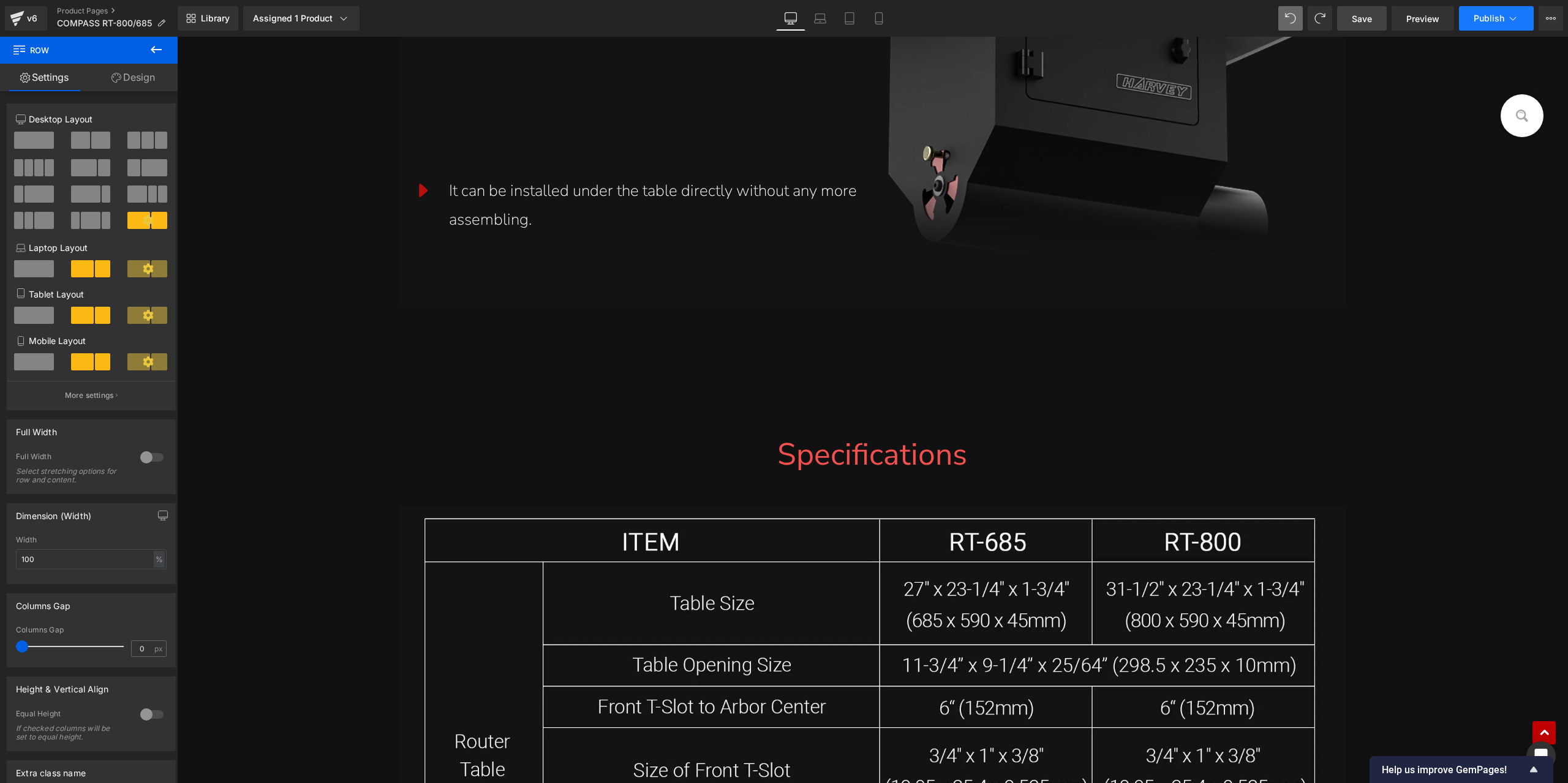
click at [1478, 19] on span "Publish" at bounding box center [1487, 18] width 30 height 10
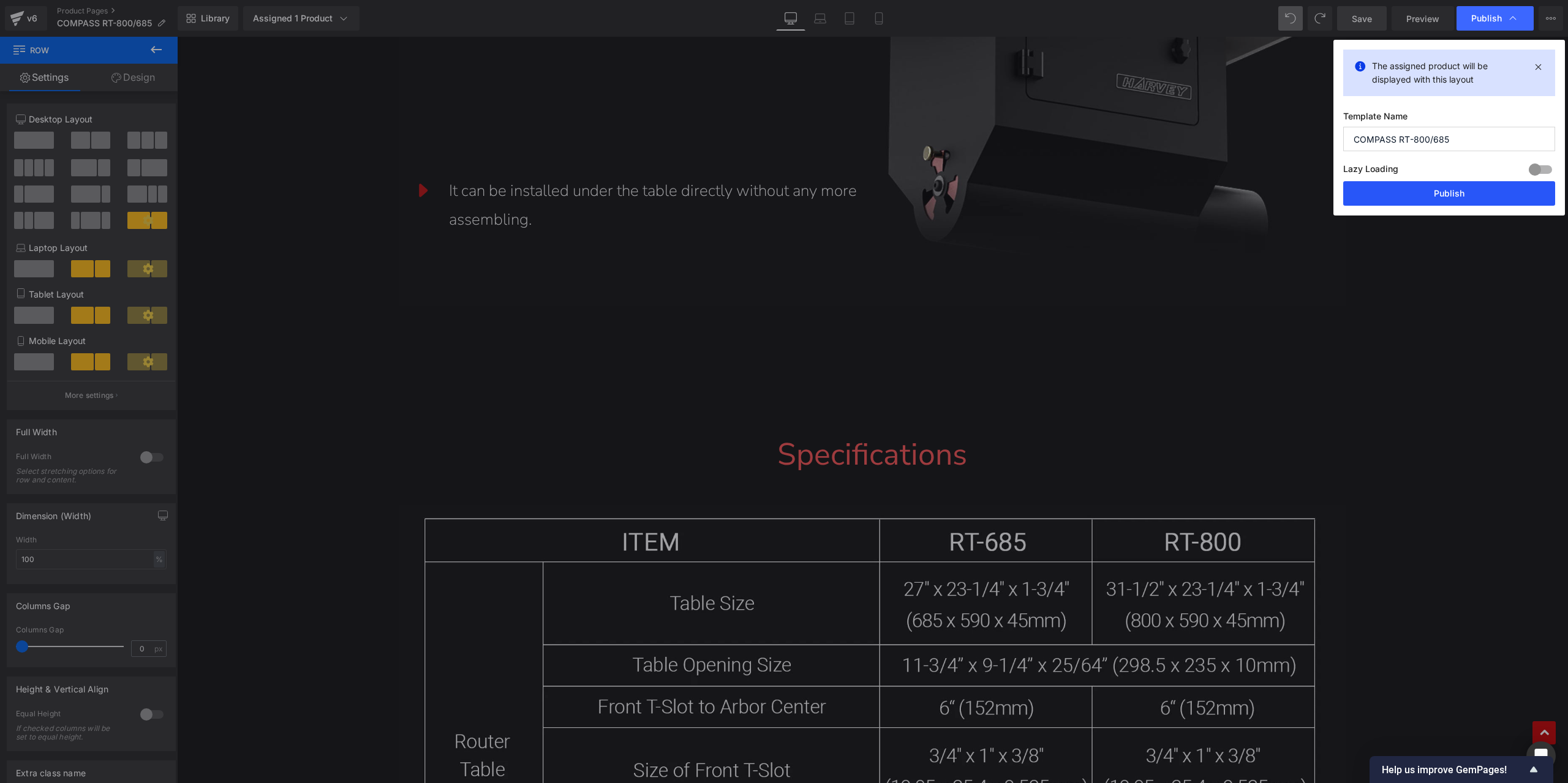
click at [1433, 181] on button "Publish" at bounding box center [1449, 193] width 212 height 25
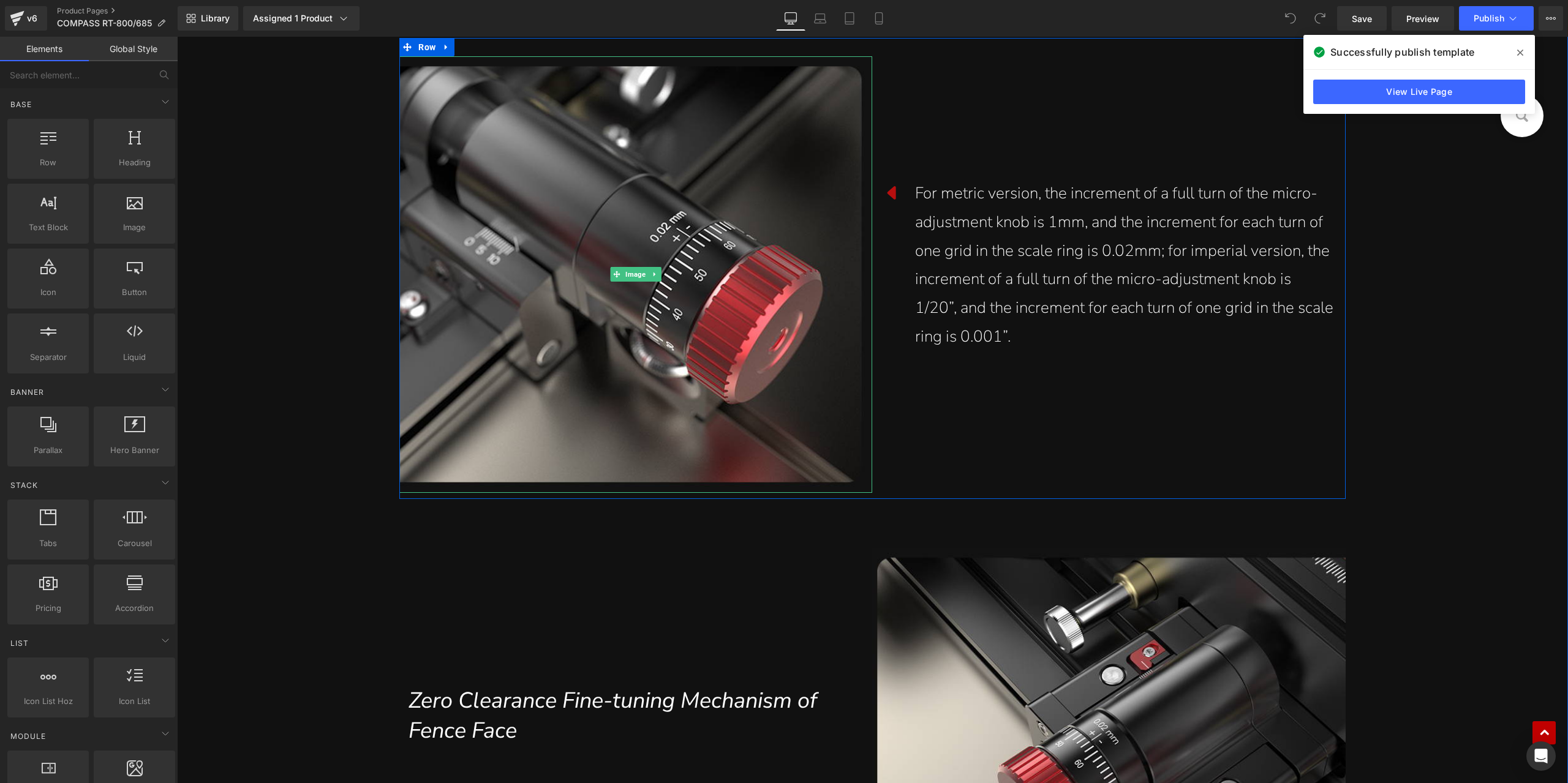
scroll to position [4347, 0]
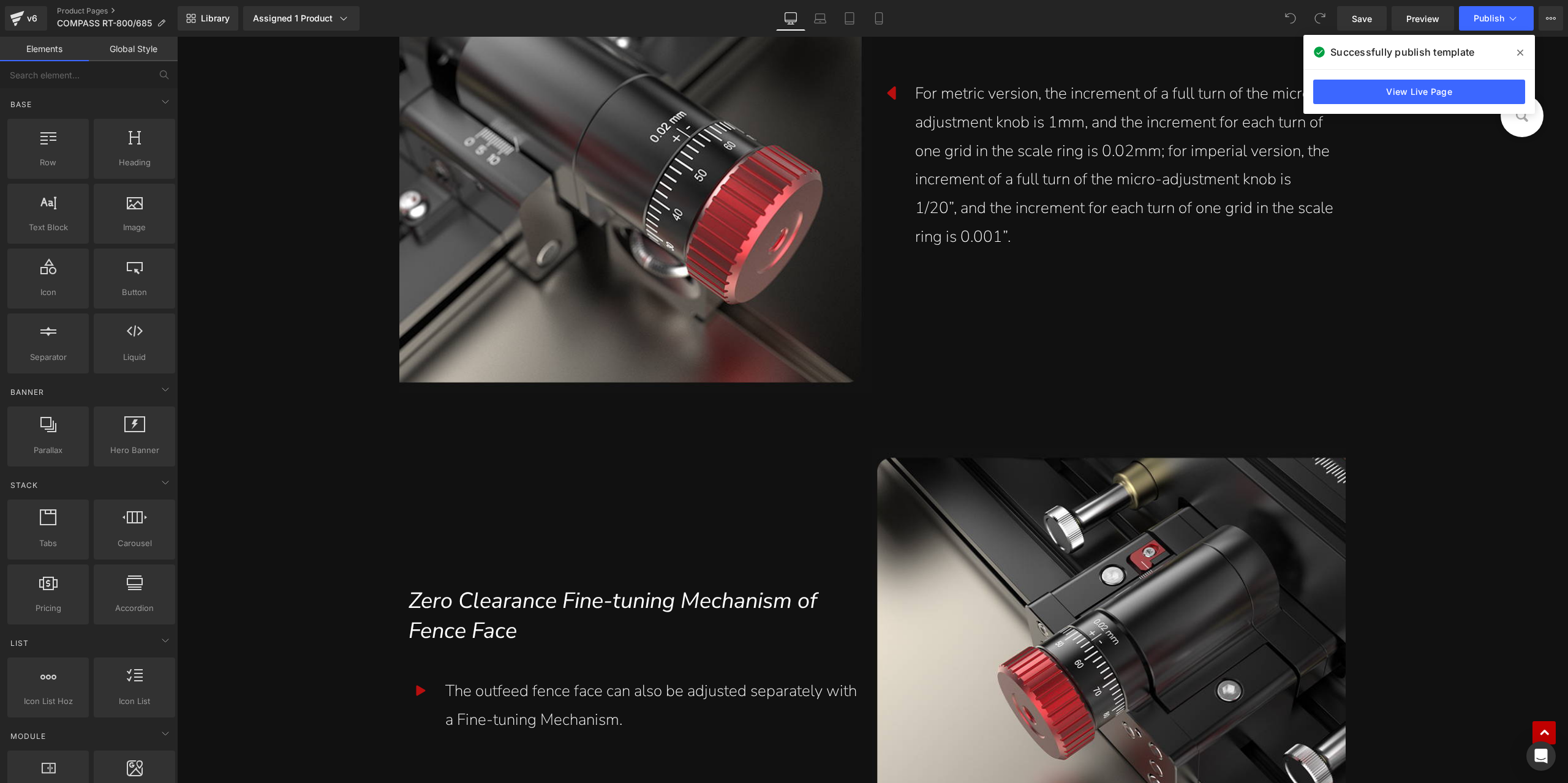
click at [1519, 56] on icon at bounding box center [1520, 52] width 6 height 10
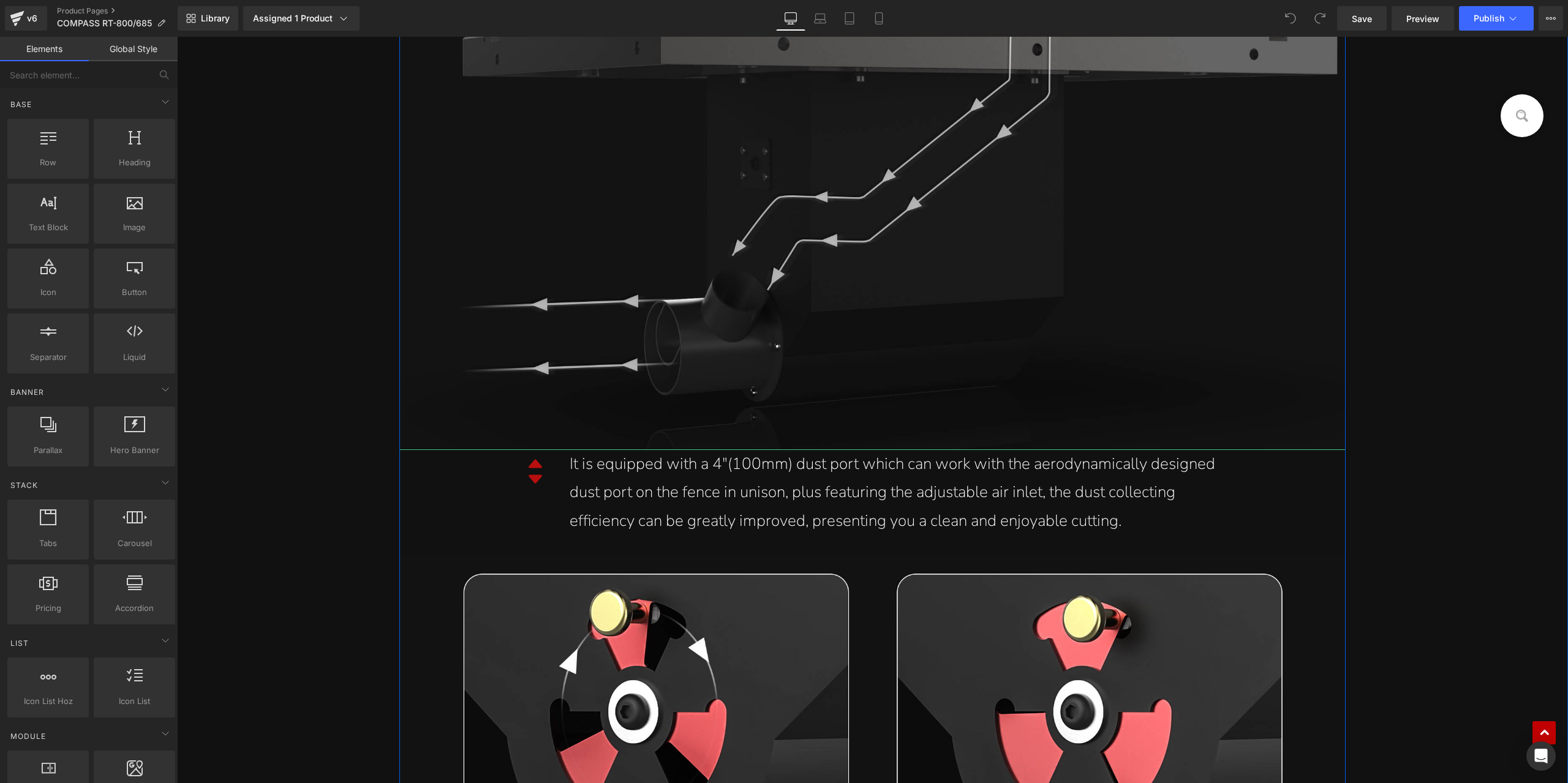
scroll to position [17082, 0]
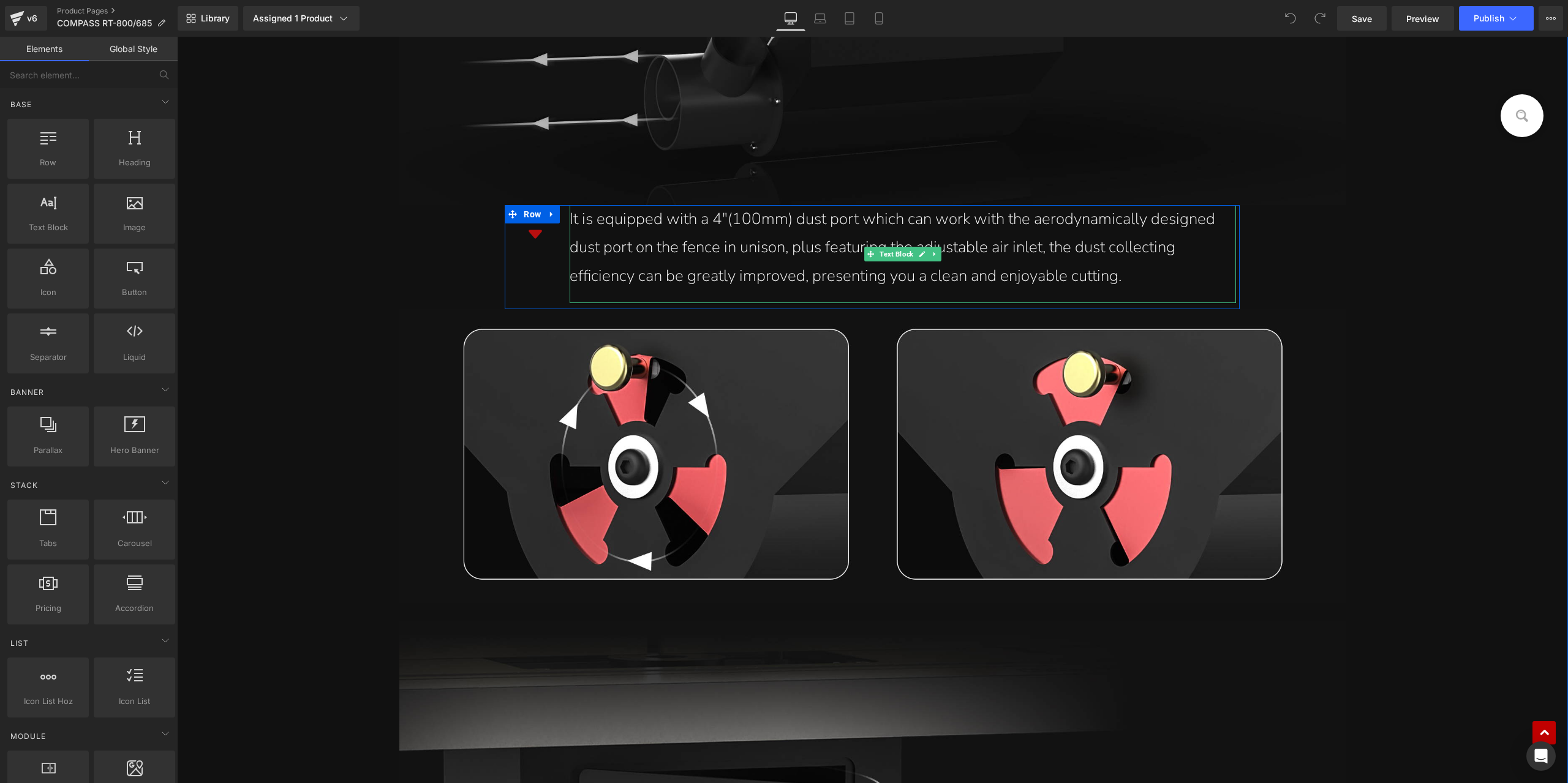
click at [643, 251] on div "It is equipped with a 4"(100mm) dust port which can work with the aerodynamical…" at bounding box center [897, 248] width 657 height 86
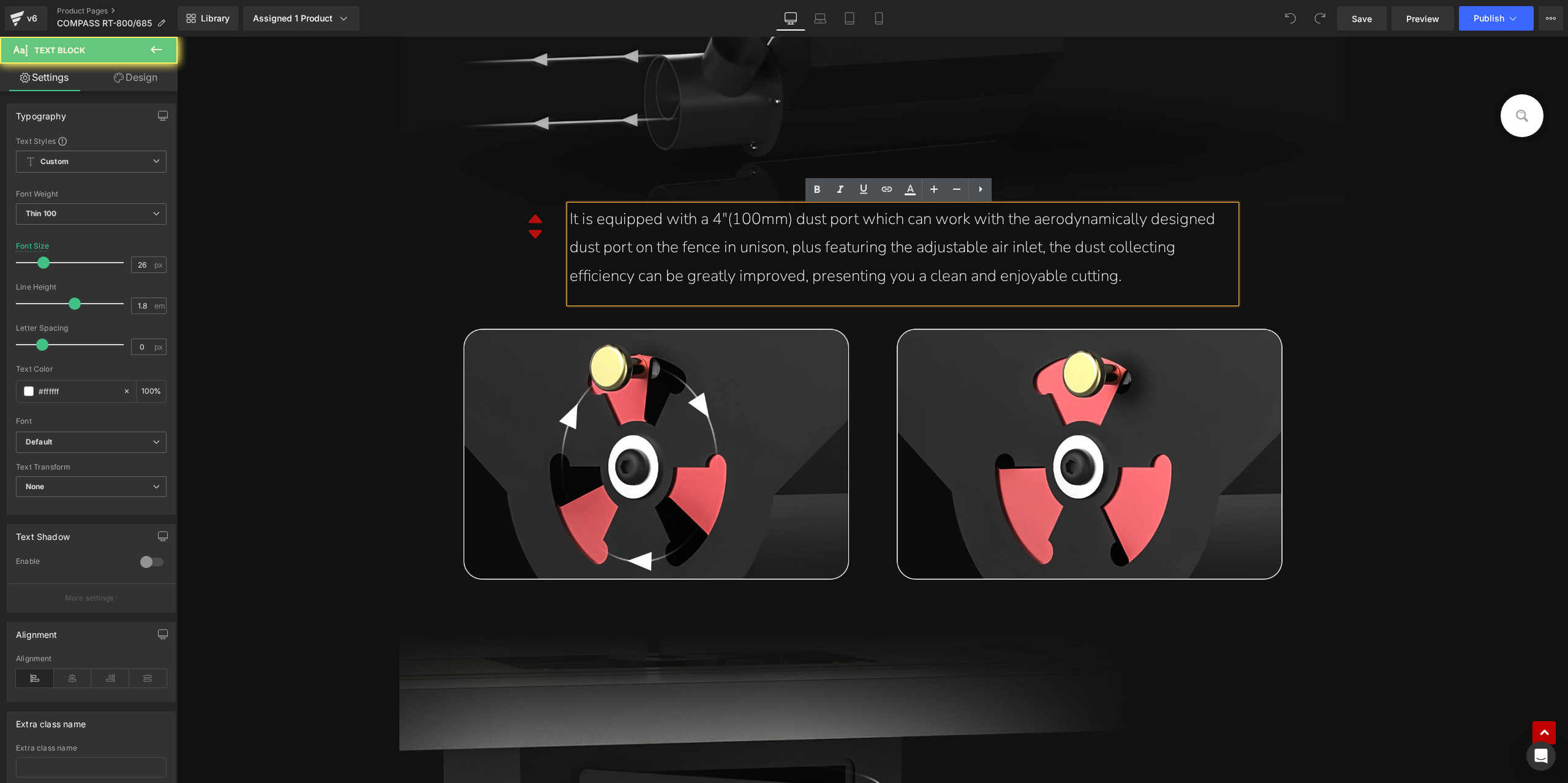
click at [932, 276] on div "It is equipped with a 4"(100mm) dust port which can work with the aerodynamical…" at bounding box center [897, 248] width 657 height 86
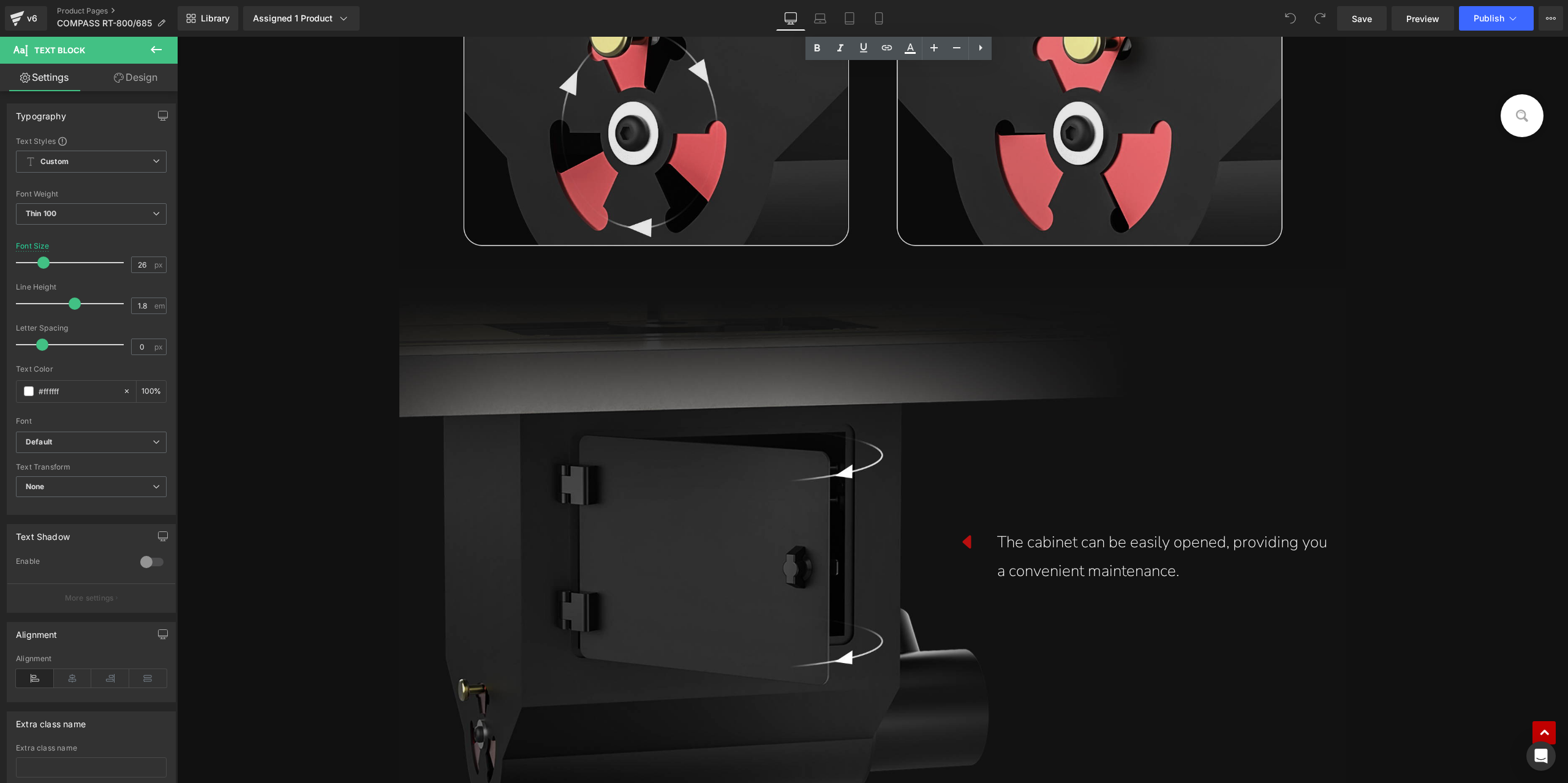
scroll to position [17572, 0]
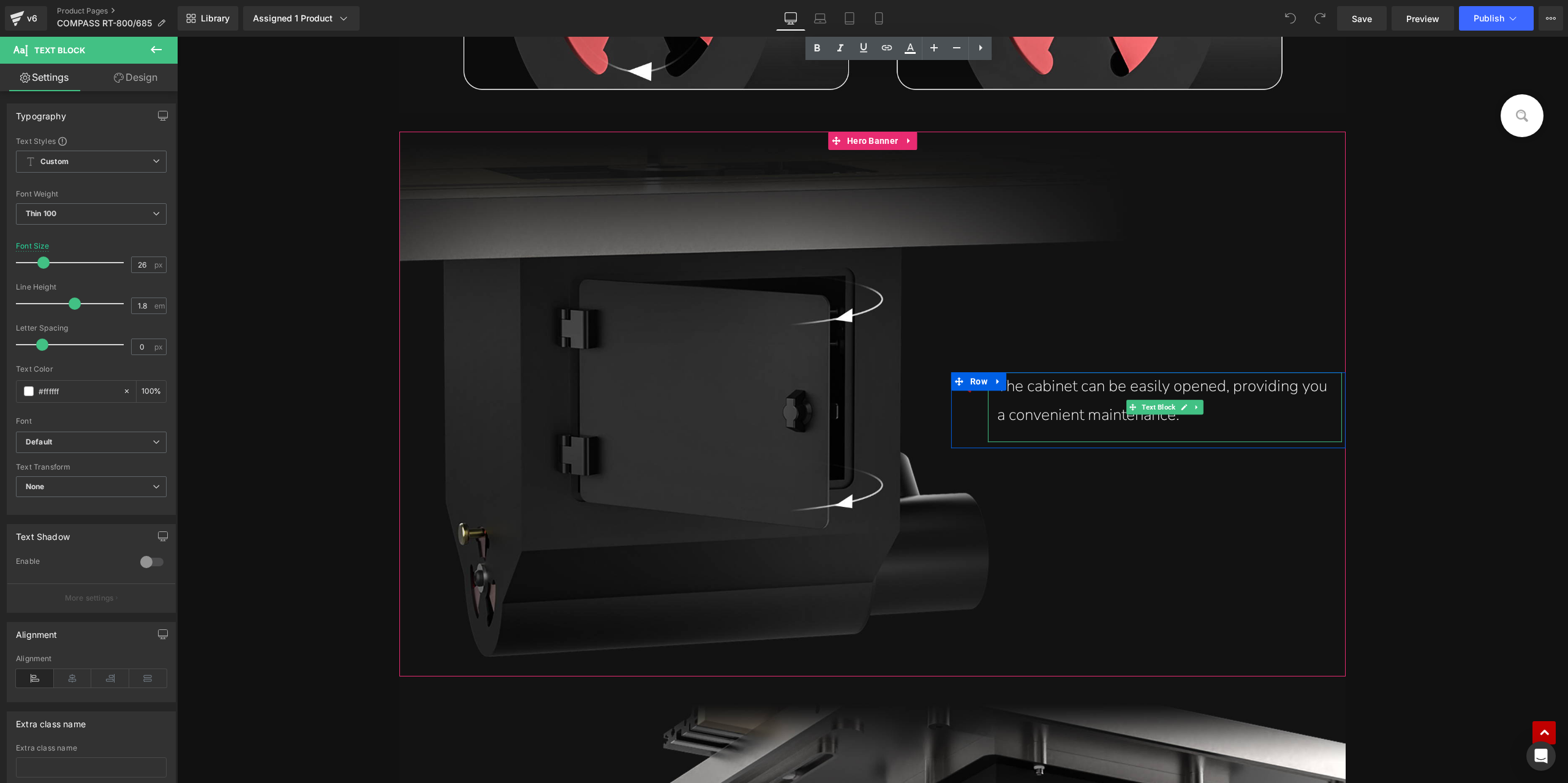
click at [1019, 388] on div "The cabinet can be easily opened, providing you a convenient maintenance." at bounding box center [1165, 401] width 336 height 58
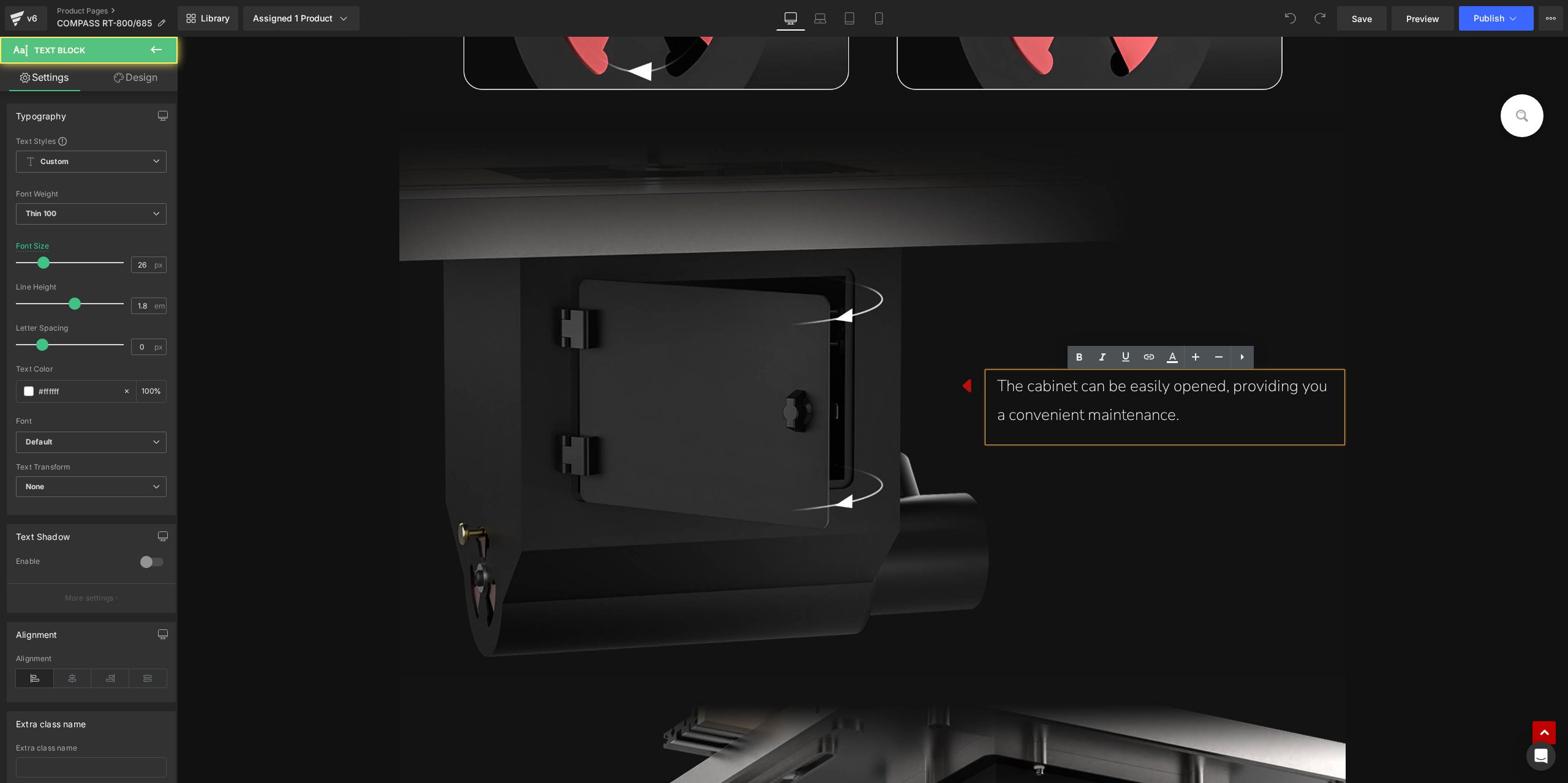
click at [1064, 388] on div "The cabinet can be easily opened, providing you a convenient maintenance." at bounding box center [1165, 401] width 336 height 58
click at [136, 79] on link "Design" at bounding box center [135, 78] width 89 height 27
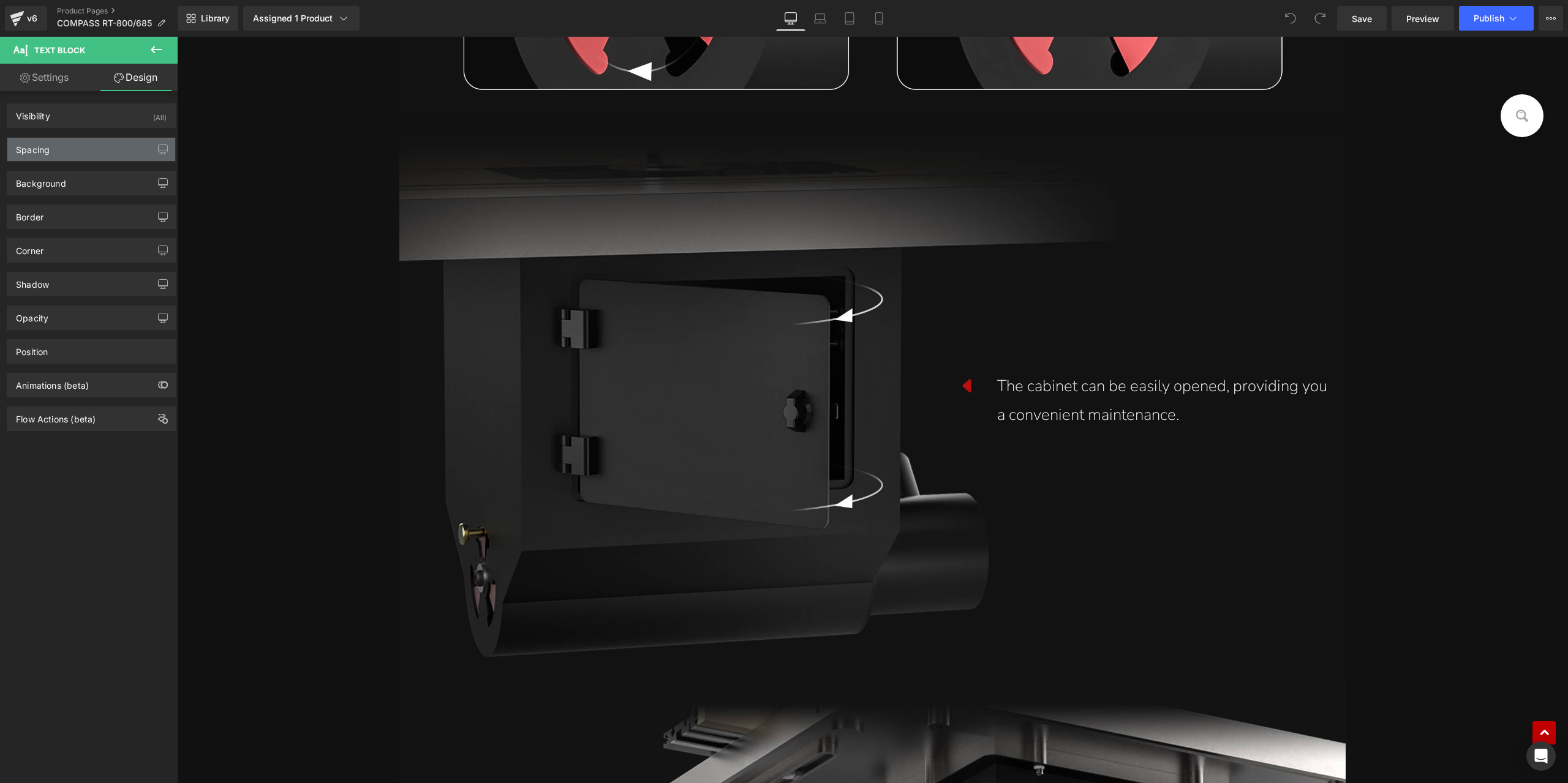
click at [110, 143] on div "Spacing" at bounding box center [91, 149] width 167 height 23
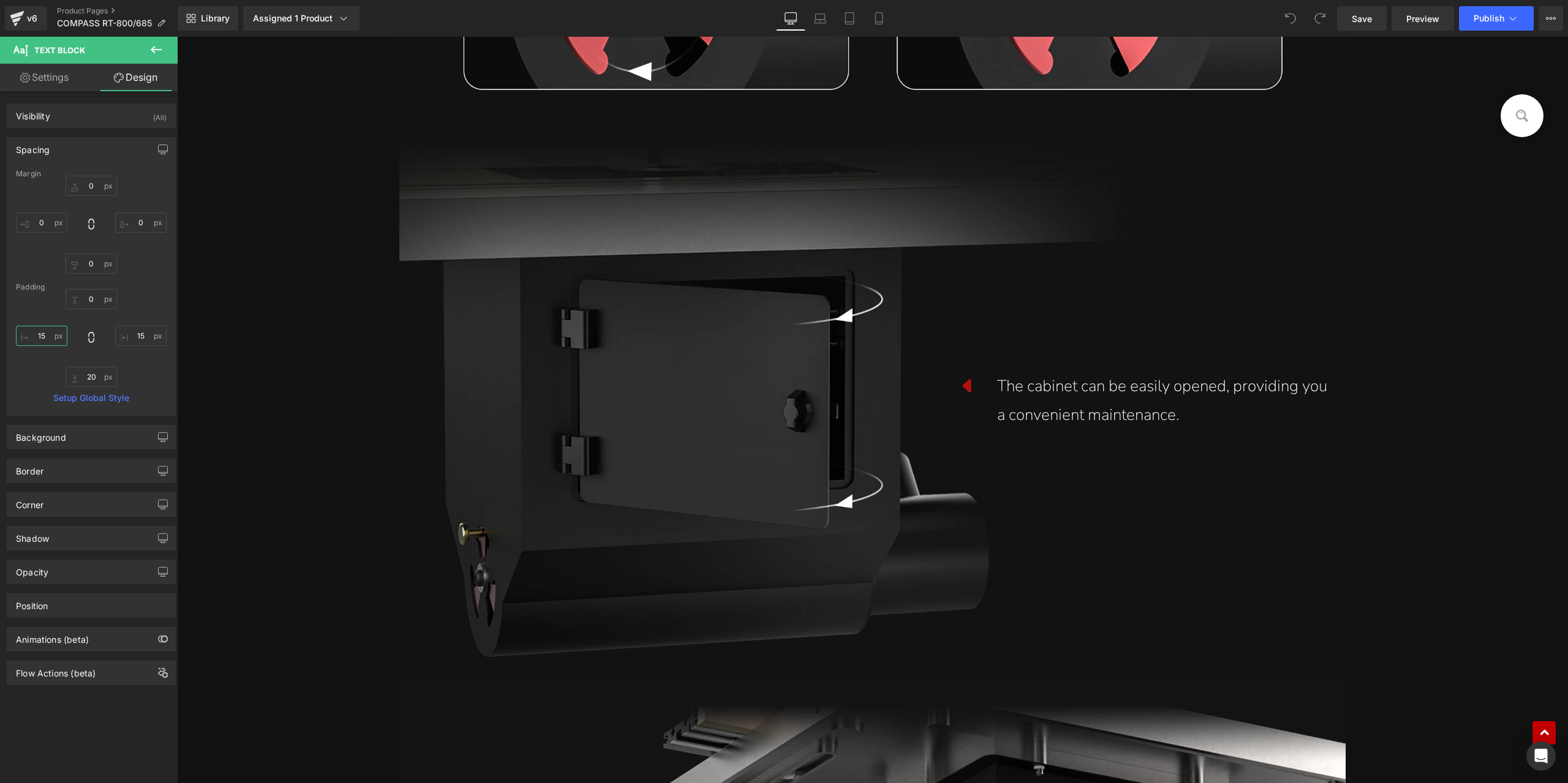
click at [44, 338] on input "15" at bounding box center [41, 336] width 51 height 20
click at [43, 334] on input "0" at bounding box center [41, 336] width 51 height 20
type input "5"
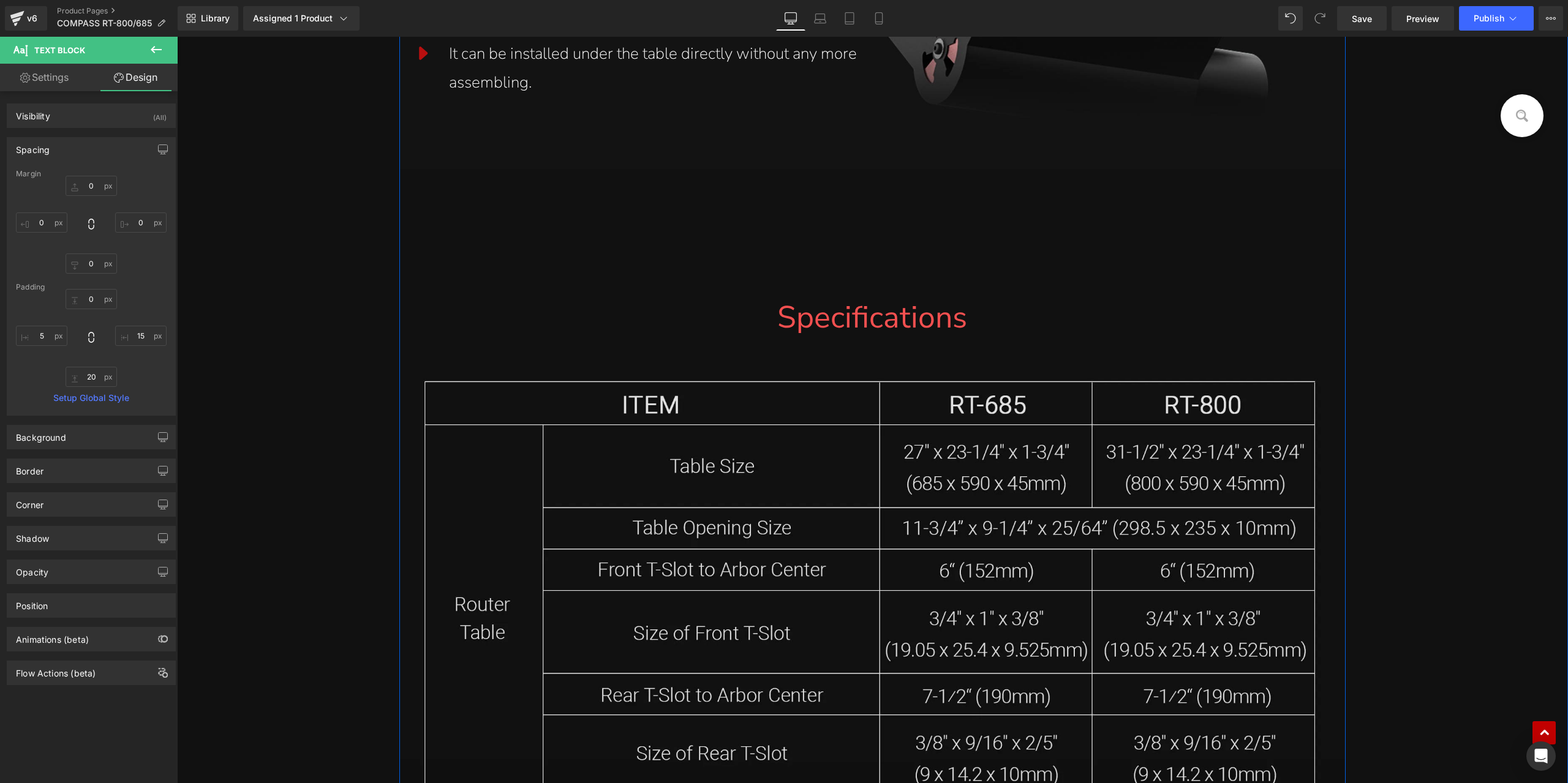
scroll to position [18797, 0]
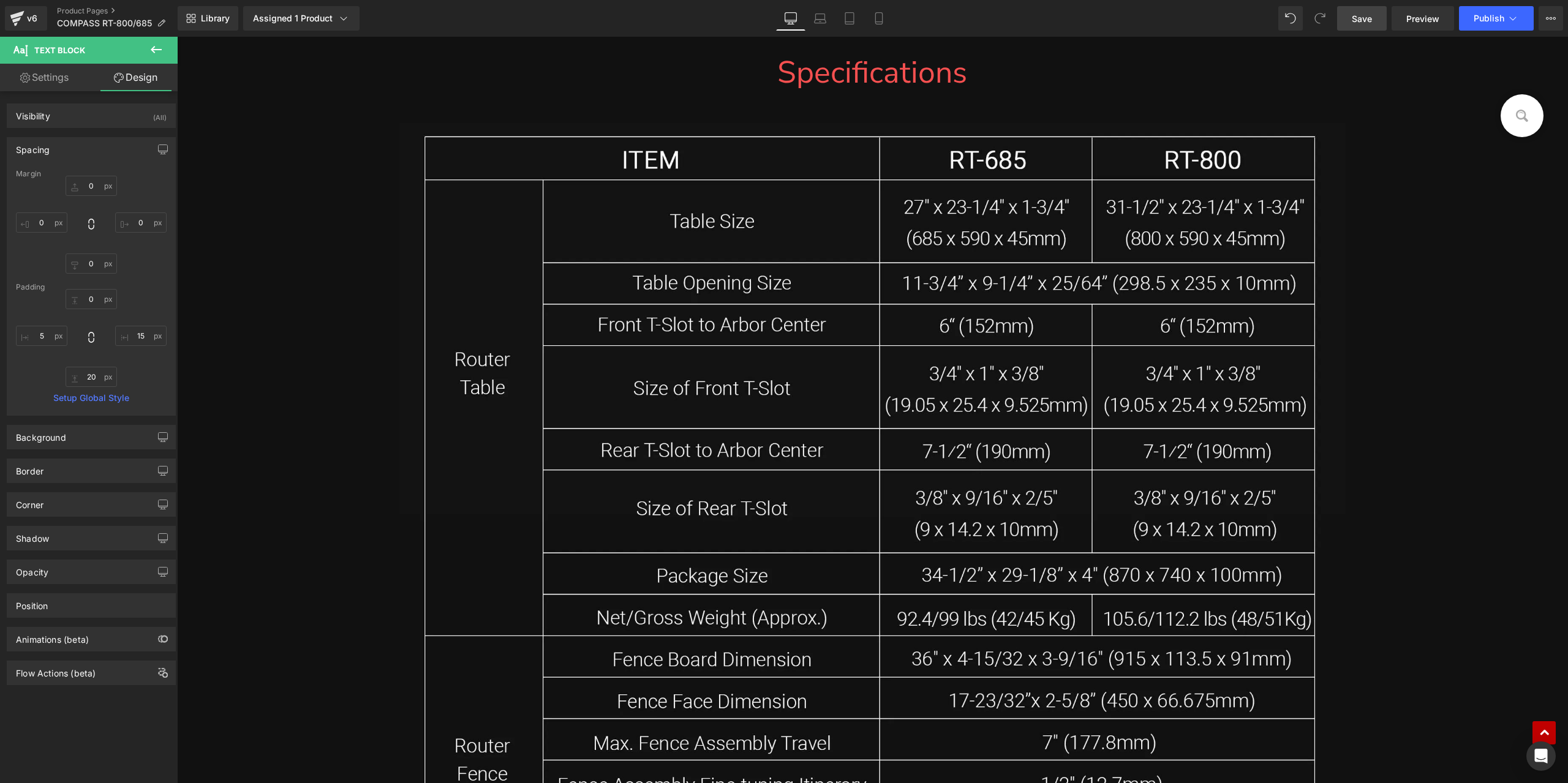
click at [1369, 21] on span "Save" at bounding box center [1361, 18] width 20 height 13
click at [1241, 456] on img at bounding box center [871, 653] width 945 height 1059
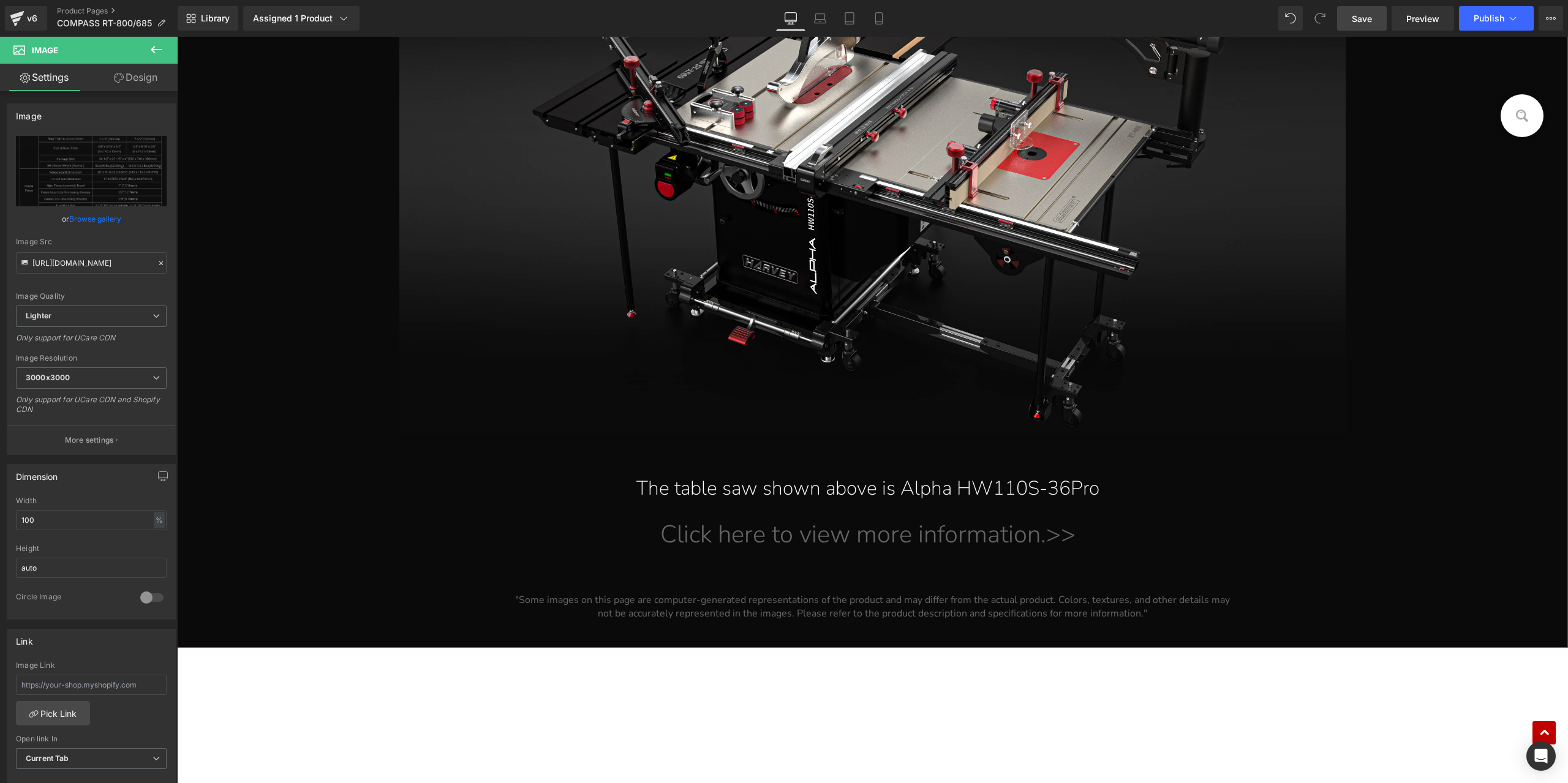
scroll to position [20572, 0]
